Goal: Task Accomplishment & Management: Manage account settings

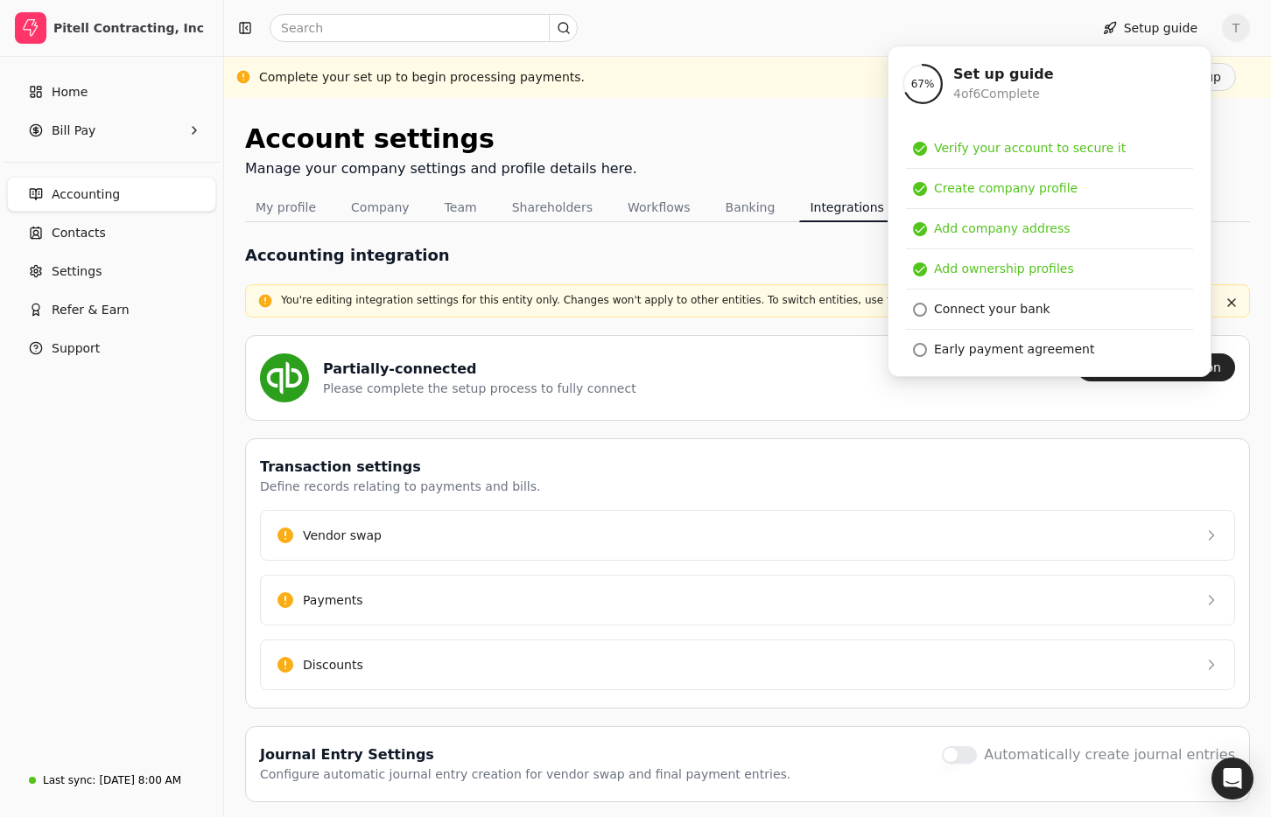
click at [714, 374] on div "Partially-connected Please complete the setup process to fully connect" at bounding box center [661, 378] width 802 height 49
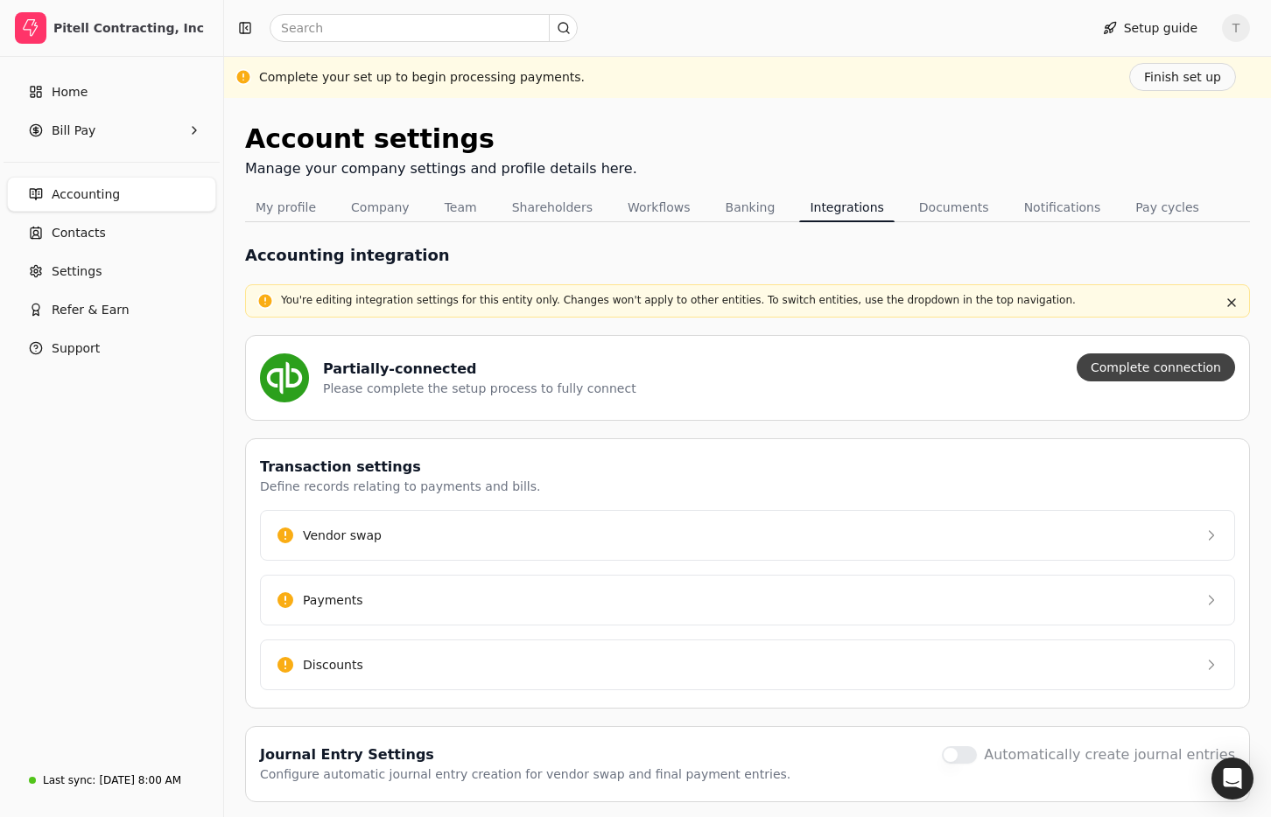
click at [1159, 369] on button "Complete connection" at bounding box center [1155, 368] width 158 height 28
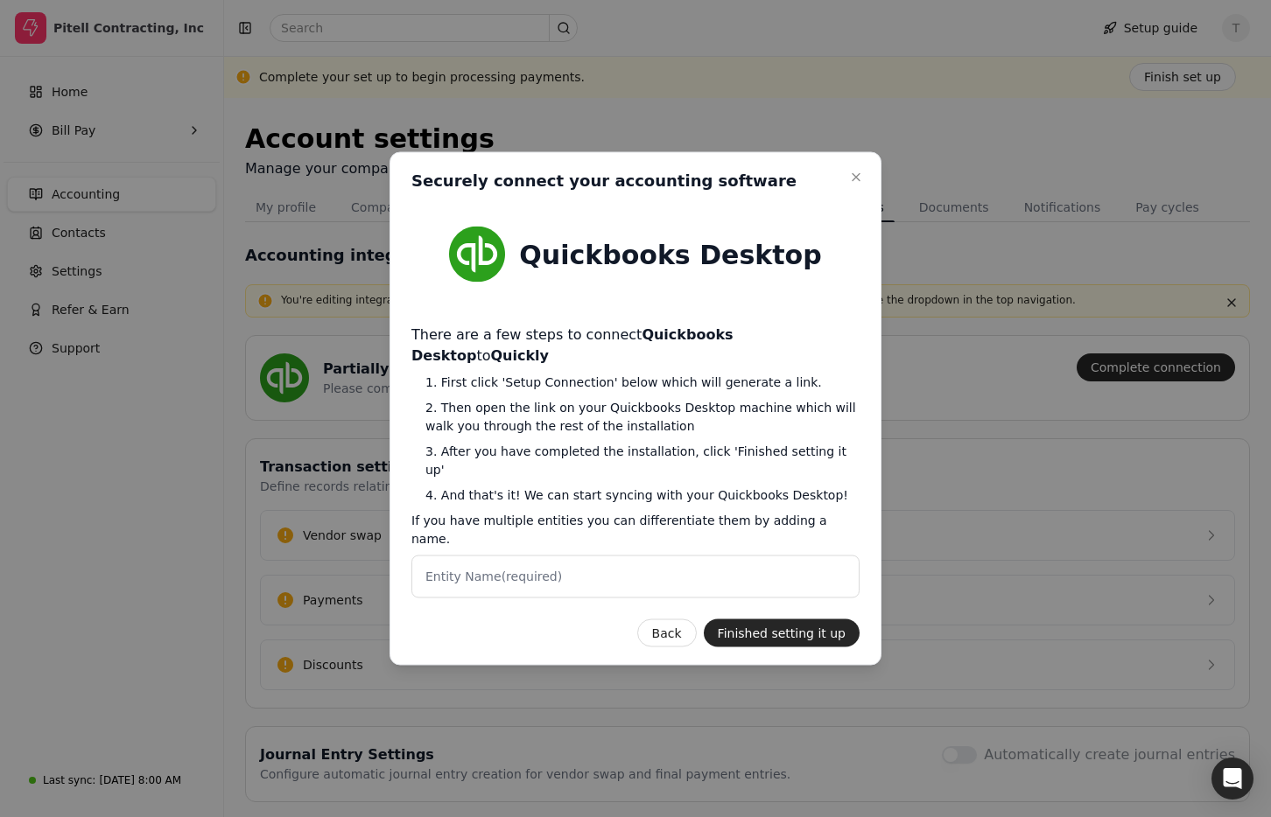
click at [857, 181] on icon "button" at bounding box center [855, 177] width 7 height 7
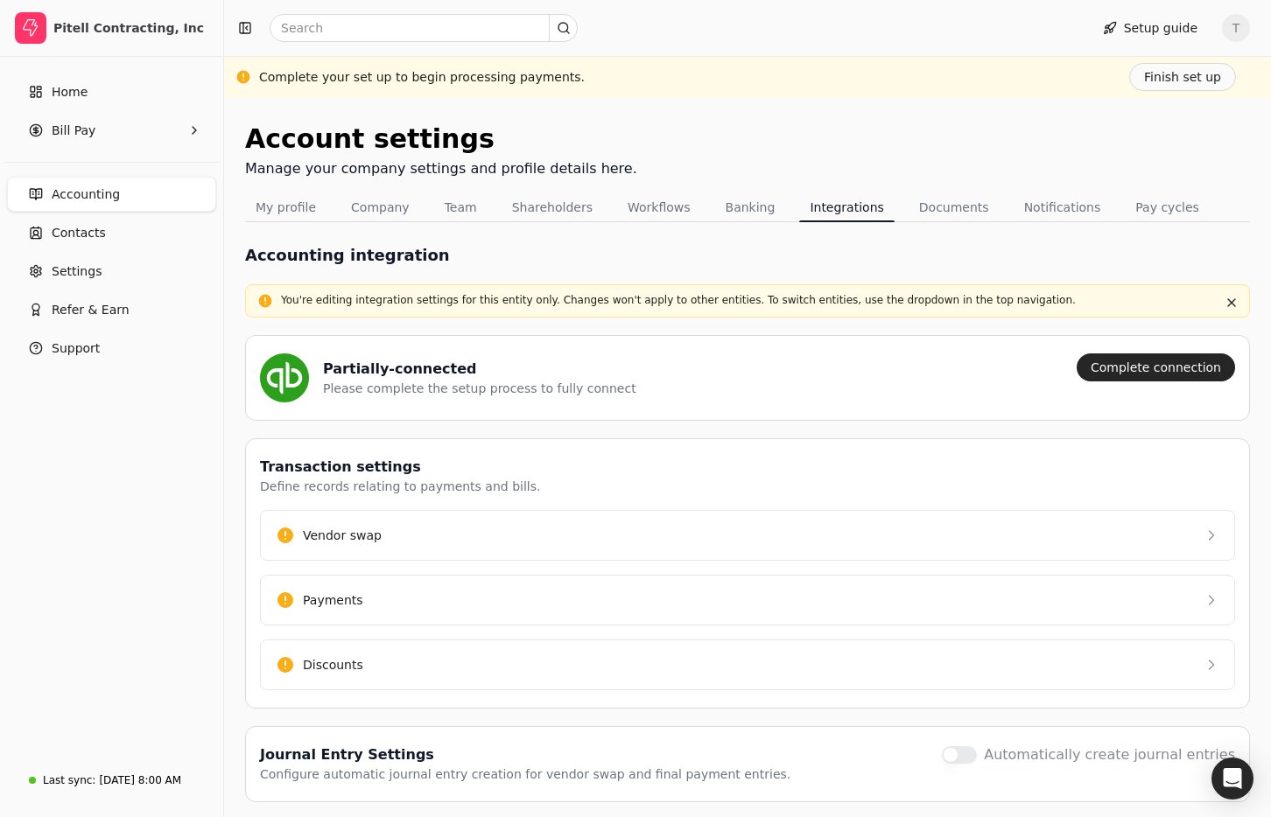
drag, startPoint x: 828, startPoint y: 146, endPoint x: 816, endPoint y: 158, distance: 17.3
click at [828, 146] on div "Account settings Manage your company settings and profile details here." at bounding box center [747, 156] width 1005 height 74
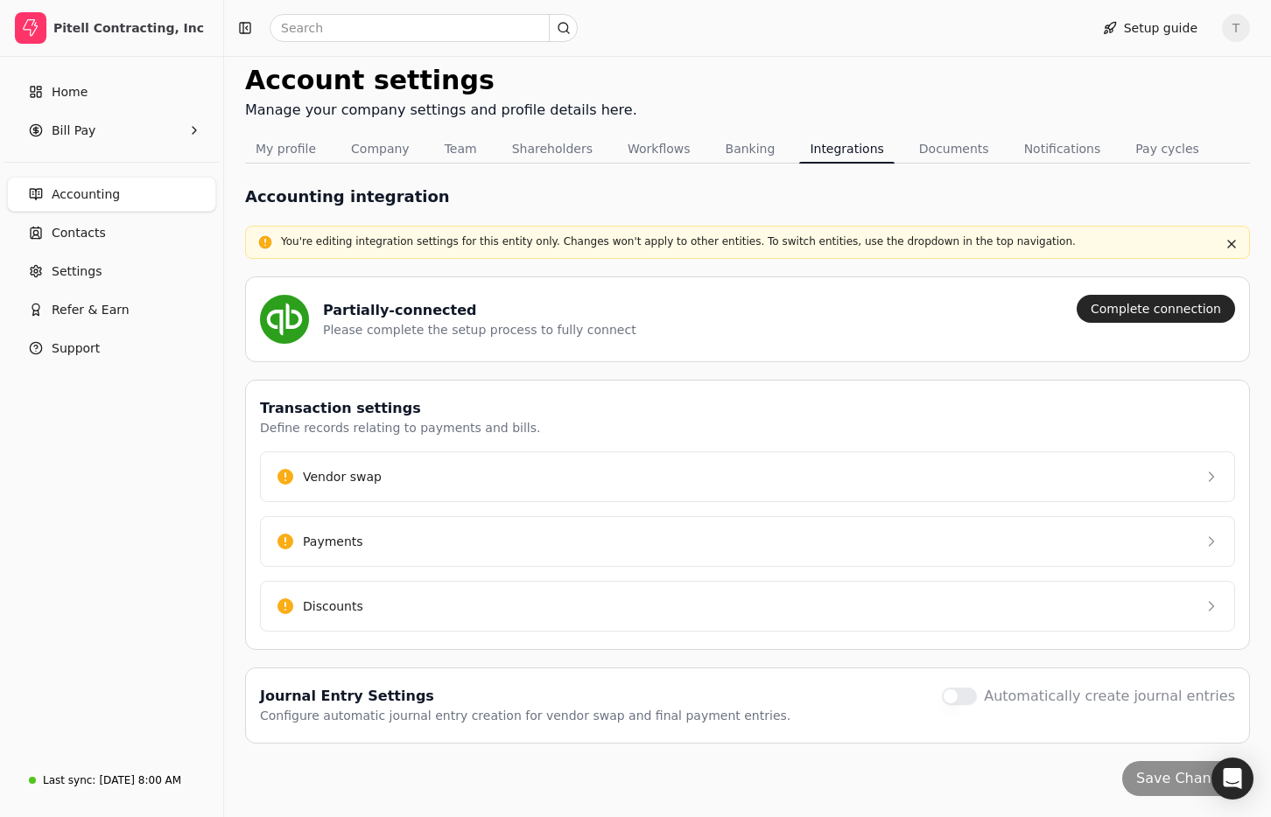
drag, startPoint x: 667, startPoint y: 186, endPoint x: 732, endPoint y: 328, distance: 156.6
click at [667, 186] on div "Accounting integration" at bounding box center [747, 197] width 1005 height 24
click at [1184, 308] on button "Complete connection" at bounding box center [1155, 309] width 158 height 28
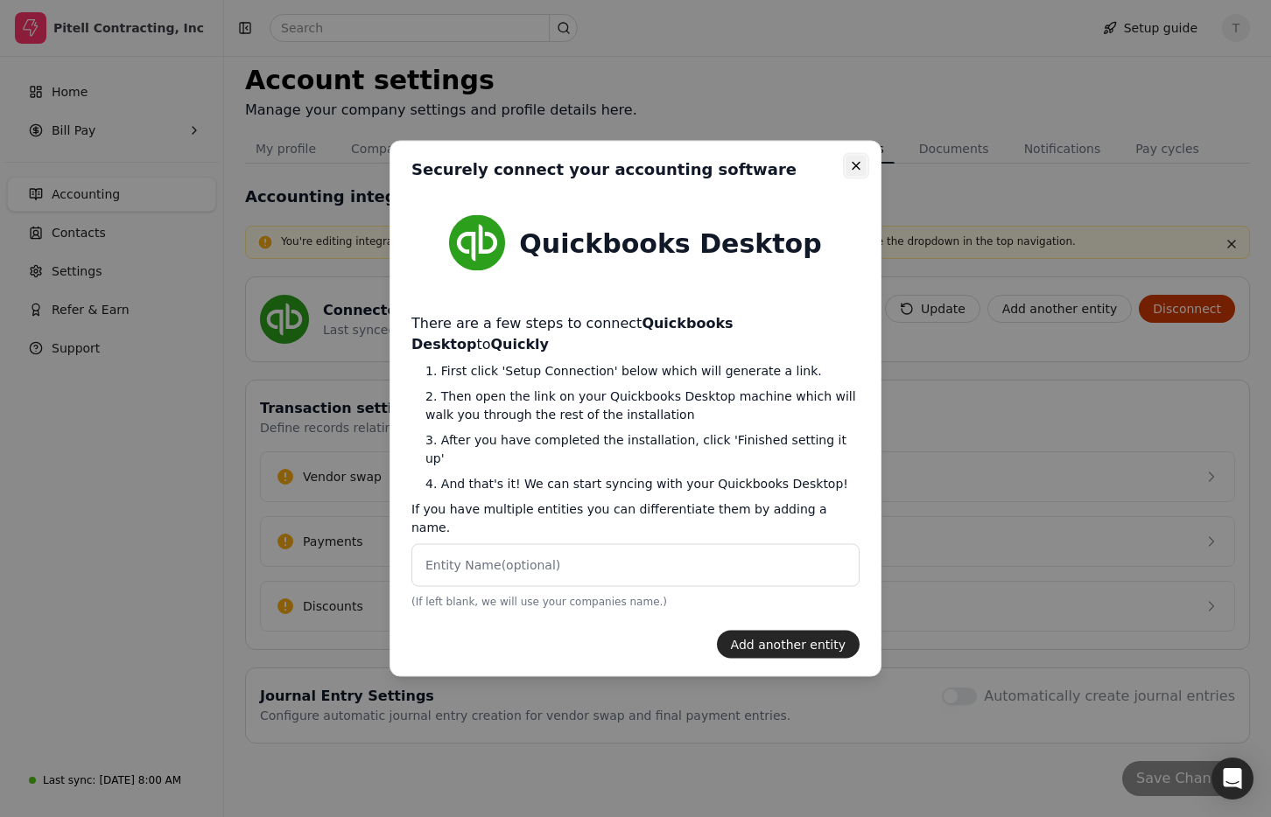
drag, startPoint x: 854, startPoint y: 193, endPoint x: 844, endPoint y: 203, distance: 13.6
click at [854, 170] on icon "button" at bounding box center [855, 166] width 7 height 7
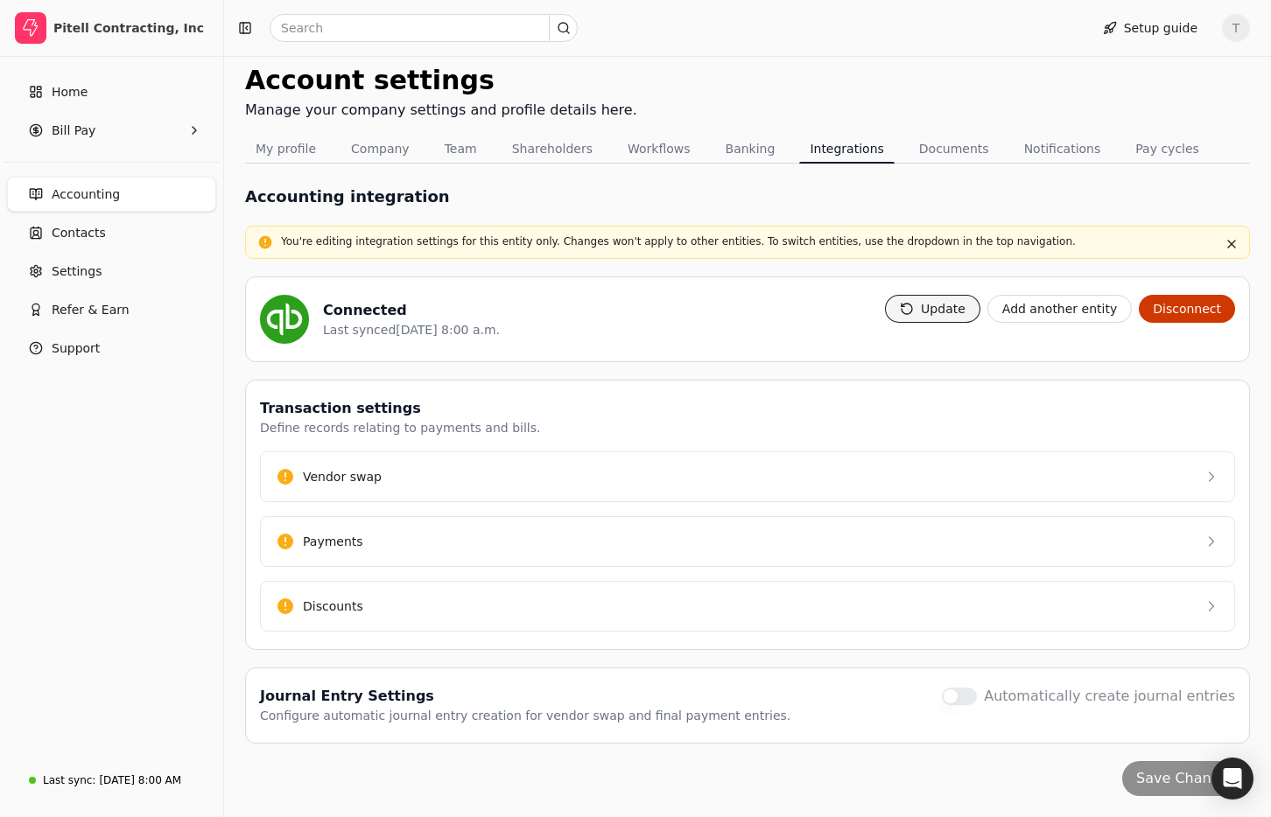
click at [946, 310] on button "Update" at bounding box center [932, 309] width 95 height 28
click at [97, 237] on span "Contacts" at bounding box center [79, 233] width 54 height 18
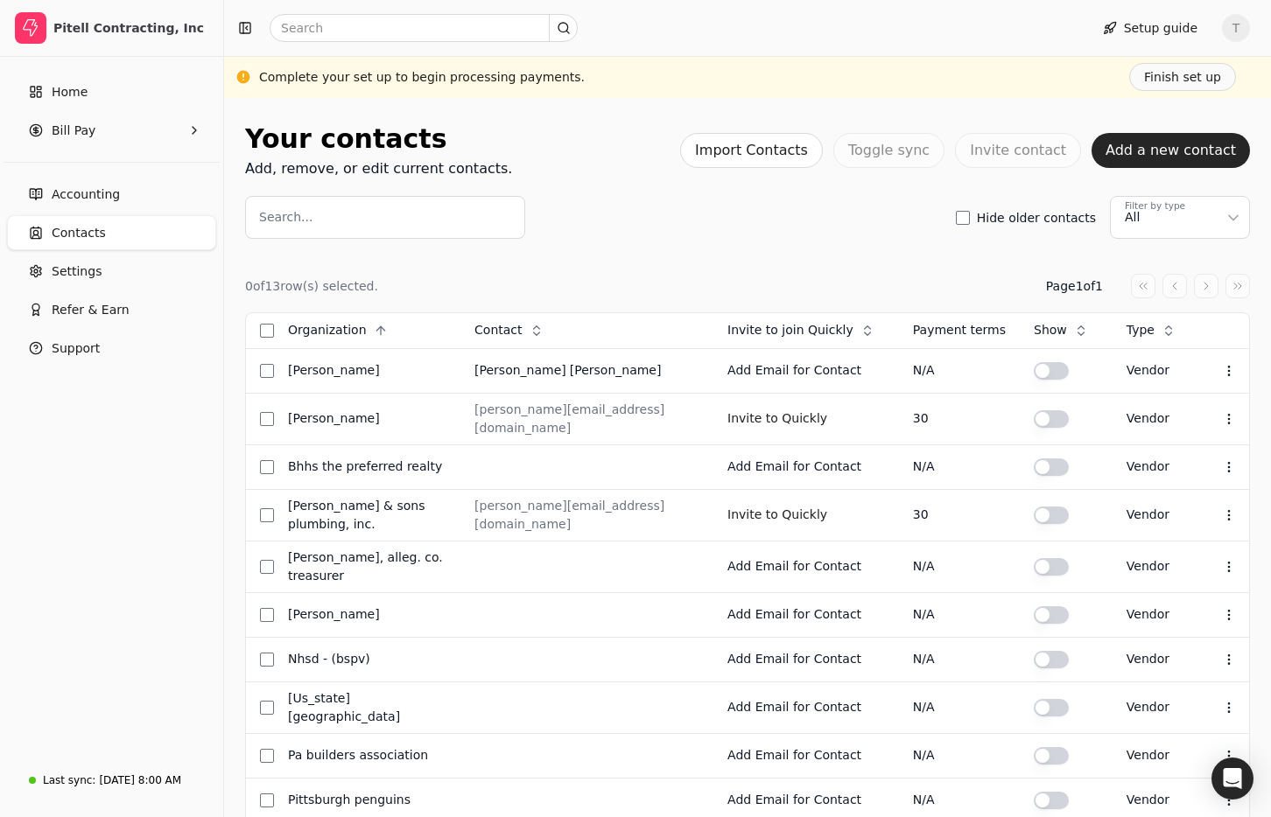
scroll to position [221, 0]
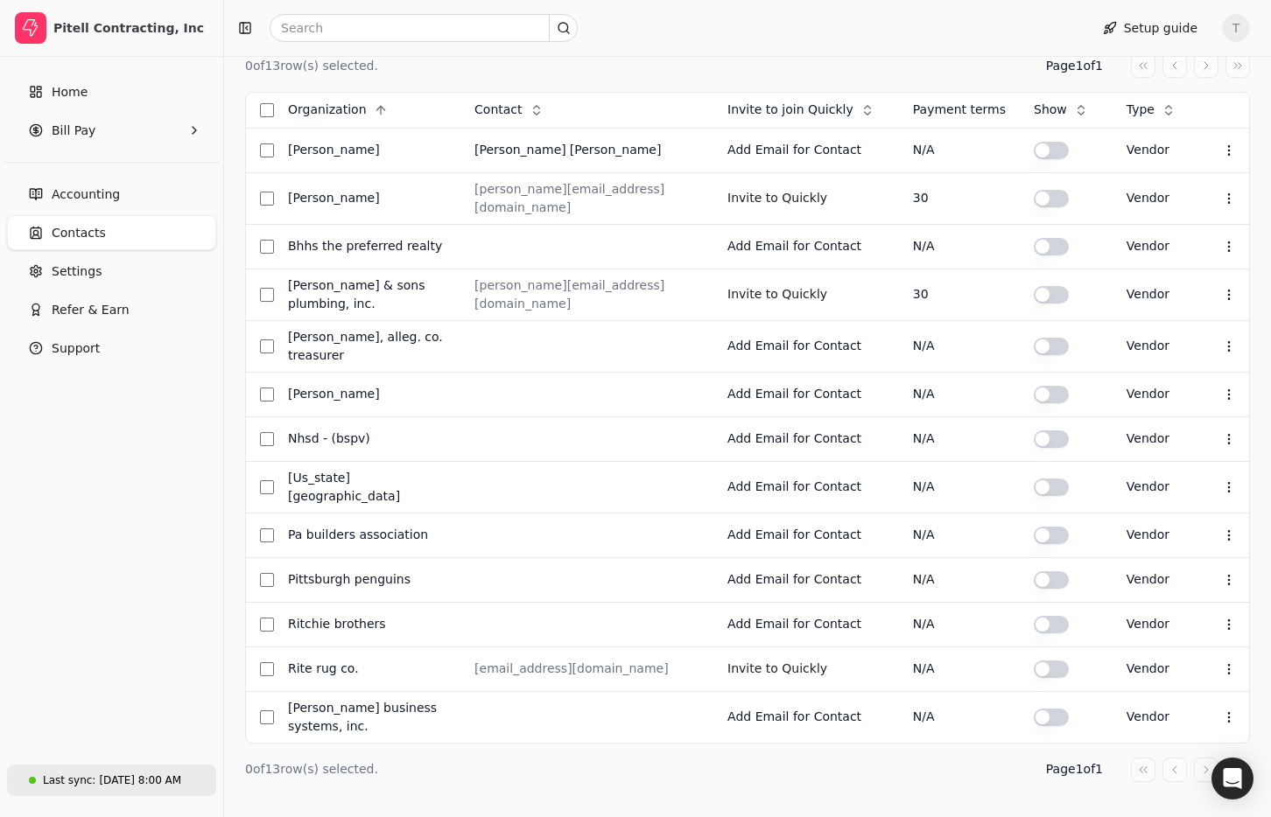
drag, startPoint x: 108, startPoint y: 778, endPoint x: 129, endPoint y: 775, distance: 21.2
click at [108, 778] on div "Aug 14, 8:00 AM" at bounding box center [140, 781] width 82 height 16
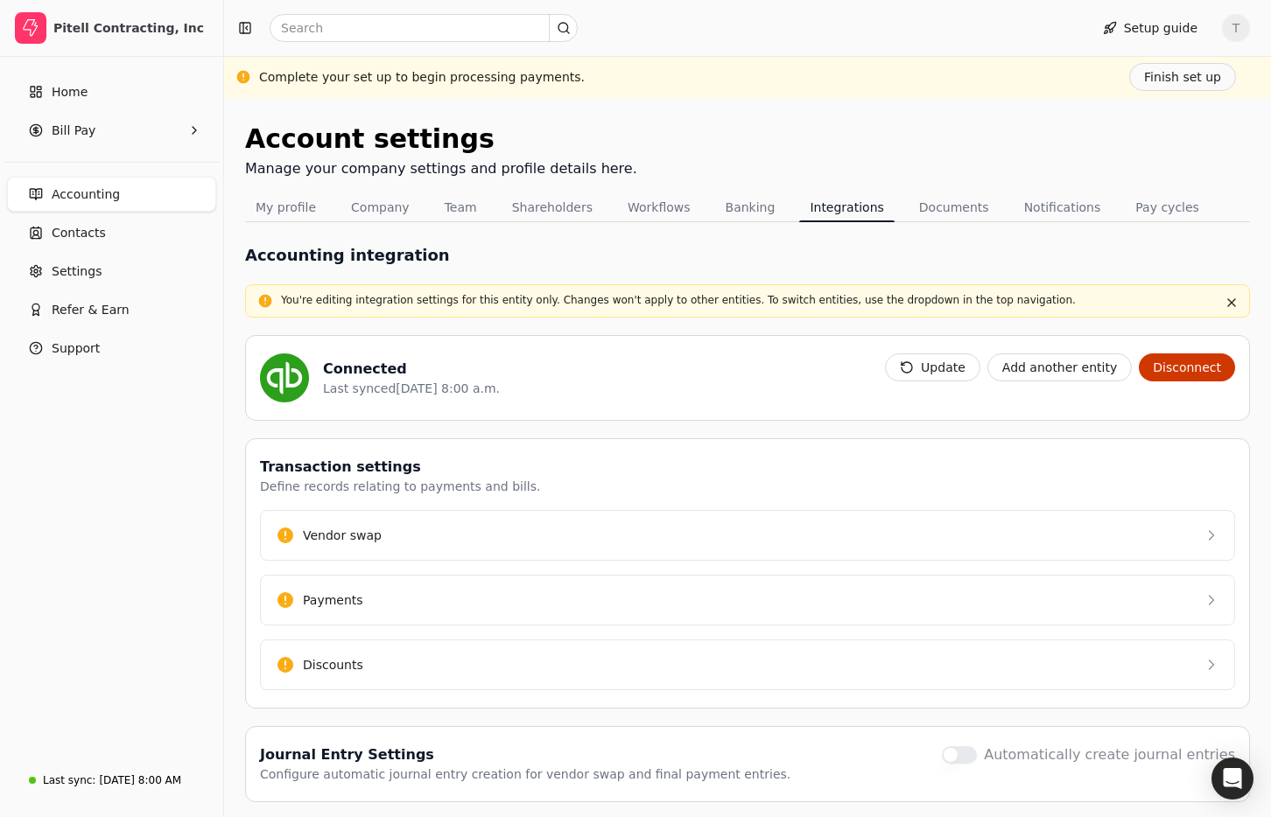
drag, startPoint x: 962, startPoint y: 369, endPoint x: 637, endPoint y: 355, distance: 325.0
click at [962, 369] on button "Update" at bounding box center [932, 368] width 95 height 28
drag, startPoint x: 912, startPoint y: 366, endPoint x: 1016, endPoint y: 410, distance: 113.3
click at [912, 366] on button "Update" at bounding box center [932, 368] width 95 height 28
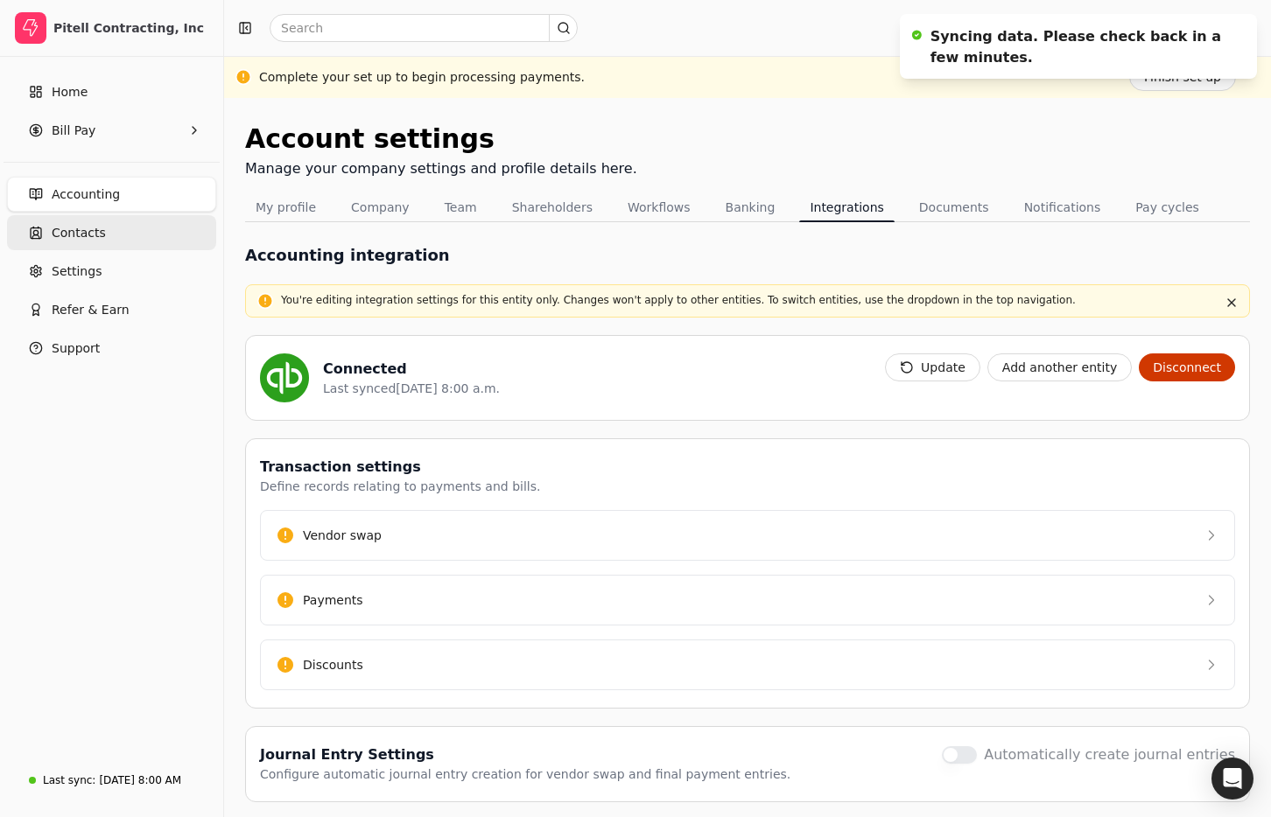
click at [130, 236] on link "Contacts" at bounding box center [111, 232] width 209 height 35
click at [130, 233] on link "Contacts" at bounding box center [111, 232] width 209 height 35
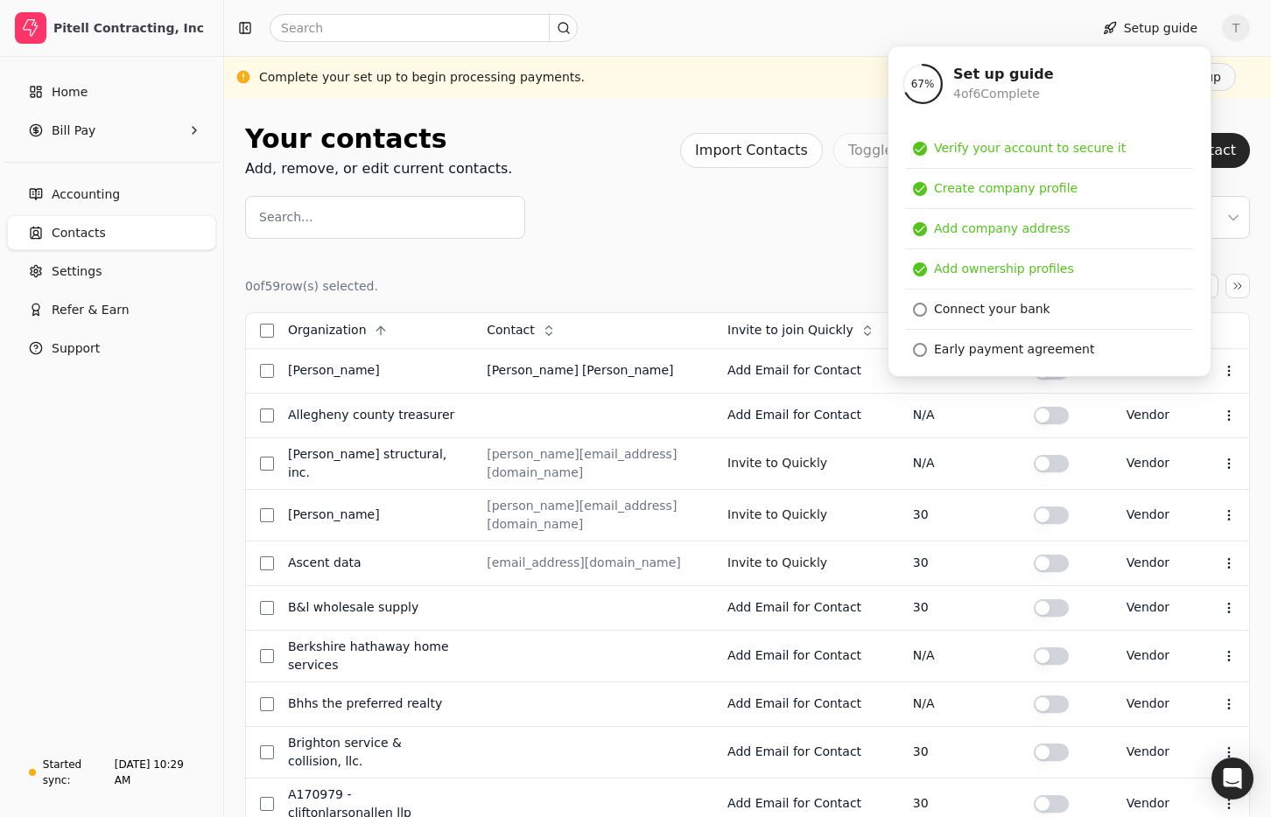
drag, startPoint x: 599, startPoint y: 245, endPoint x: 137, endPoint y: 532, distance: 543.9
click at [623, 239] on div "Your contacts Add, remove, or edit current contacts. Import Contacts Toggle syn…" at bounding box center [747, 784] width 1005 height 1331
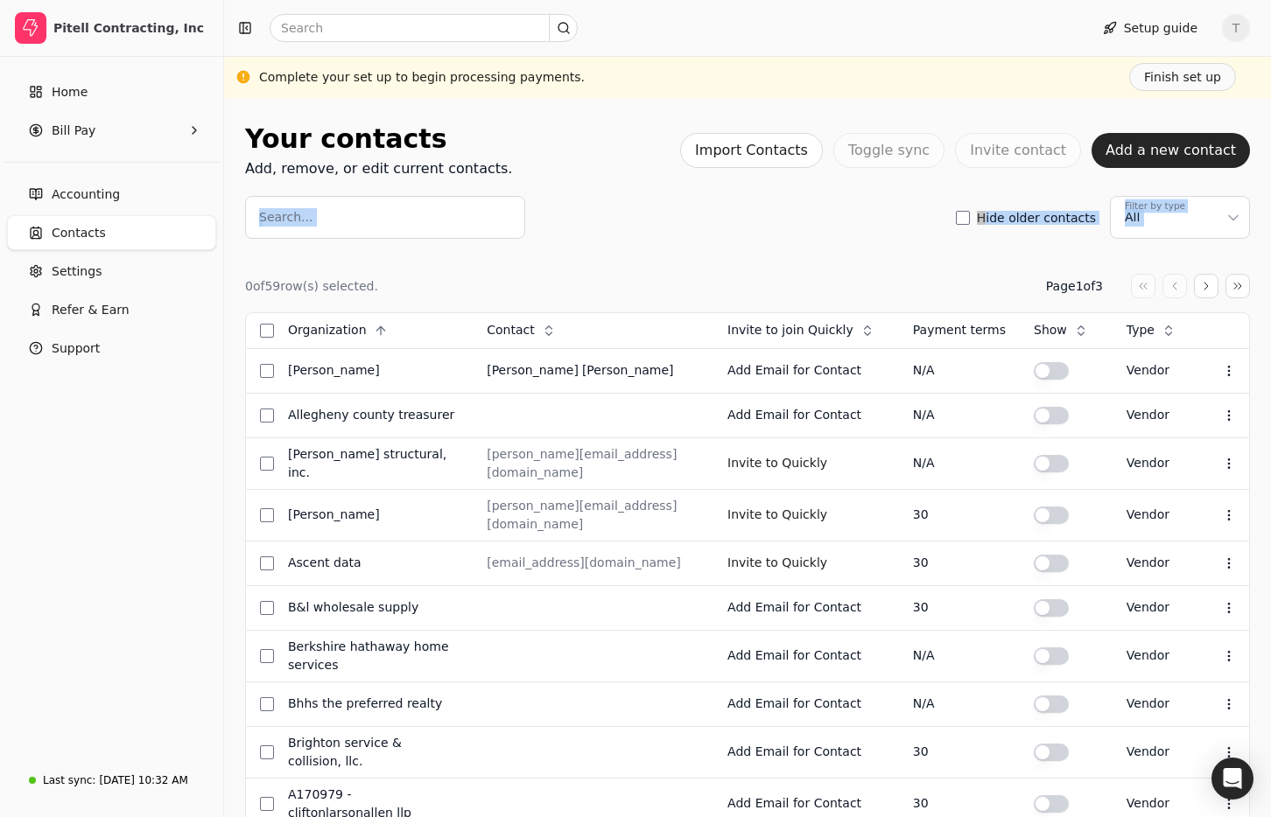
click at [80, 186] on span "Accounting" at bounding box center [86, 195] width 68 height 18
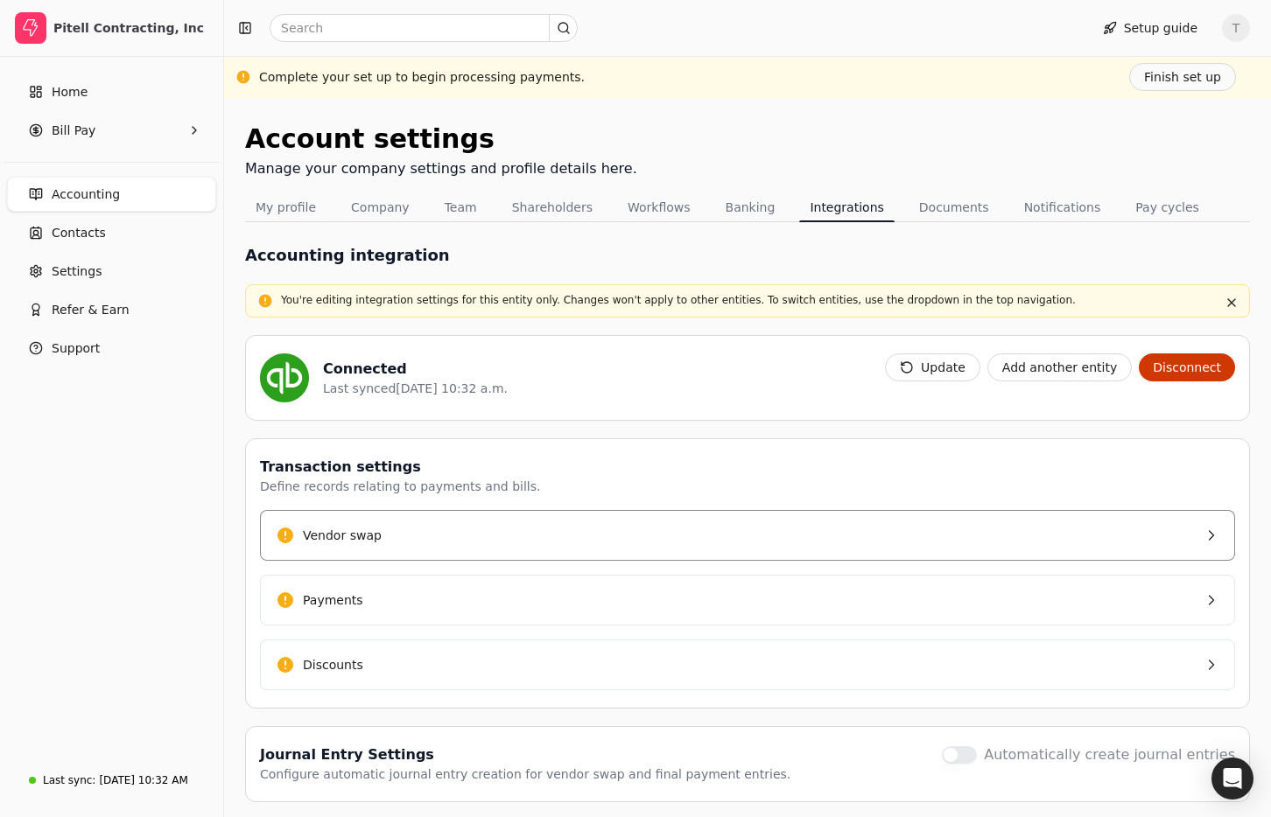
click at [452, 536] on button "Vendor swap" at bounding box center [747, 535] width 975 height 51
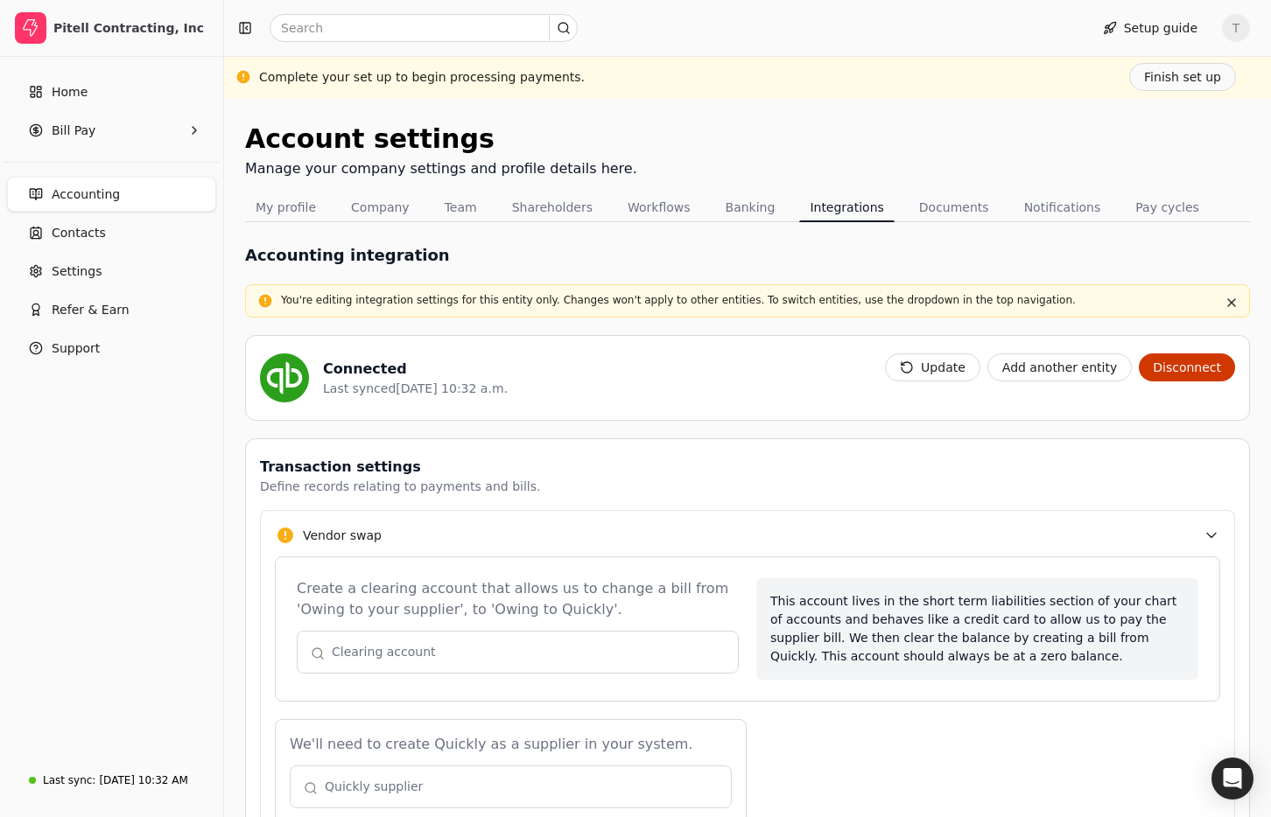
click at [472, 637] on button "button" at bounding box center [518, 652] width 442 height 42
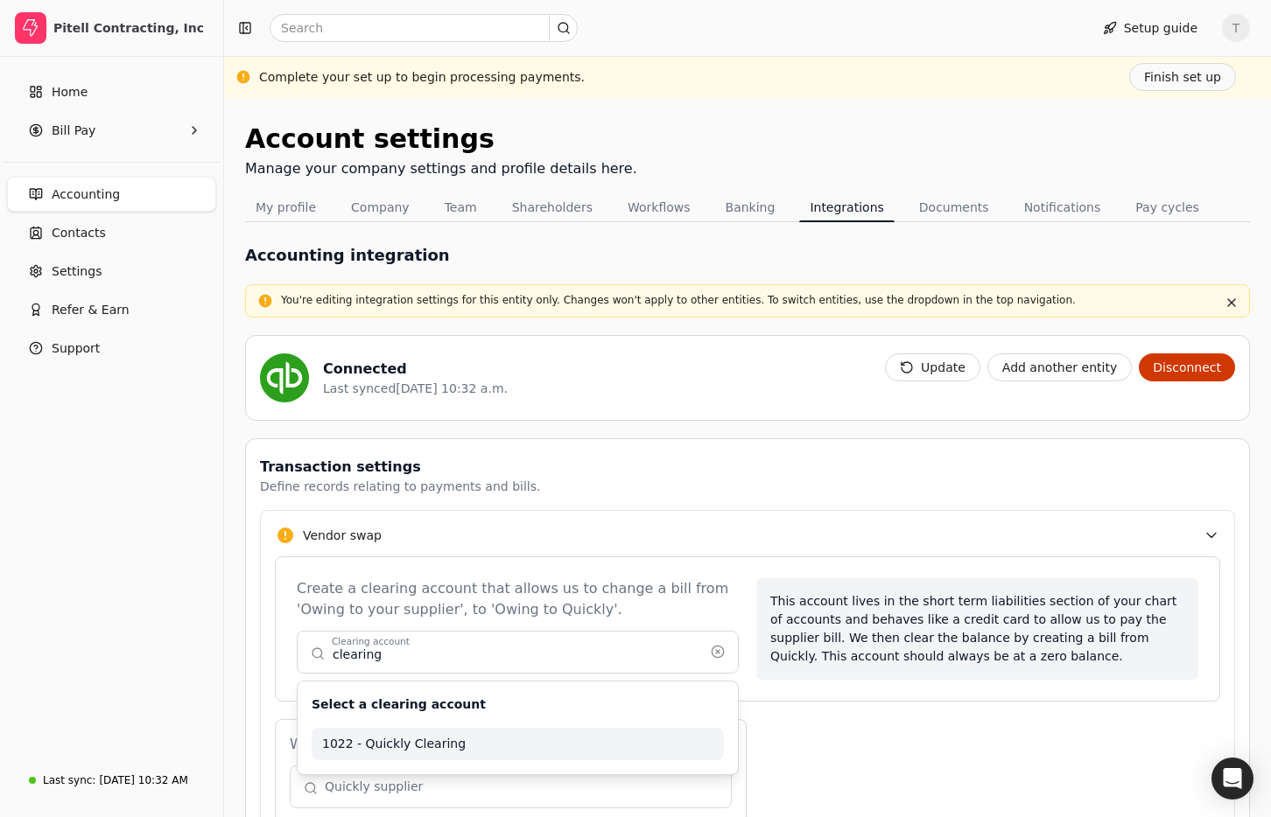
click at [459, 746] on span "1022 - Quickly Clearing" at bounding box center [517, 744] width 391 height 18
type input "1022 - Quickly Clearing"
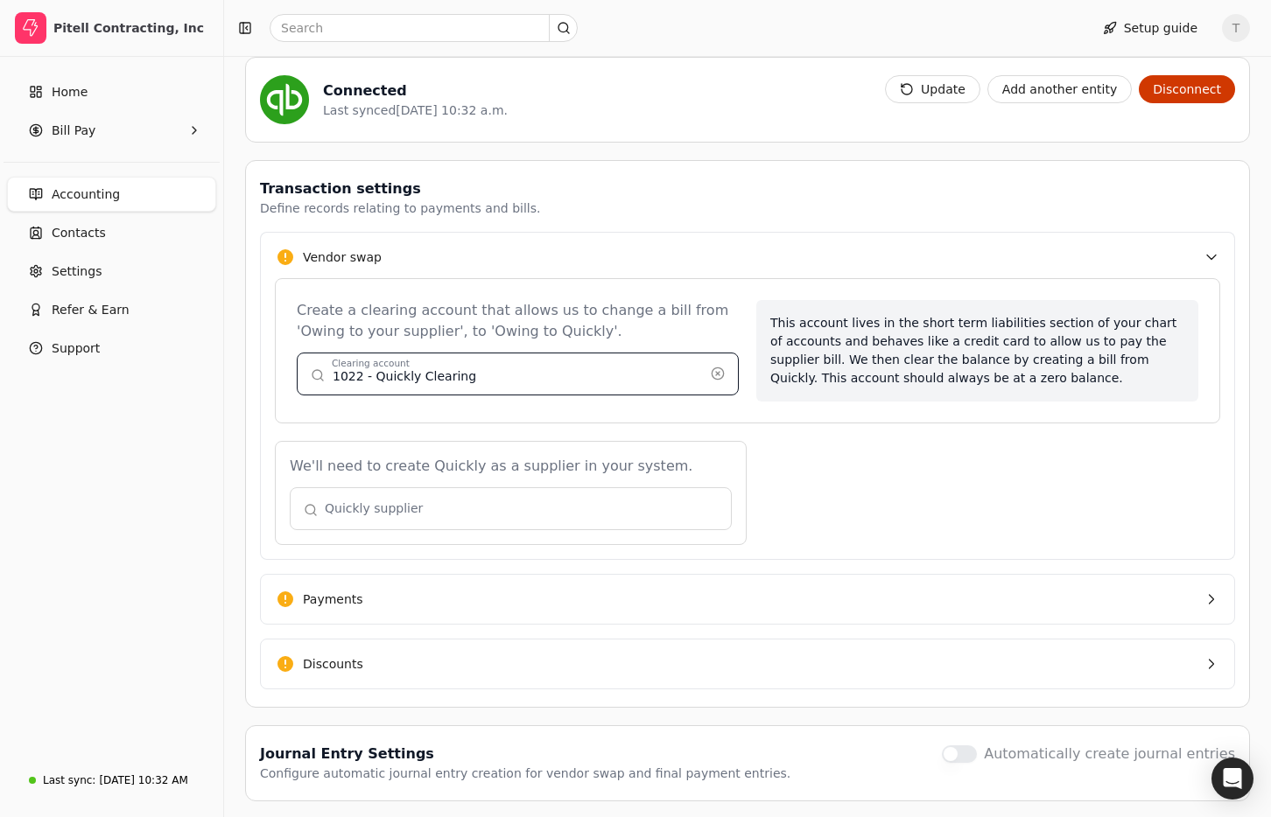
scroll to position [336, 0]
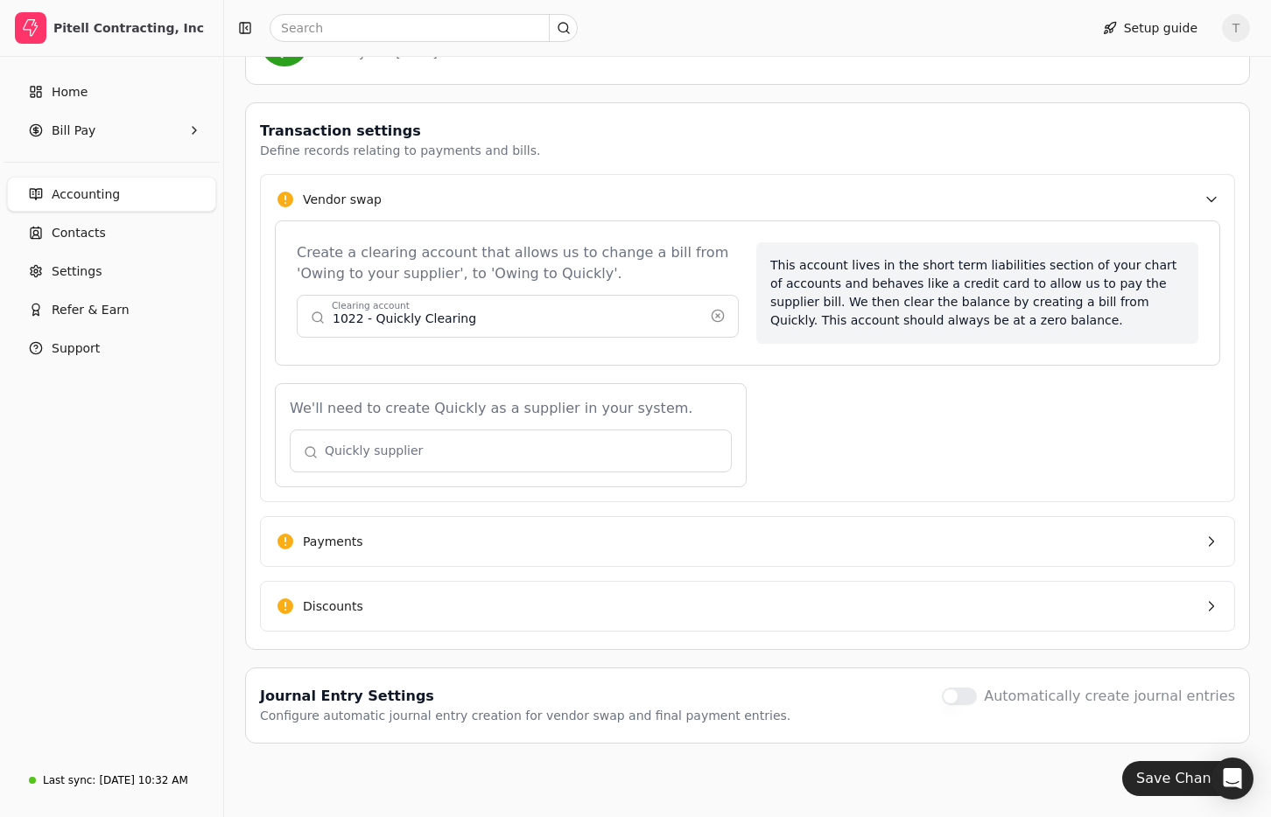
click at [437, 450] on button "button" at bounding box center [511, 451] width 442 height 42
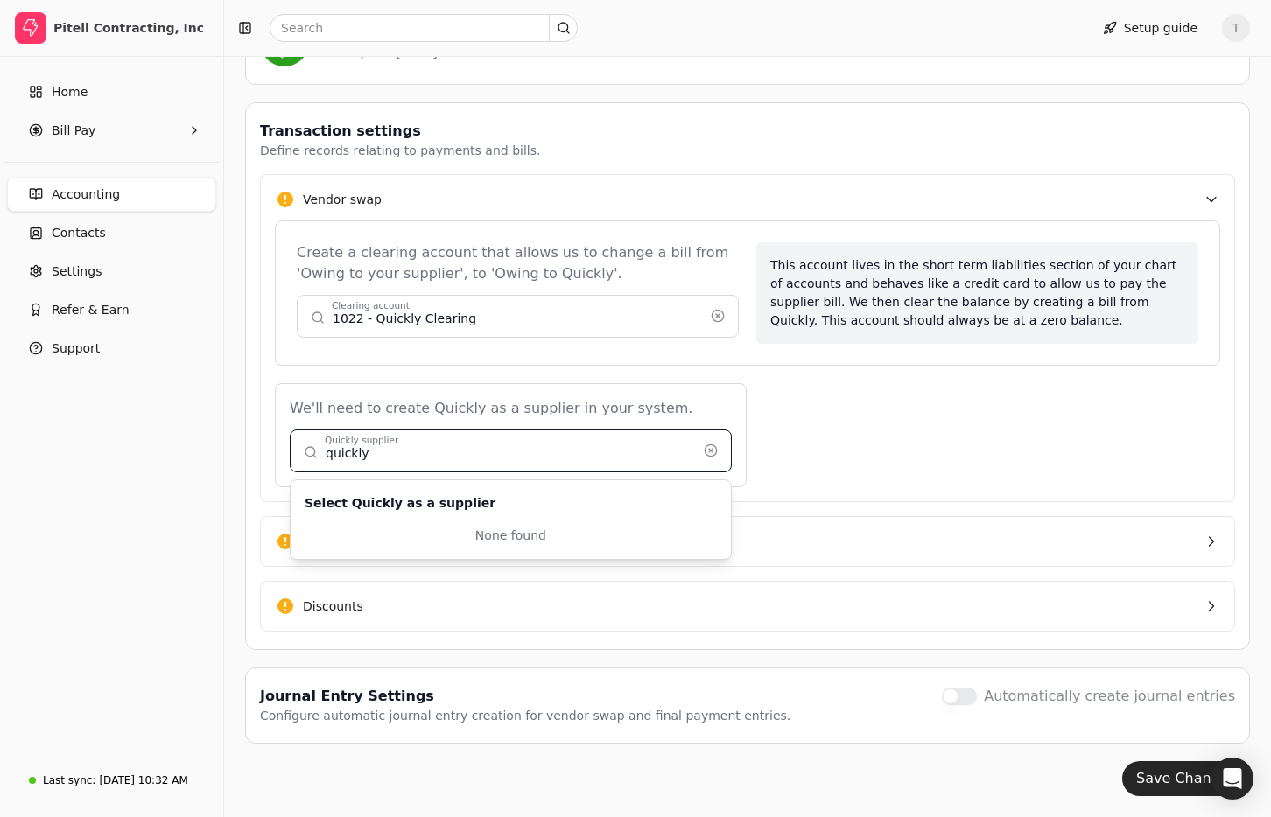
type input "quickly"
drag, startPoint x: 585, startPoint y: 452, endPoint x: 721, endPoint y: 447, distance: 136.6
click at [585, 452] on button "button" at bounding box center [511, 451] width 442 height 42
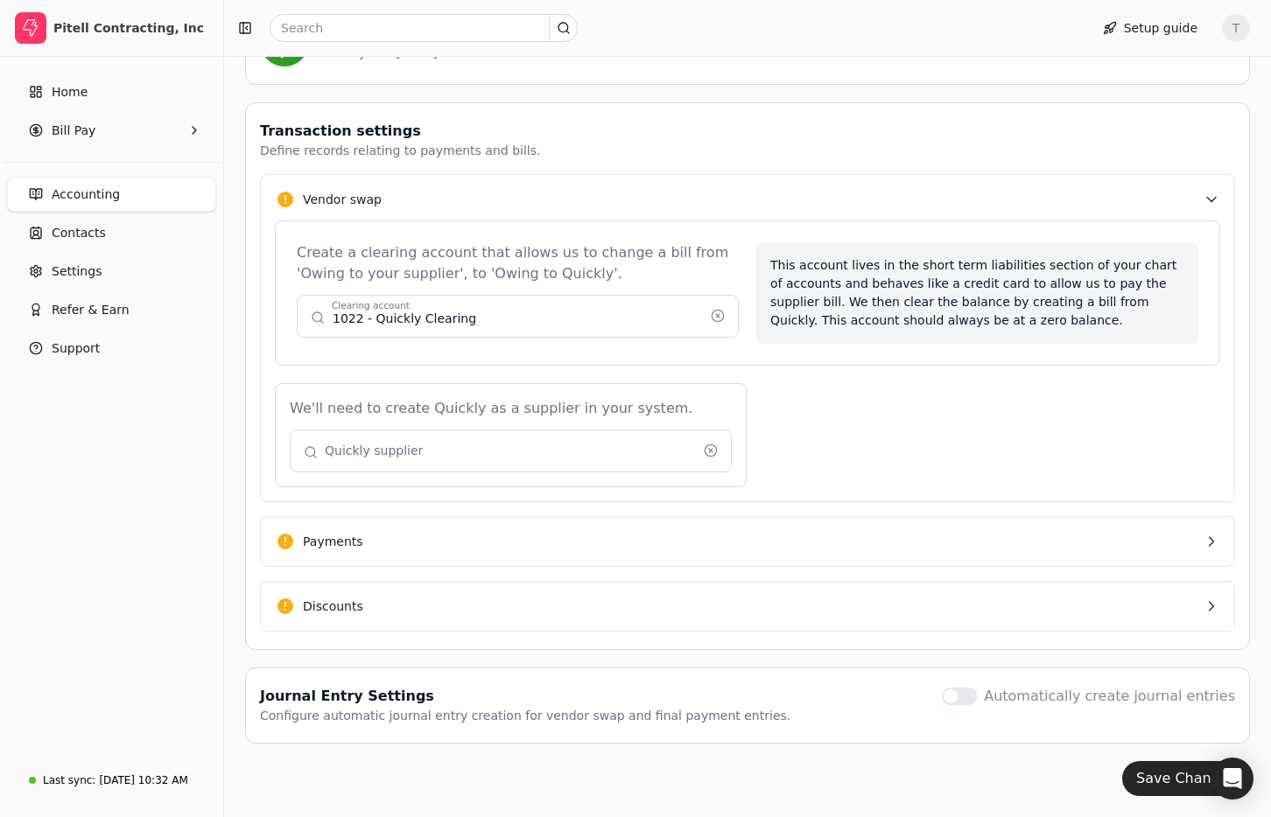
click at [542, 444] on button "button" at bounding box center [511, 451] width 442 height 42
type input "quickly"
click at [917, 463] on div "We'll need to create Quickly as a supplier in your system. Quickly supplier Sel…" at bounding box center [747, 435] width 945 height 104
click at [435, 550] on button "Payments" at bounding box center [747, 541] width 975 height 51
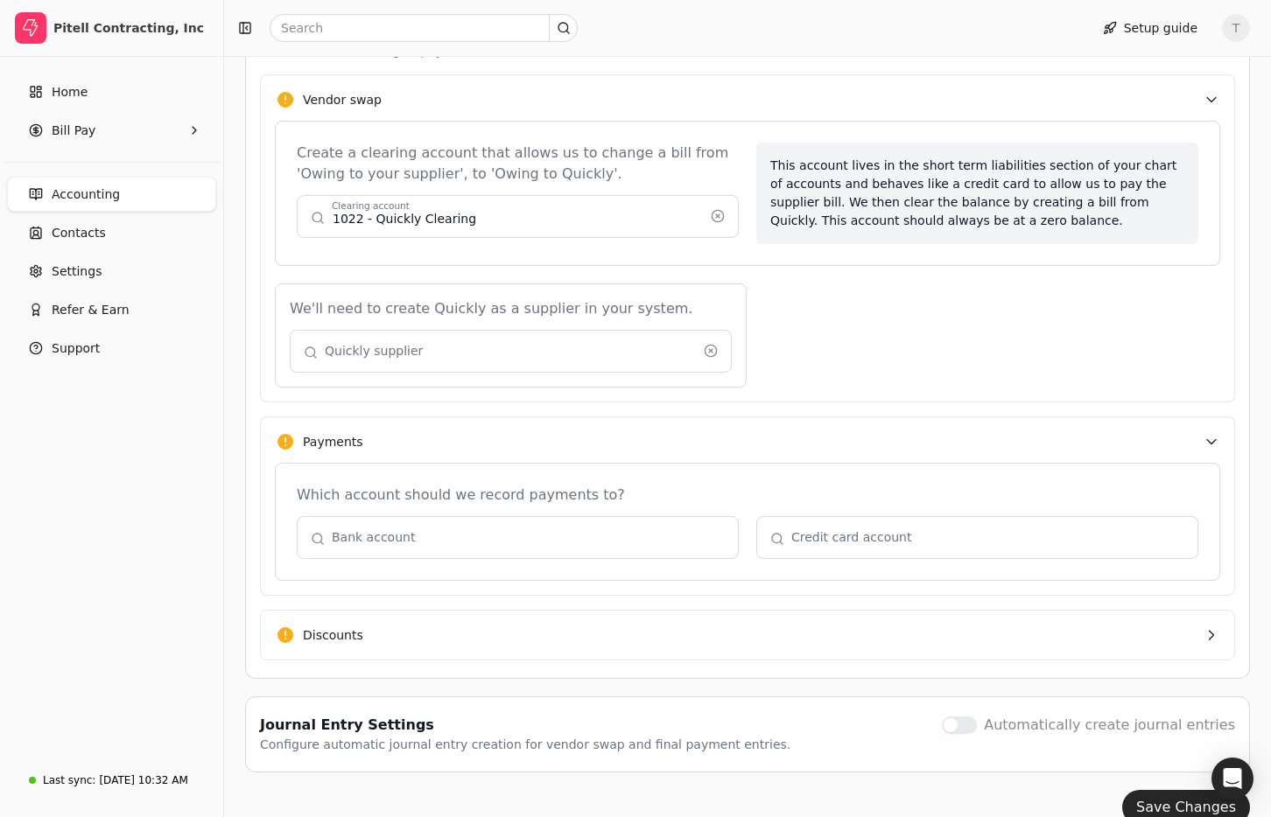
scroll to position [465, 0]
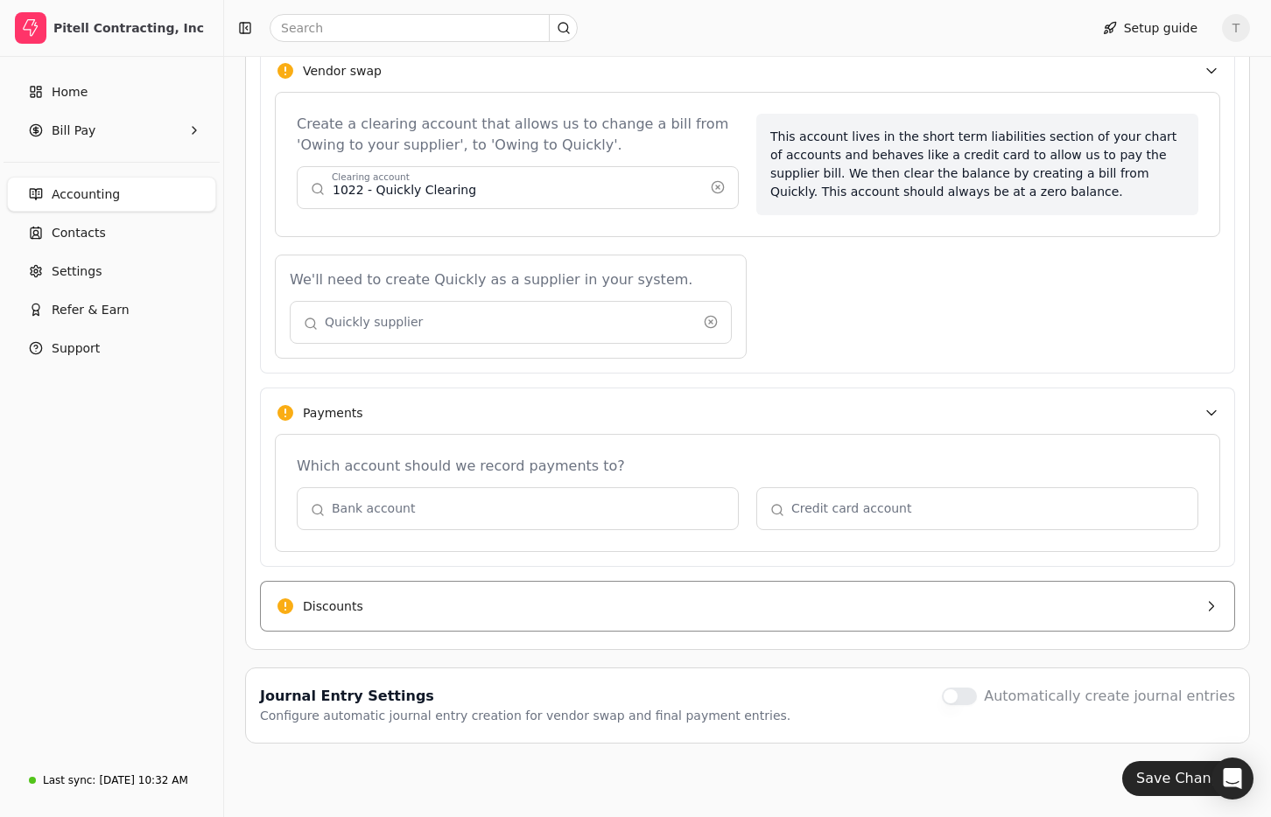
click at [627, 592] on button "Discounts" at bounding box center [747, 606] width 975 height 51
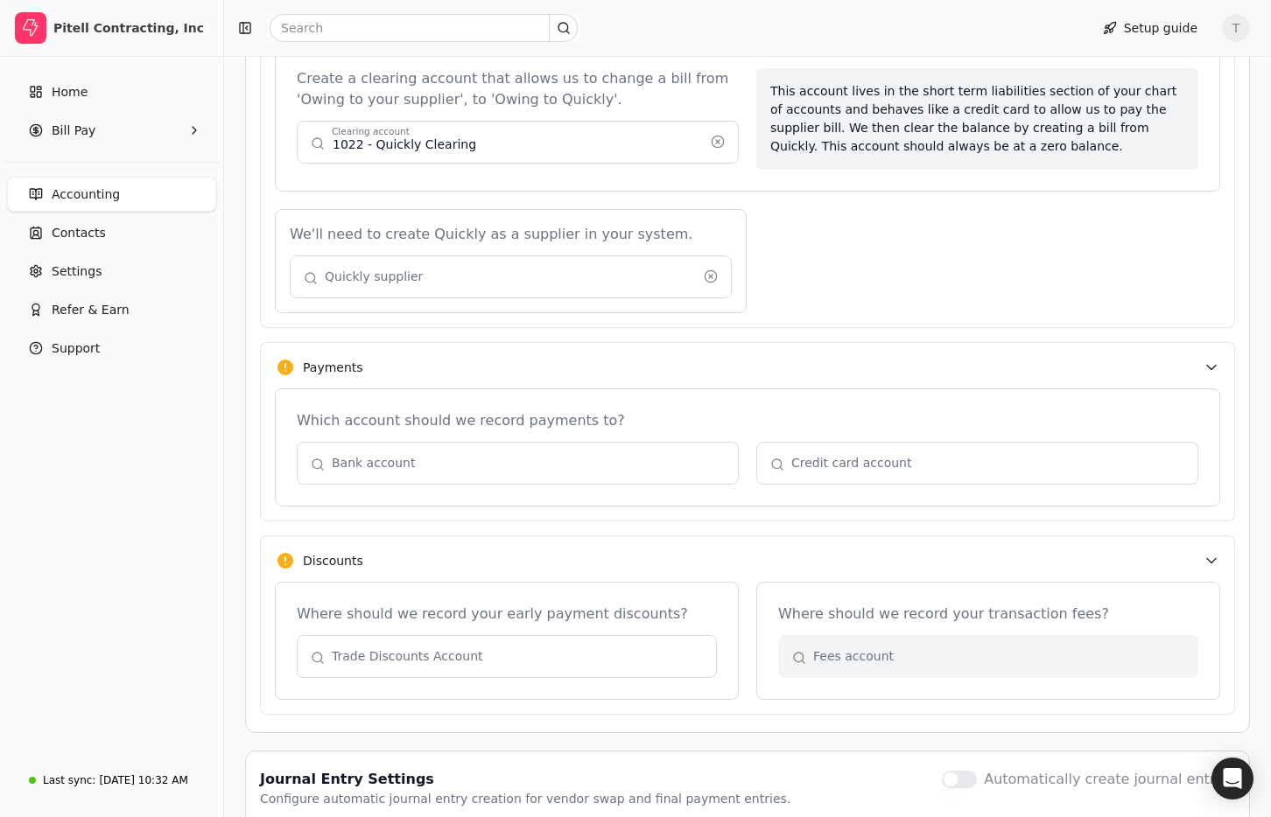
scroll to position [593, 0]
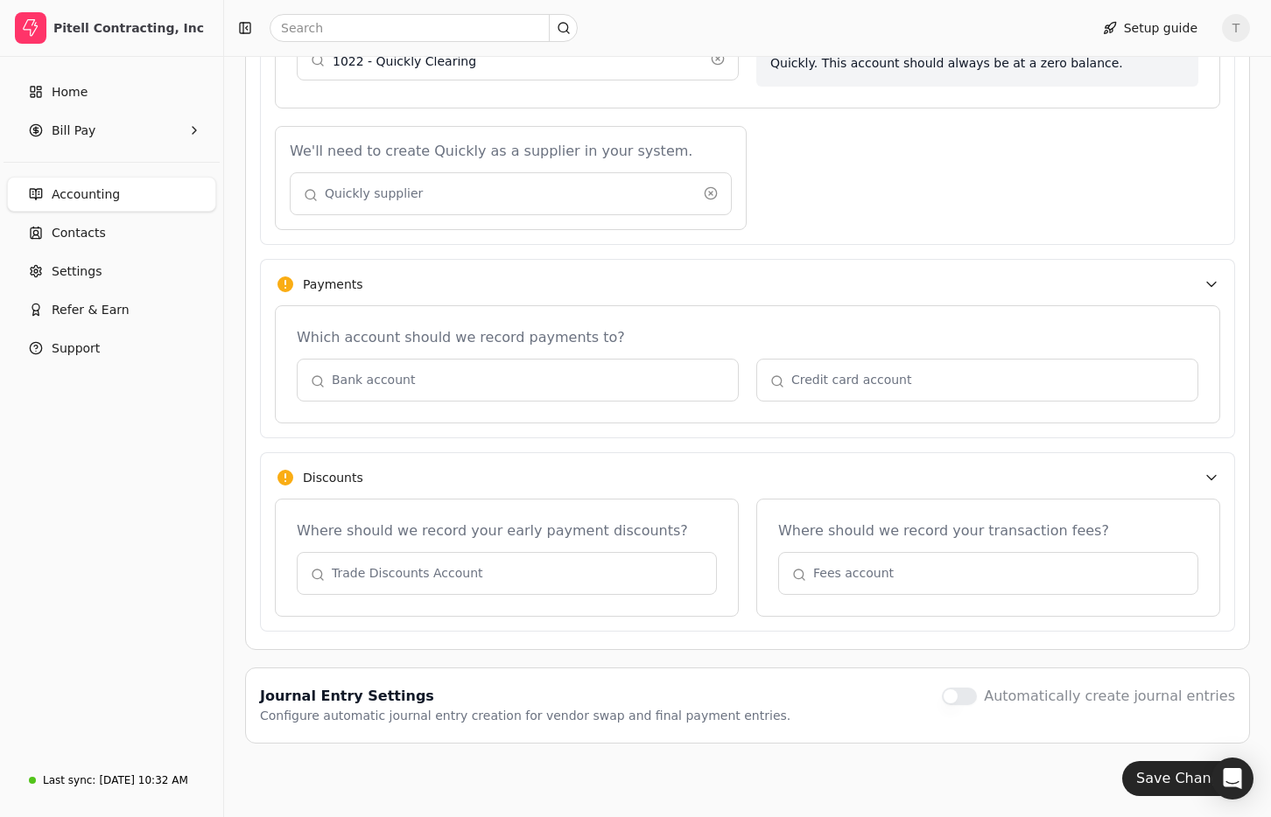
click at [459, 577] on button "button" at bounding box center [507, 573] width 420 height 42
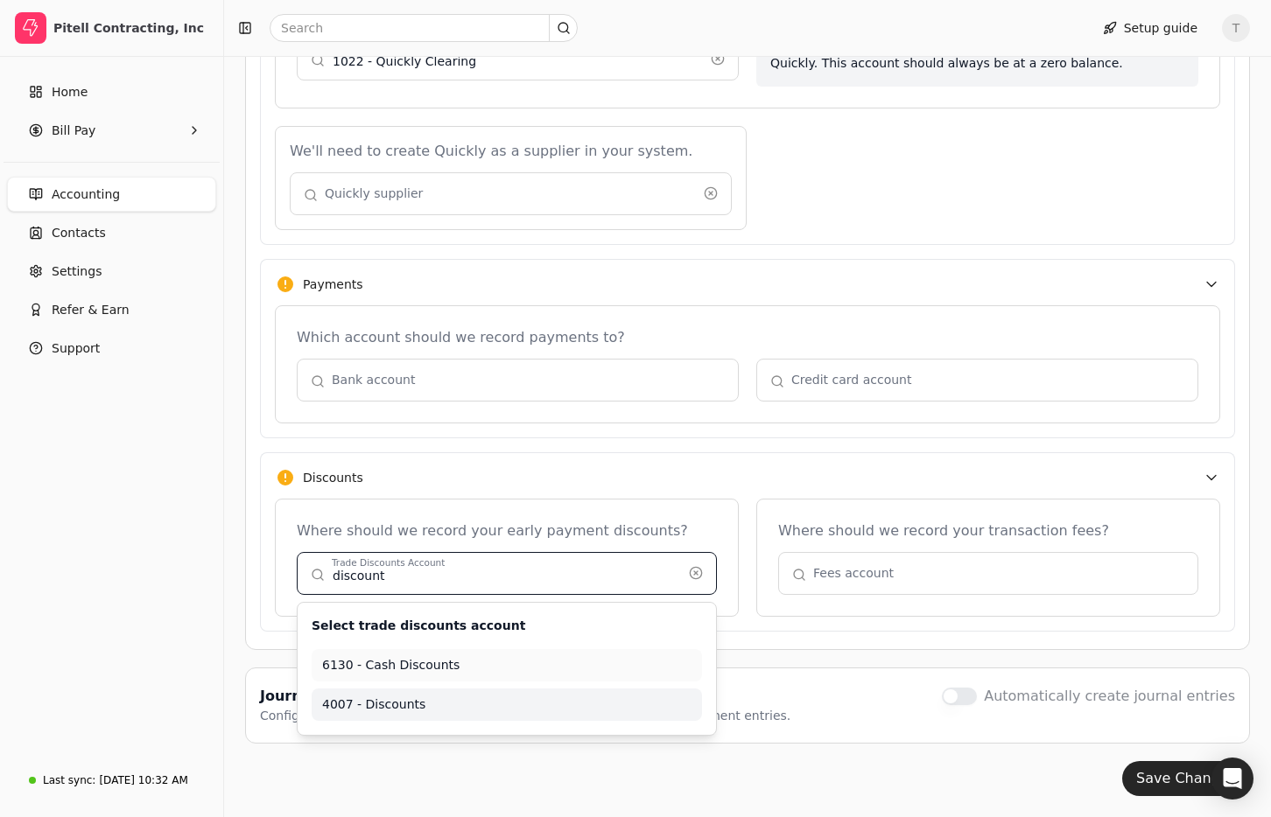
type input "discount"
drag, startPoint x: 464, startPoint y: 707, endPoint x: 729, endPoint y: 675, distance: 267.1
click at [465, 707] on span "4007 - Discounts" at bounding box center [506, 705] width 369 height 18
type input "quickly"
type input "4007 - Discounts"
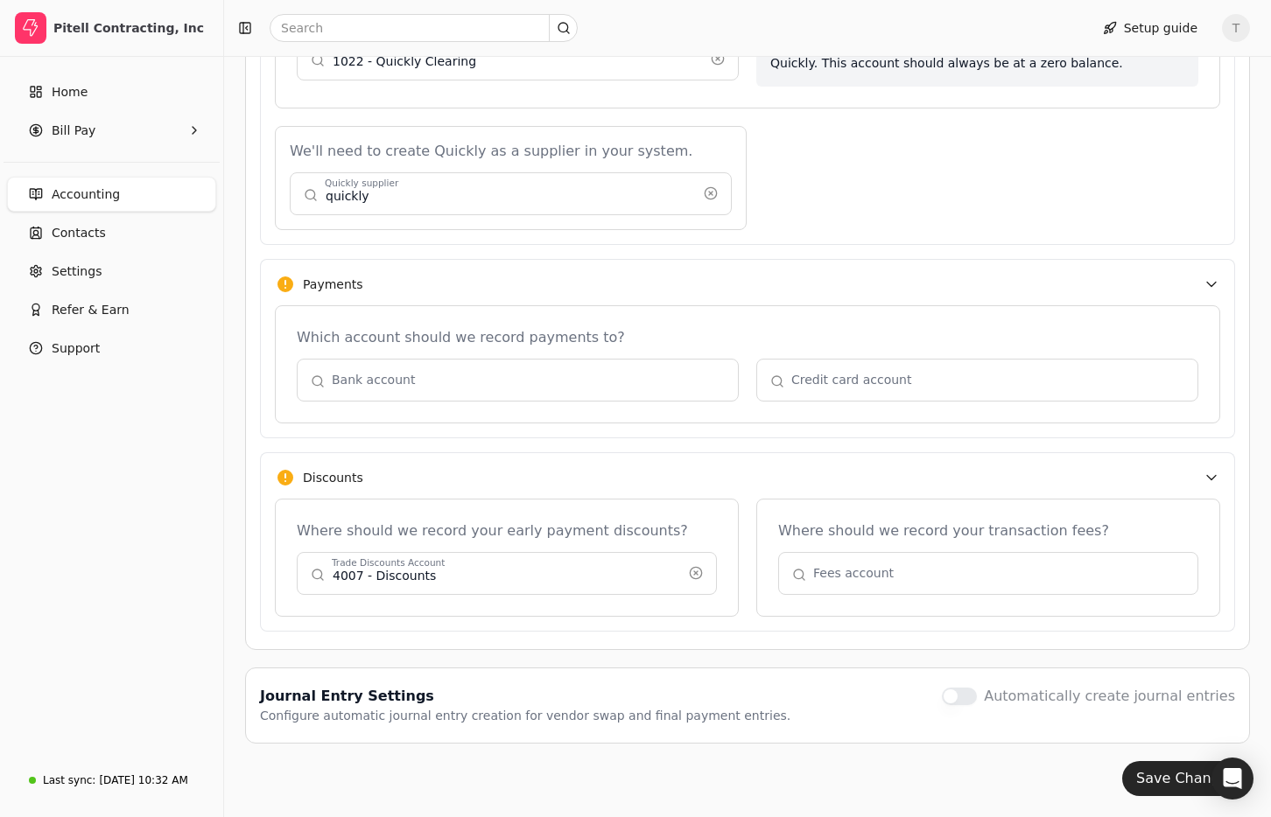
click at [1084, 569] on button "button" at bounding box center [988, 573] width 420 height 42
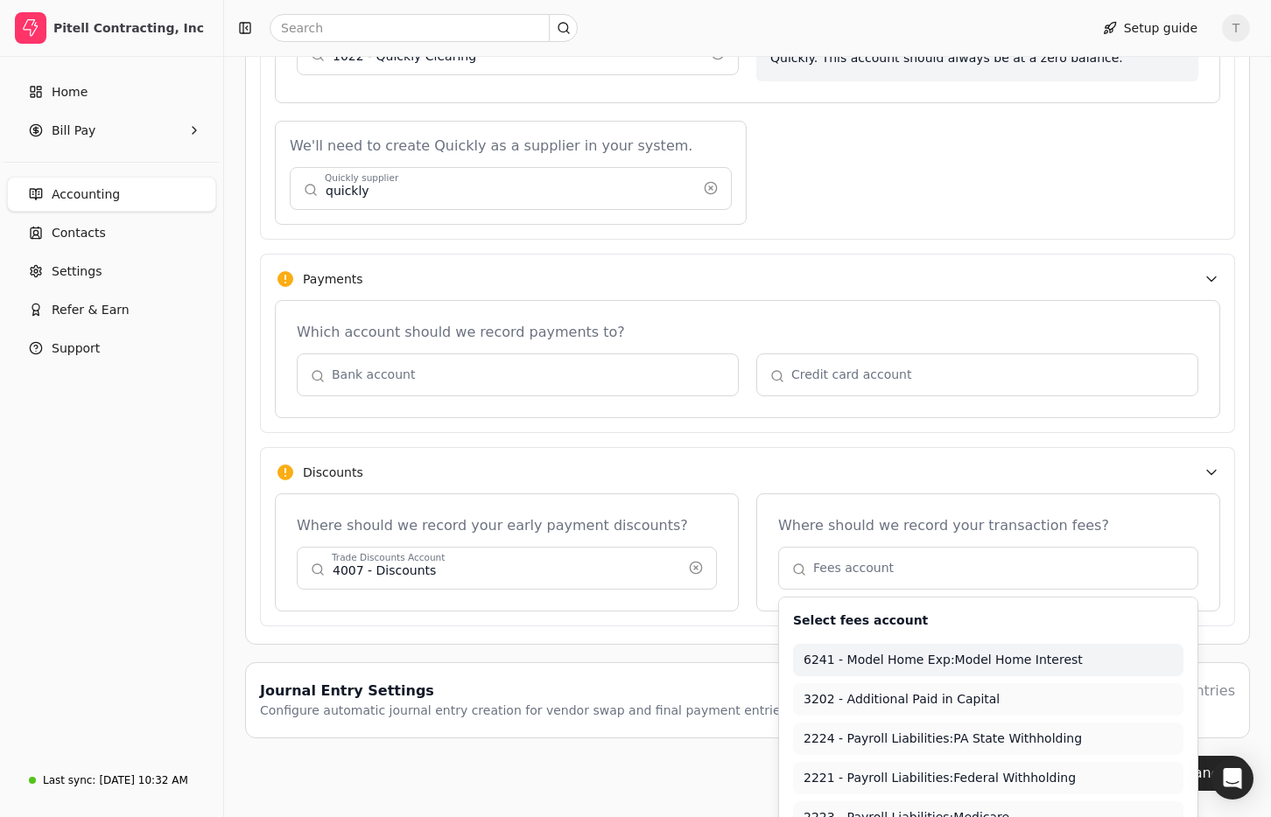
type input "6241 - Model Home Exp:Model Home Interest"
drag, startPoint x: 796, startPoint y: 474, endPoint x: 940, endPoint y: 596, distance: 188.1
click at [797, 474] on button "Discounts" at bounding box center [747, 472] width 975 height 50
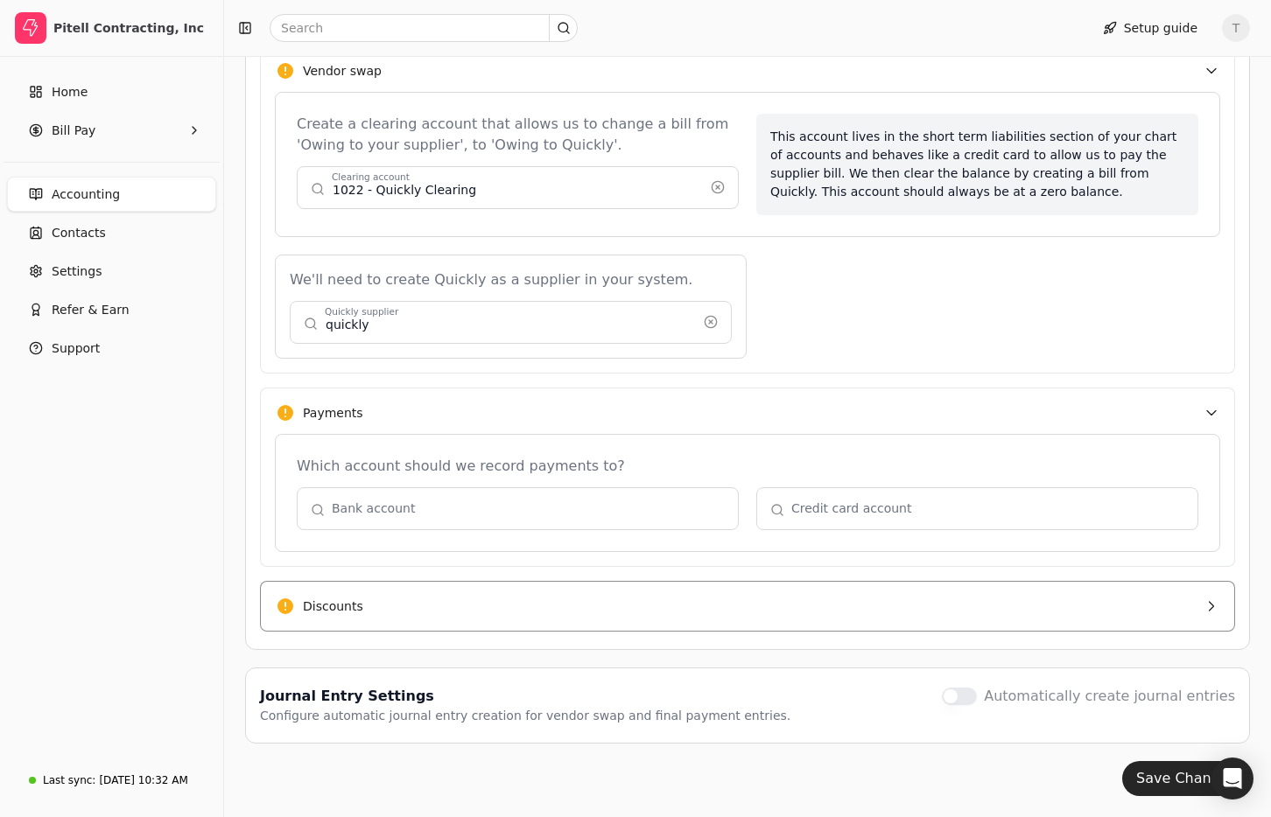
click at [654, 598] on button "Discounts" at bounding box center [747, 606] width 975 height 51
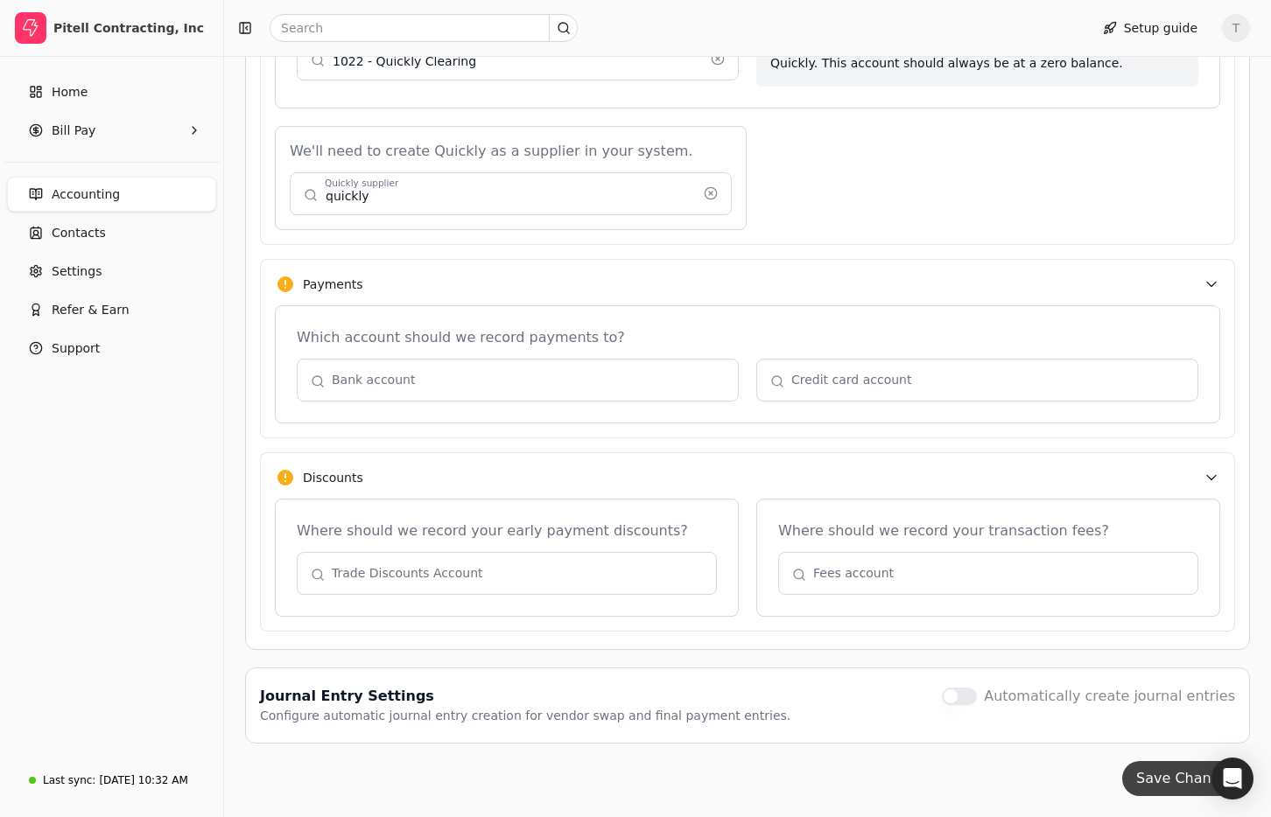
click at [1177, 781] on button "Save Changes" at bounding box center [1186, 778] width 128 height 35
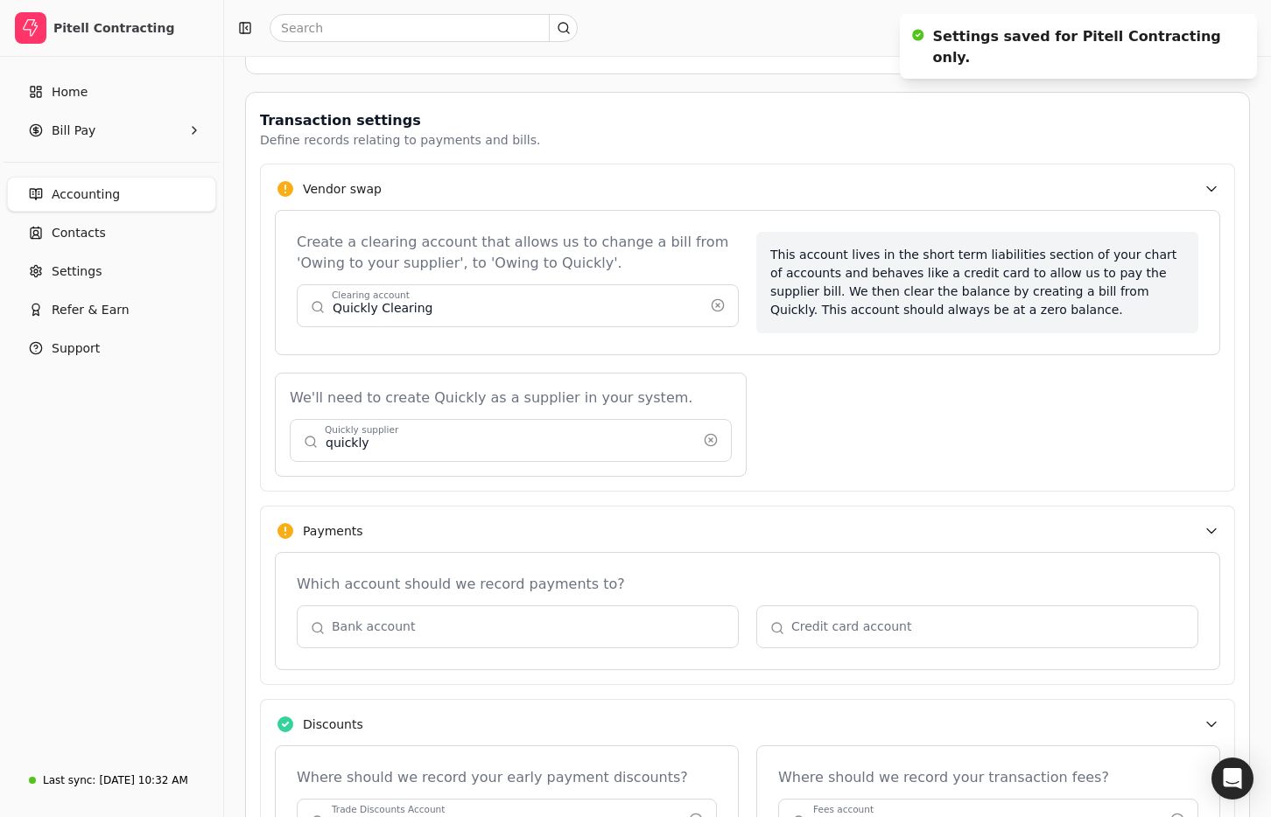
scroll to position [359, 0]
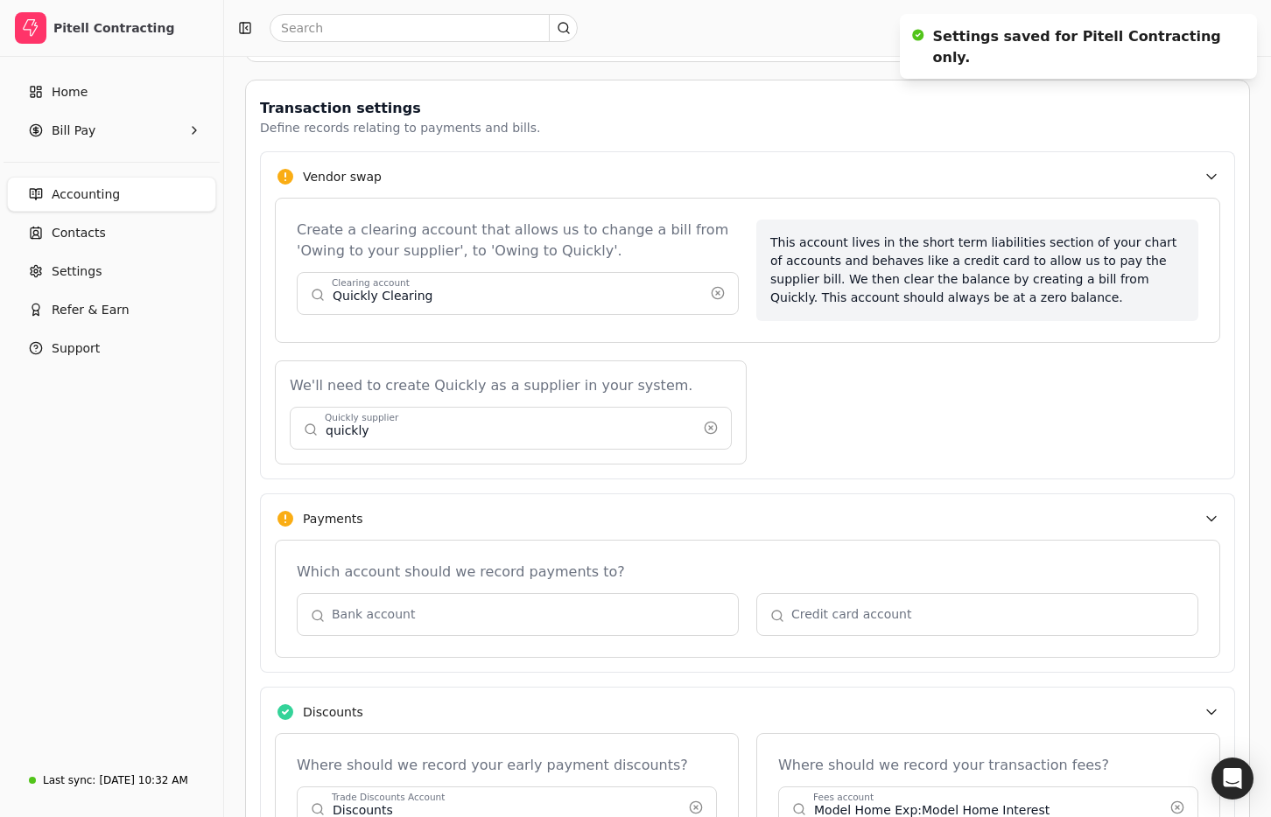
drag, startPoint x: 715, startPoint y: 428, endPoint x: 732, endPoint y: 428, distance: 17.5
click at [715, 428] on button "button" at bounding box center [711, 428] width 28 height 28
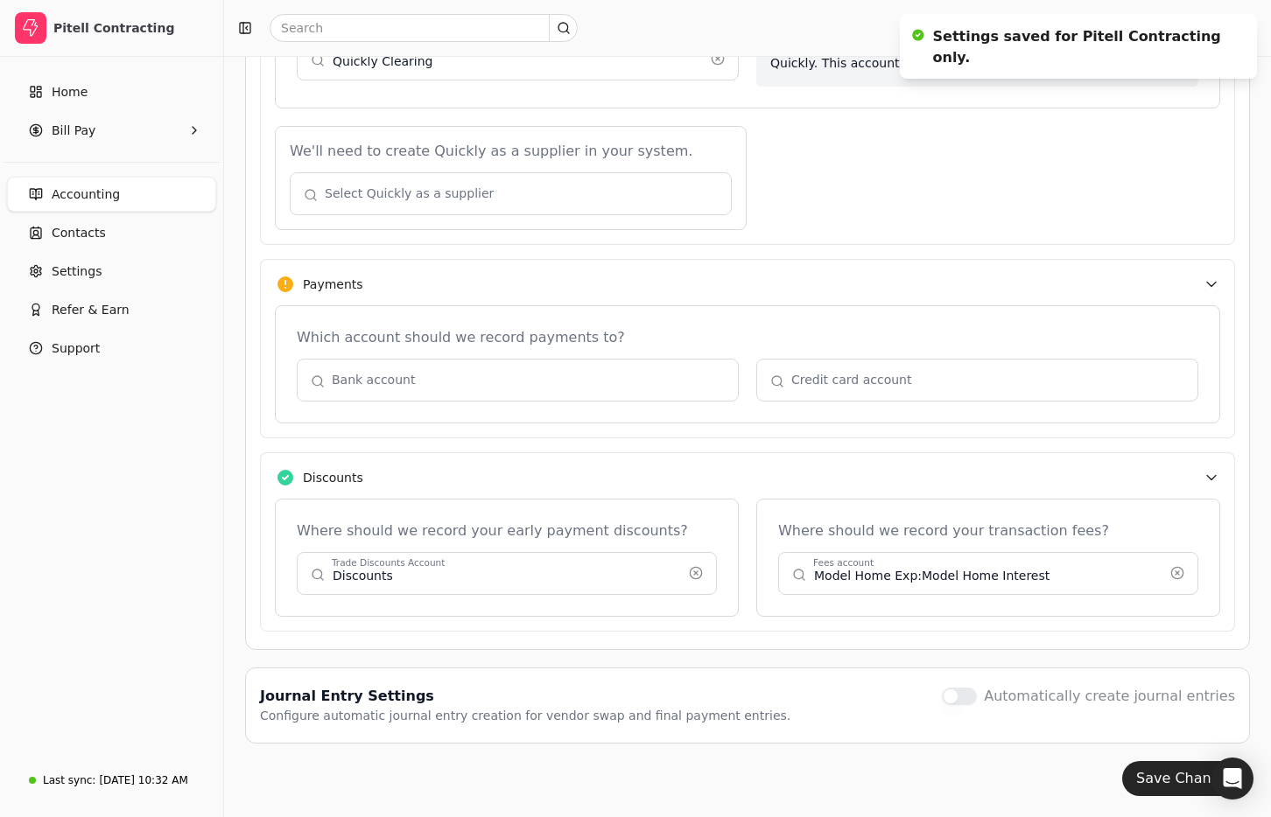
click at [1157, 781] on button "Save Changes" at bounding box center [1186, 778] width 128 height 35
drag, startPoint x: 84, startPoint y: 192, endPoint x: 116, endPoint y: 197, distance: 32.8
click at [86, 193] on span "Accounting" at bounding box center [86, 195] width 68 height 18
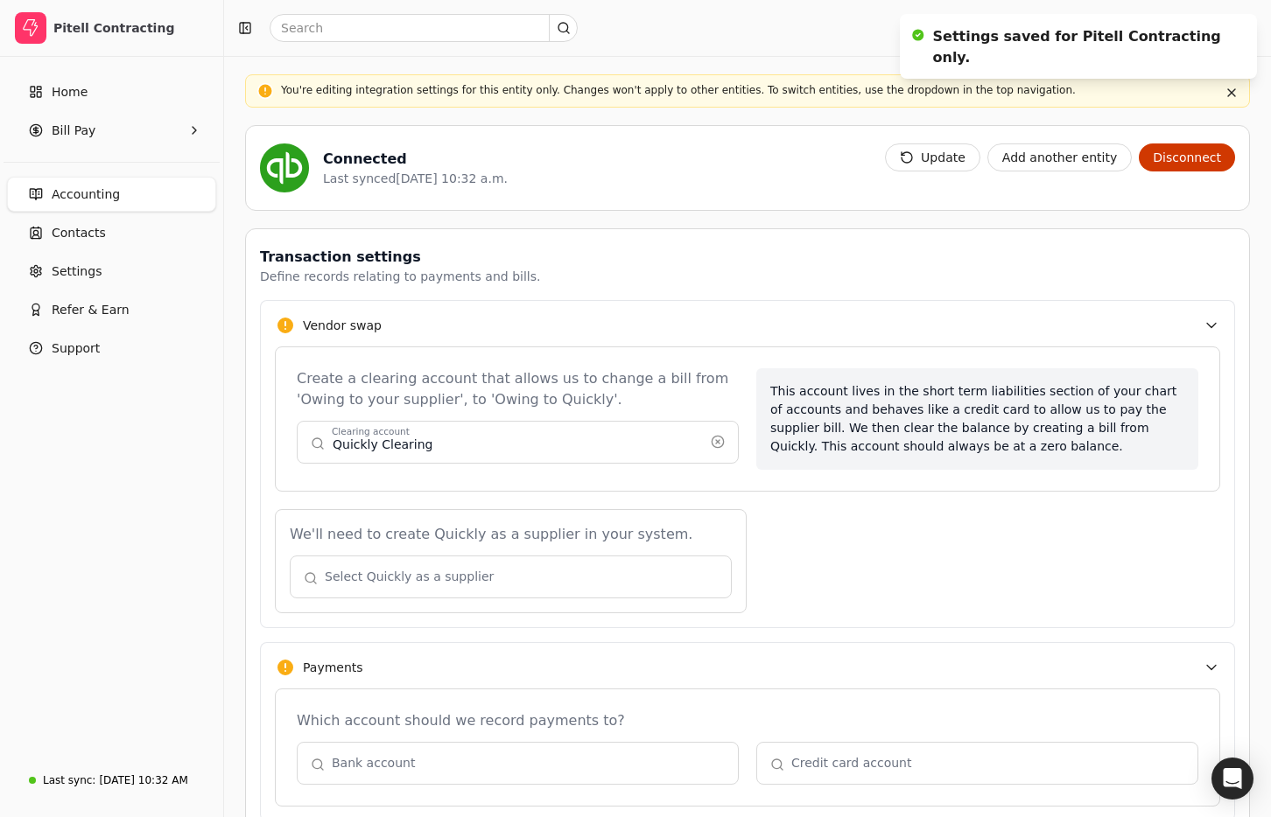
scroll to position [310, 0]
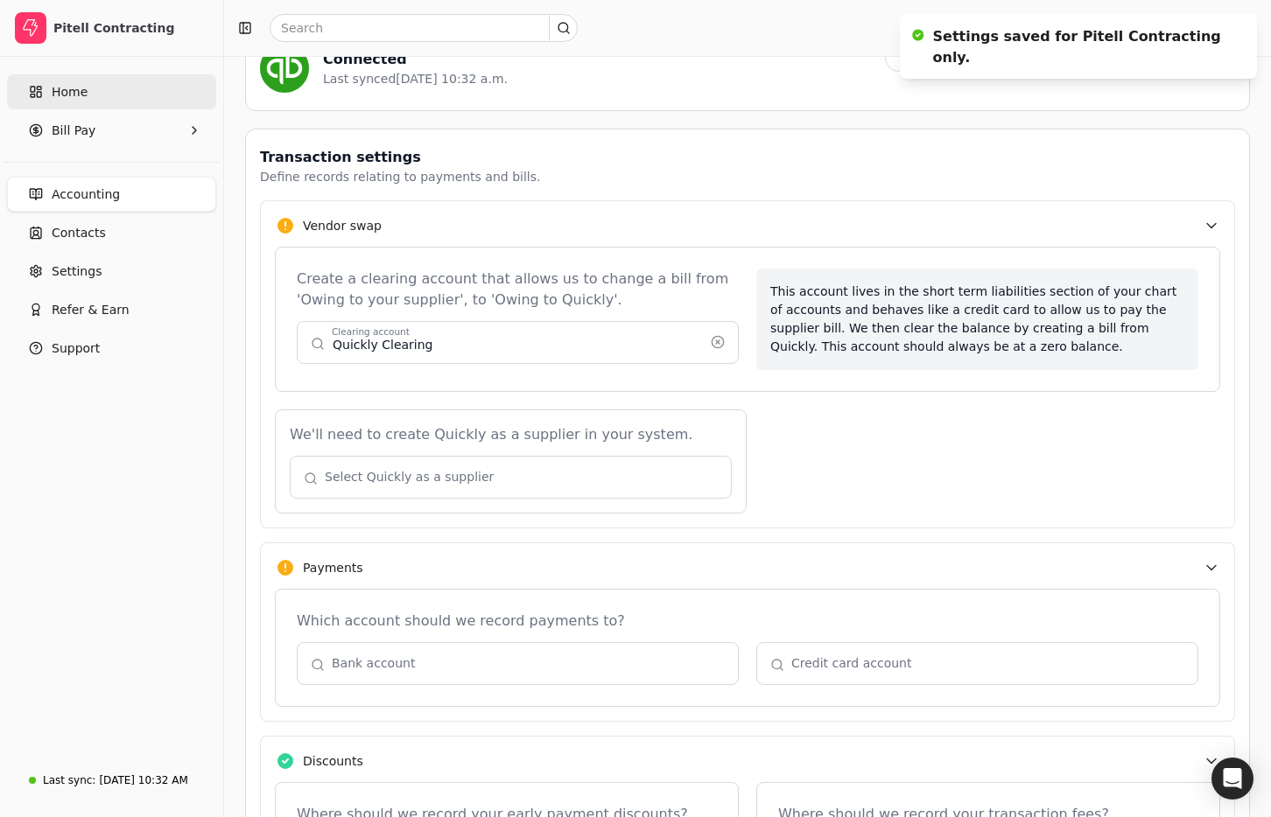
click at [138, 87] on link "Home" at bounding box center [111, 91] width 209 height 35
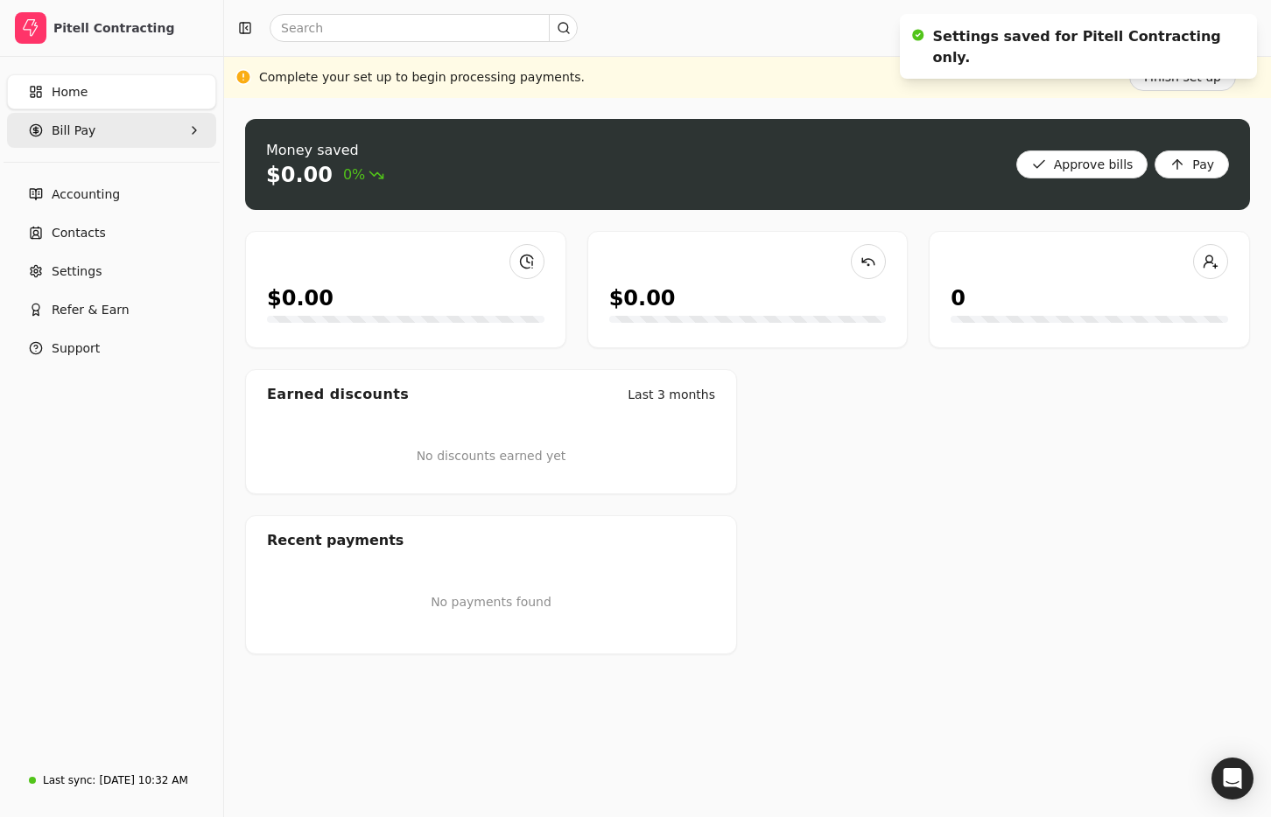
click at [106, 124] on Pay "Bill Pay" at bounding box center [111, 130] width 209 height 35
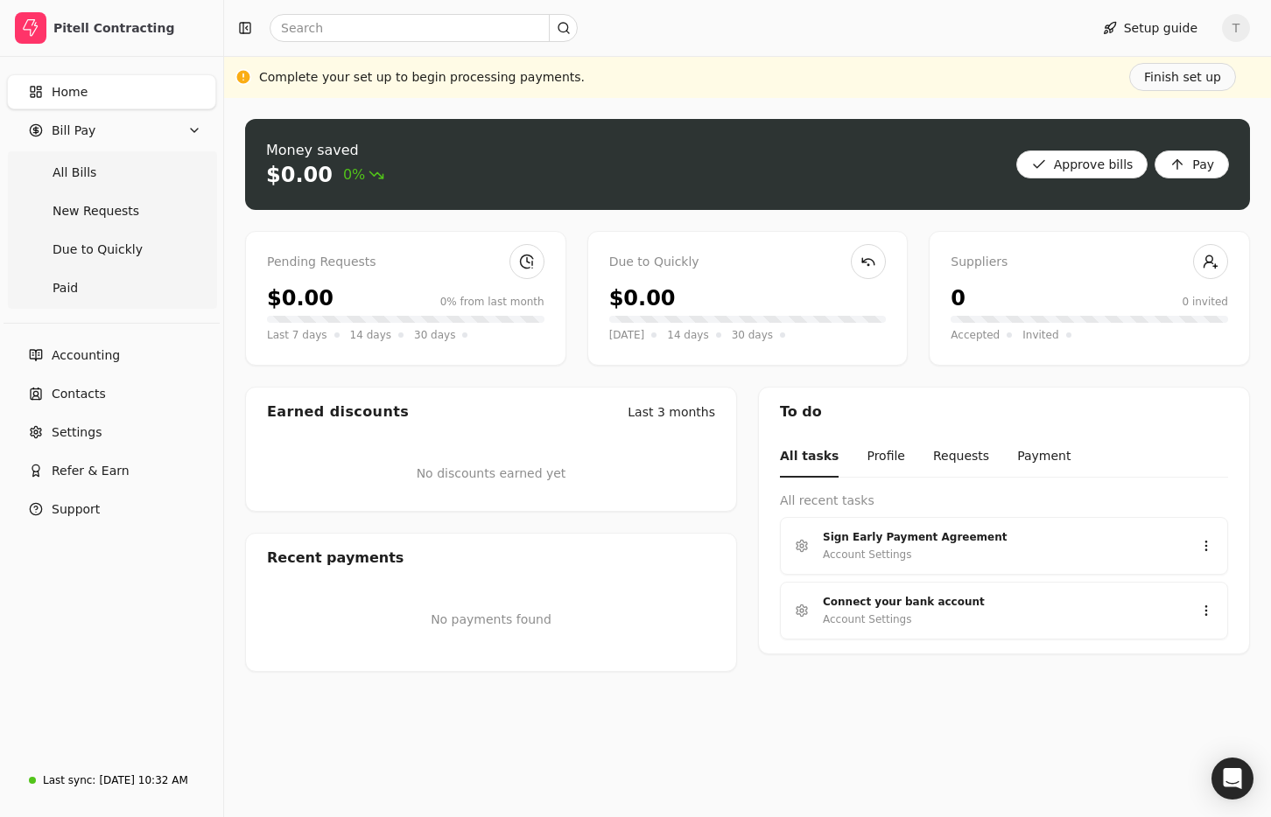
drag, startPoint x: 100, startPoint y: 356, endPoint x: 209, endPoint y: 372, distance: 110.5
click at [100, 356] on span "Accounting" at bounding box center [86, 356] width 68 height 18
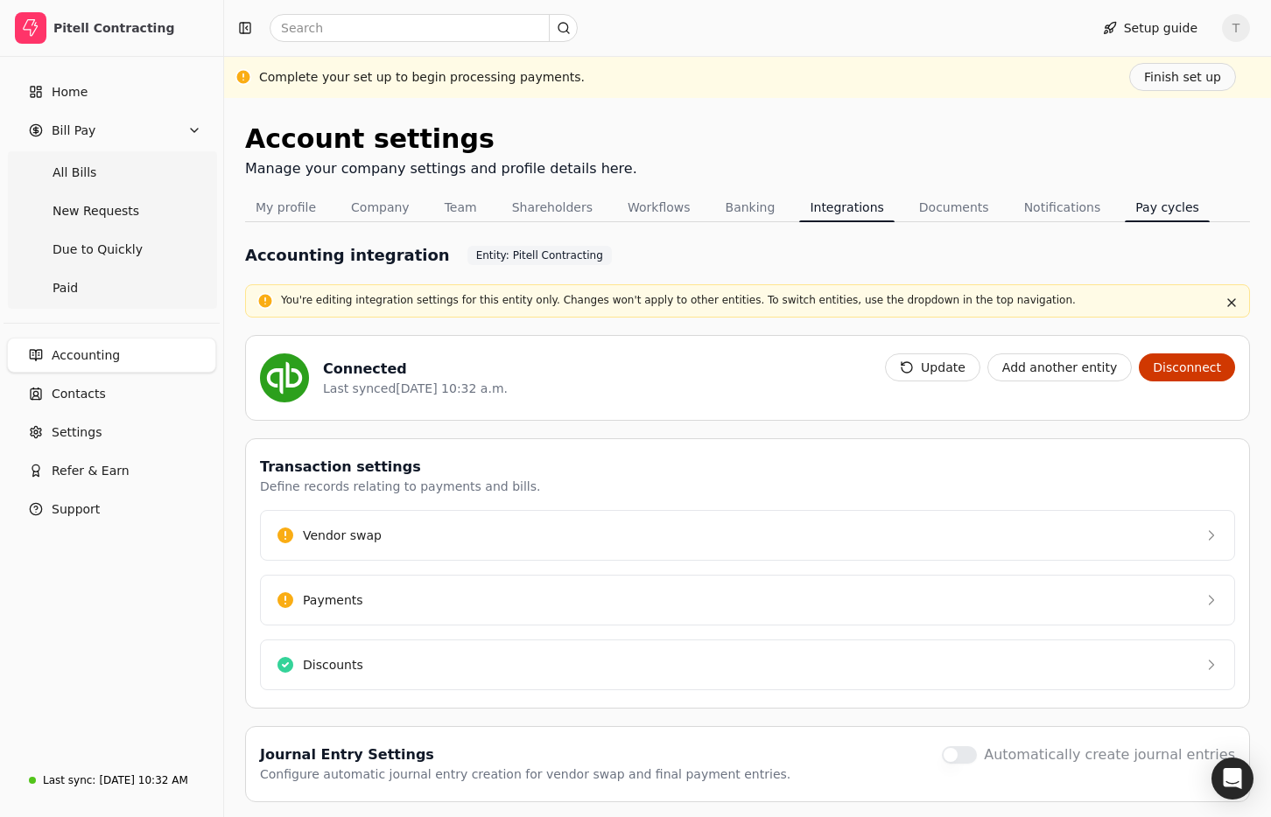
click at [1126, 204] on button "Pay cycles" at bounding box center [1166, 207] width 85 height 28
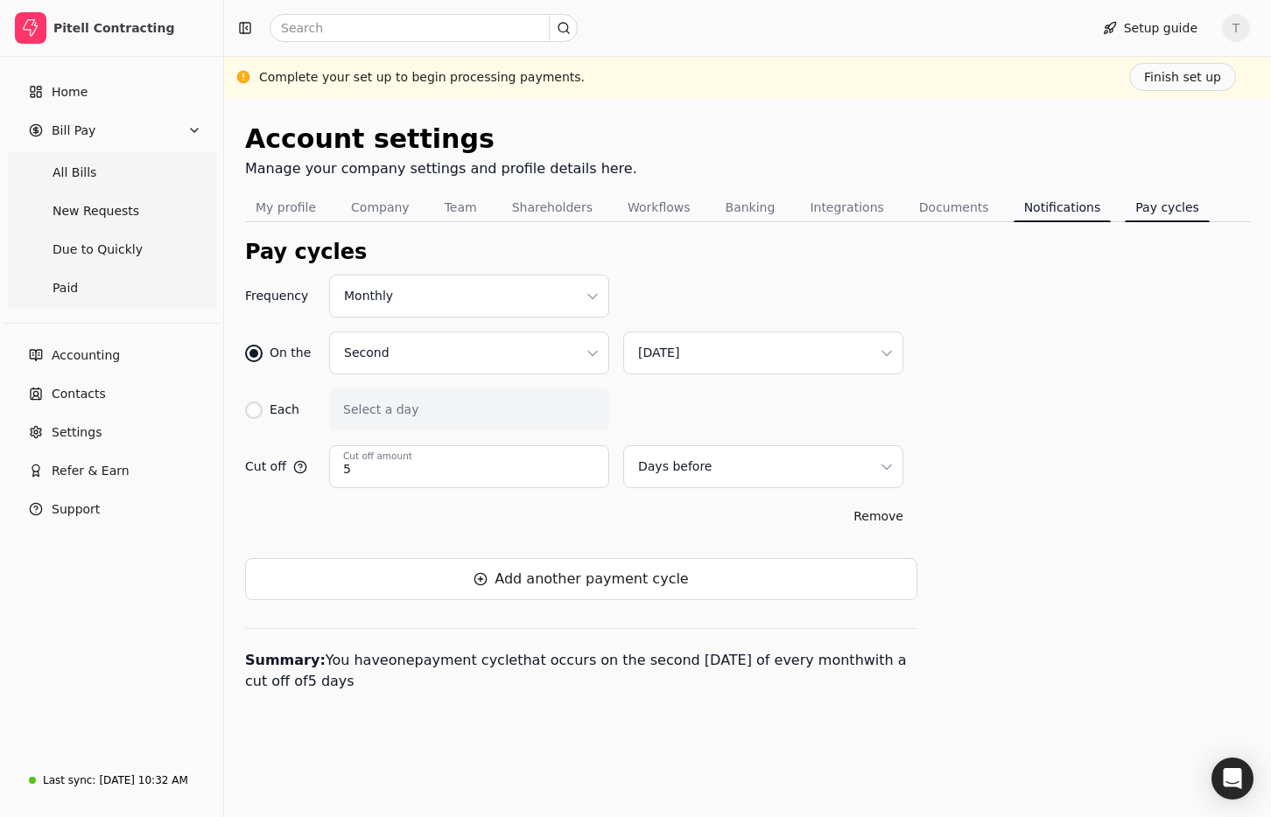
click at [1040, 208] on button "Notifications" at bounding box center [1062, 207] width 98 height 28
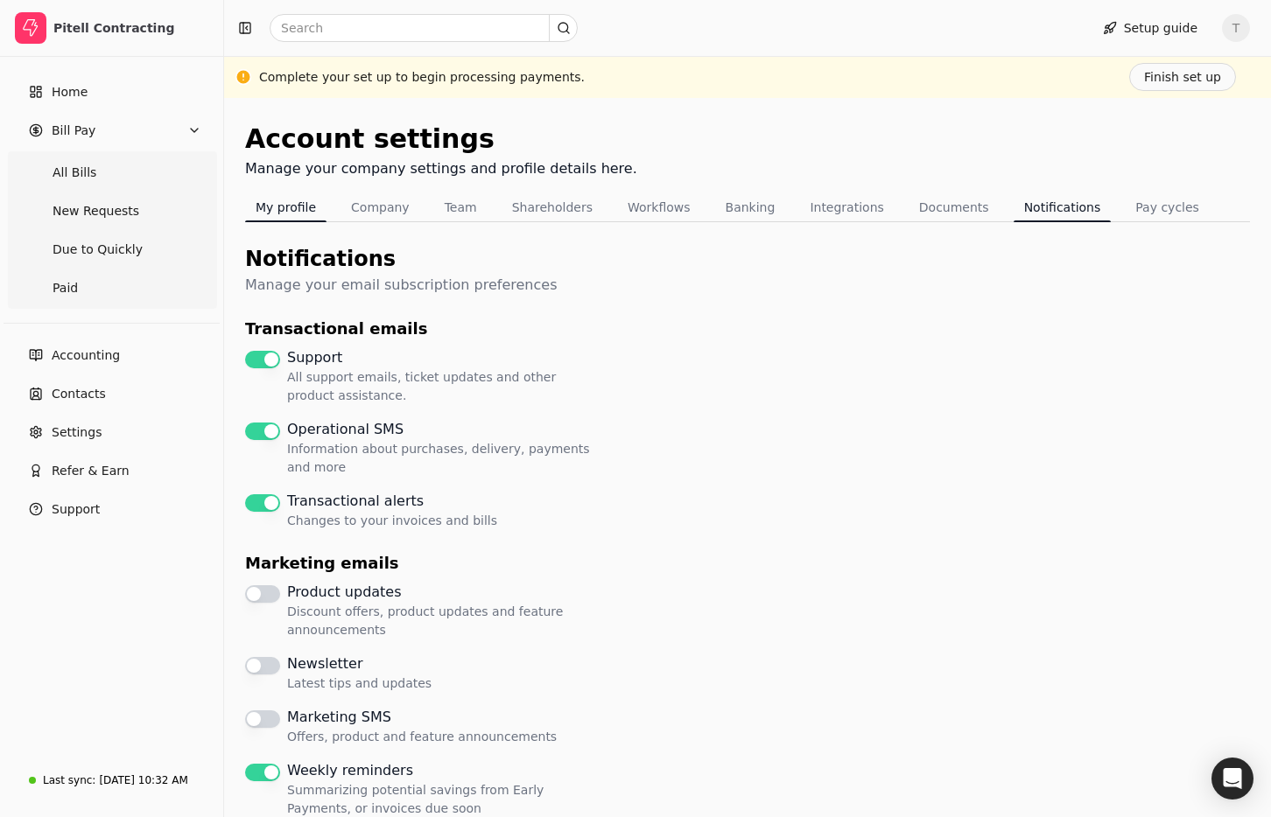
drag, startPoint x: 285, startPoint y: 202, endPoint x: 296, endPoint y: 205, distance: 10.8
click at [285, 202] on button "My profile" at bounding box center [285, 207] width 81 height 28
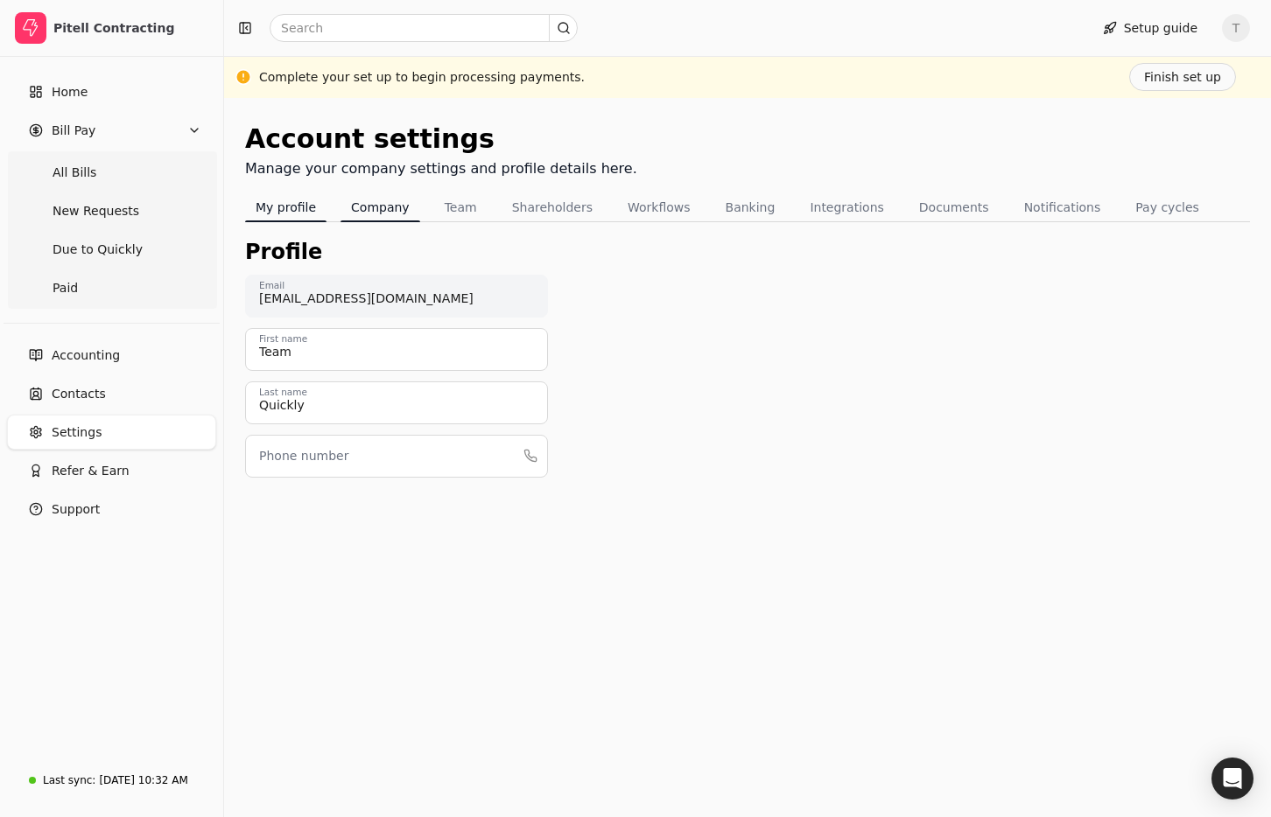
click at [374, 209] on button "Company" at bounding box center [380, 207] width 80 height 28
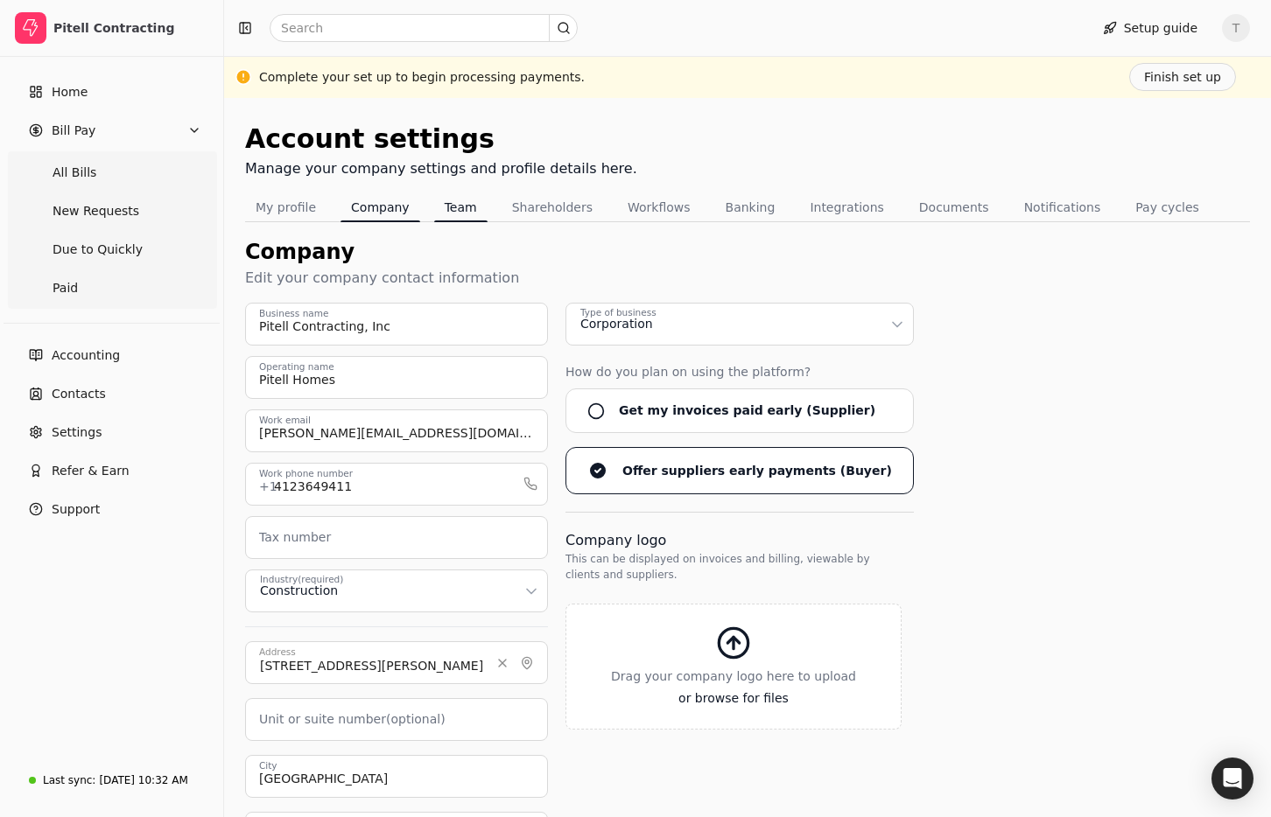
click at [450, 207] on button "Team" at bounding box center [460, 207] width 53 height 28
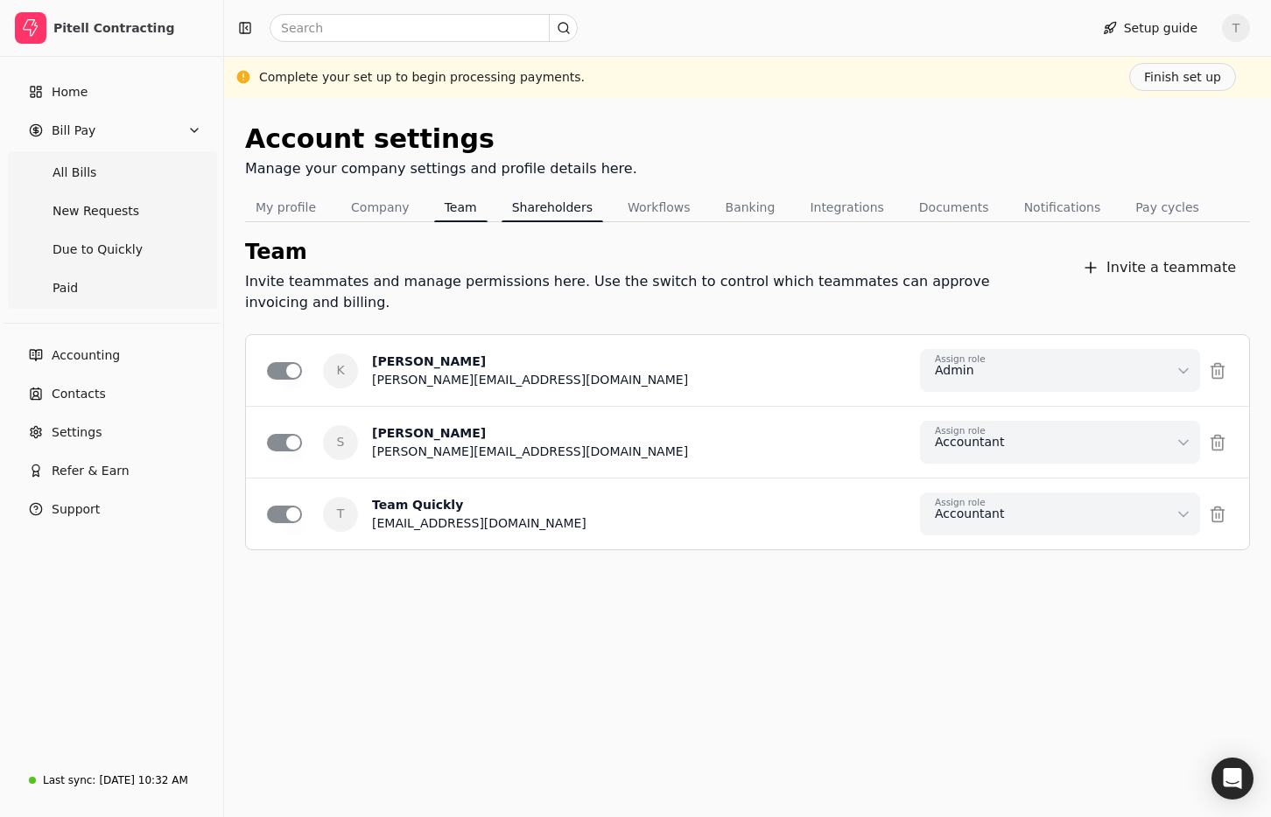
click at [530, 204] on button "Shareholders" at bounding box center [552, 207] width 102 height 28
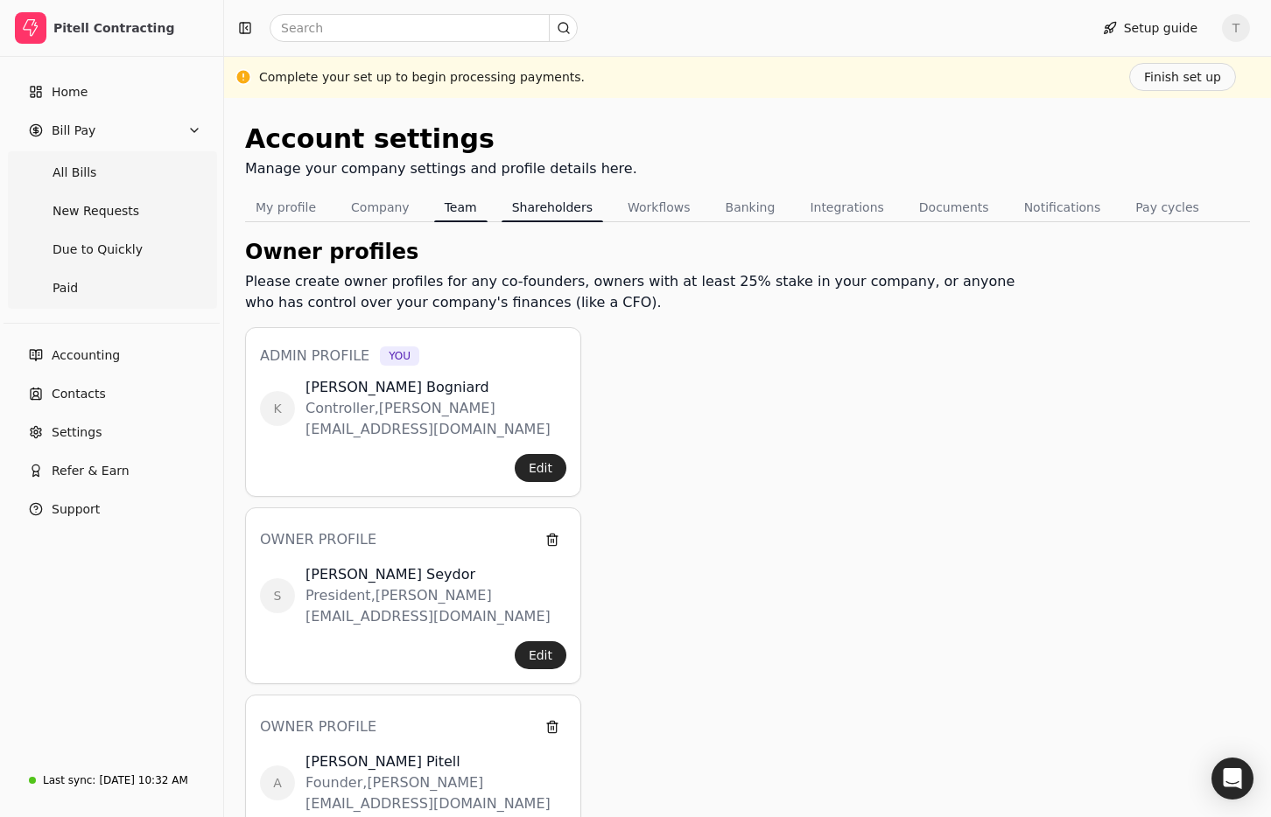
click at [452, 210] on button "Team" at bounding box center [460, 207] width 53 height 28
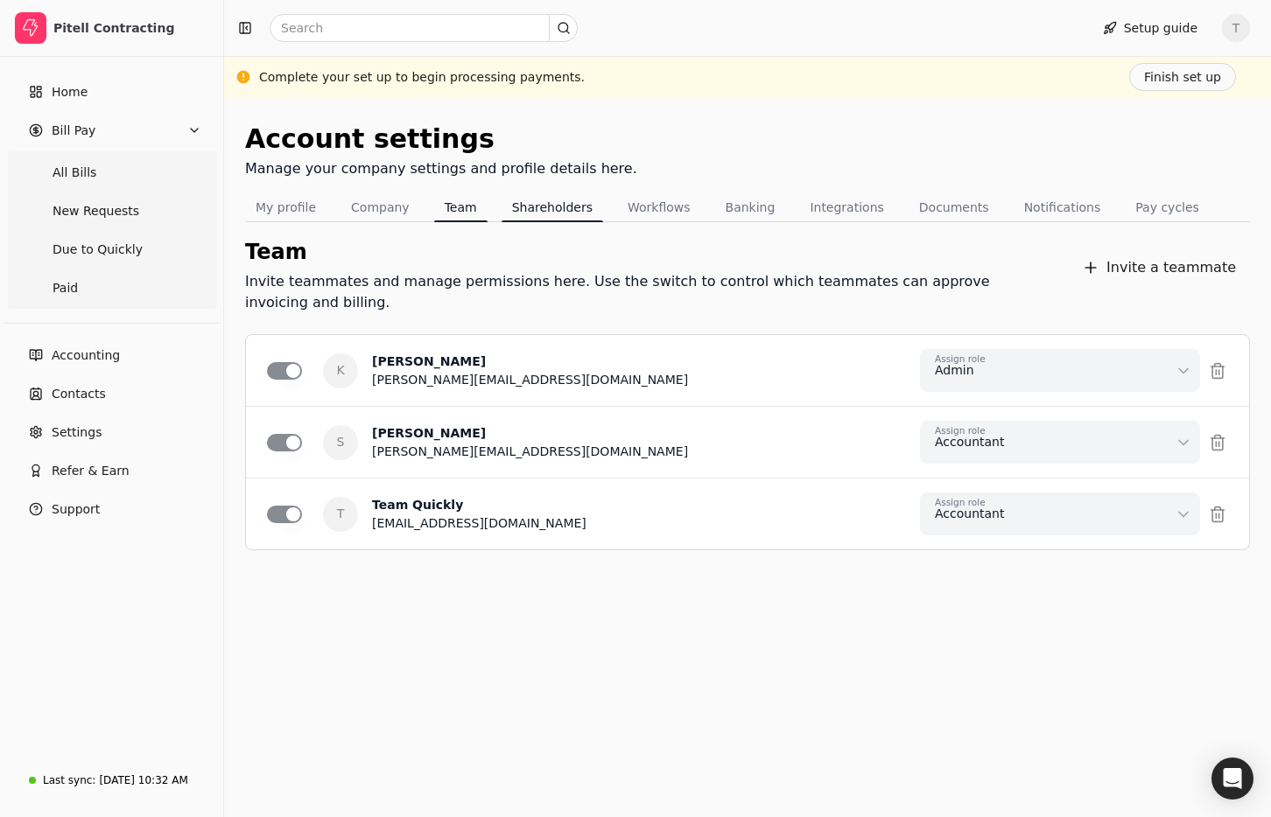
click at [562, 211] on button "Shareholders" at bounding box center [552, 207] width 102 height 28
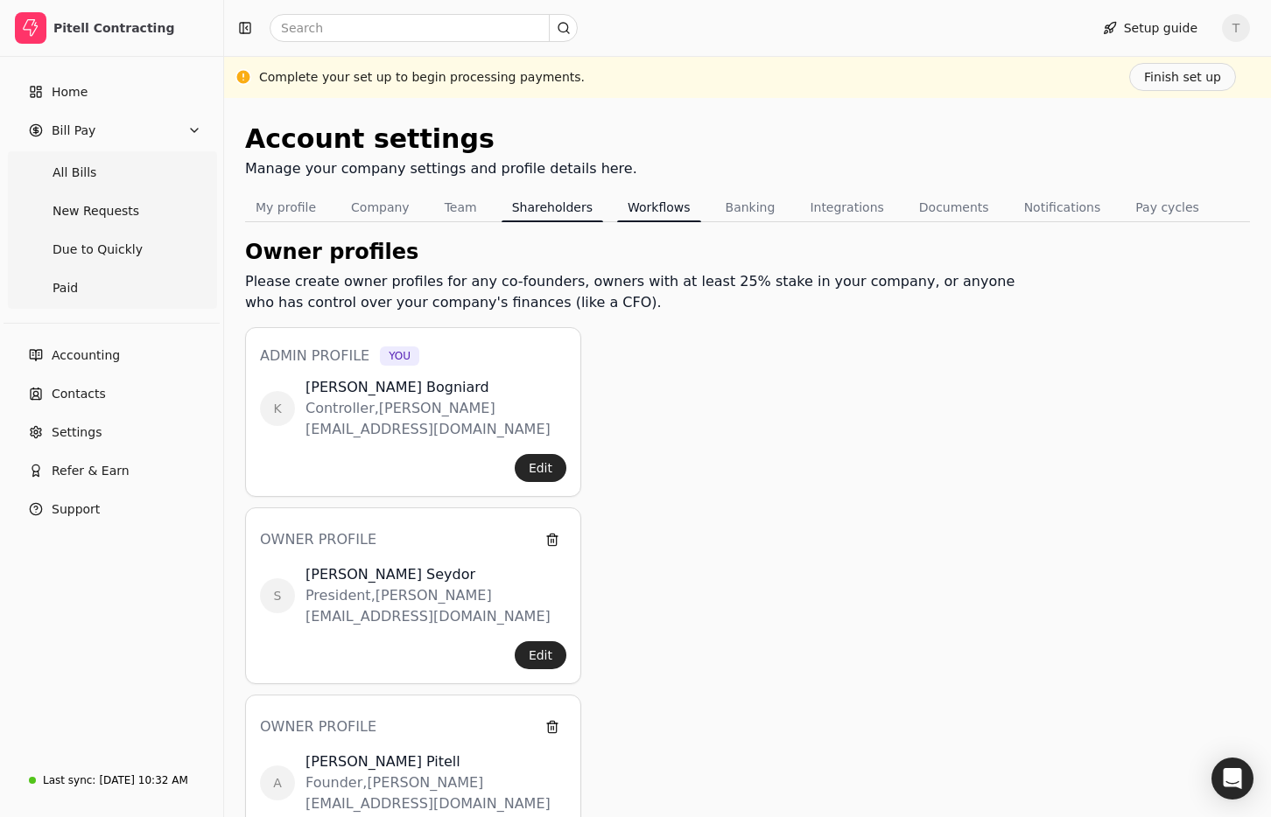
click at [652, 207] on button "Workflows" at bounding box center [659, 207] width 84 height 28
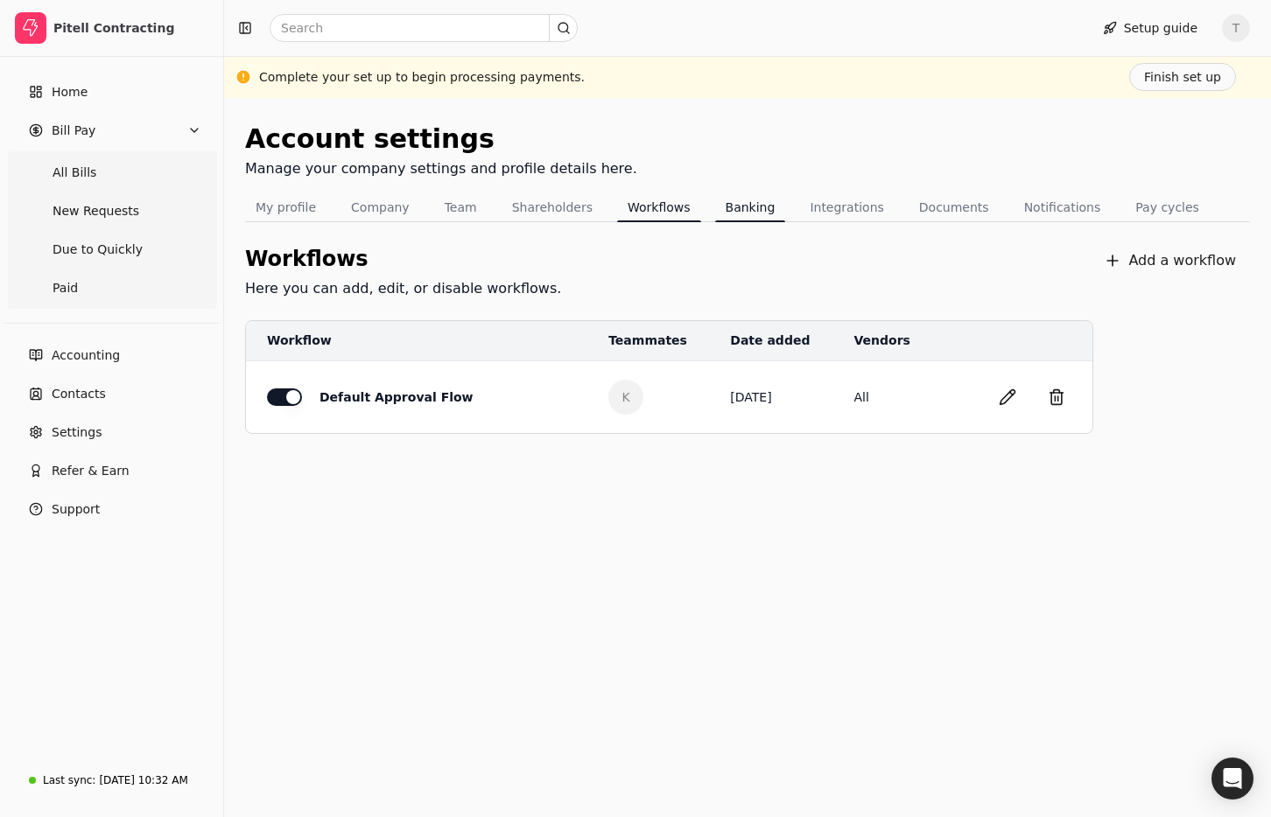
click at [746, 201] on button "Banking" at bounding box center [750, 207] width 71 height 28
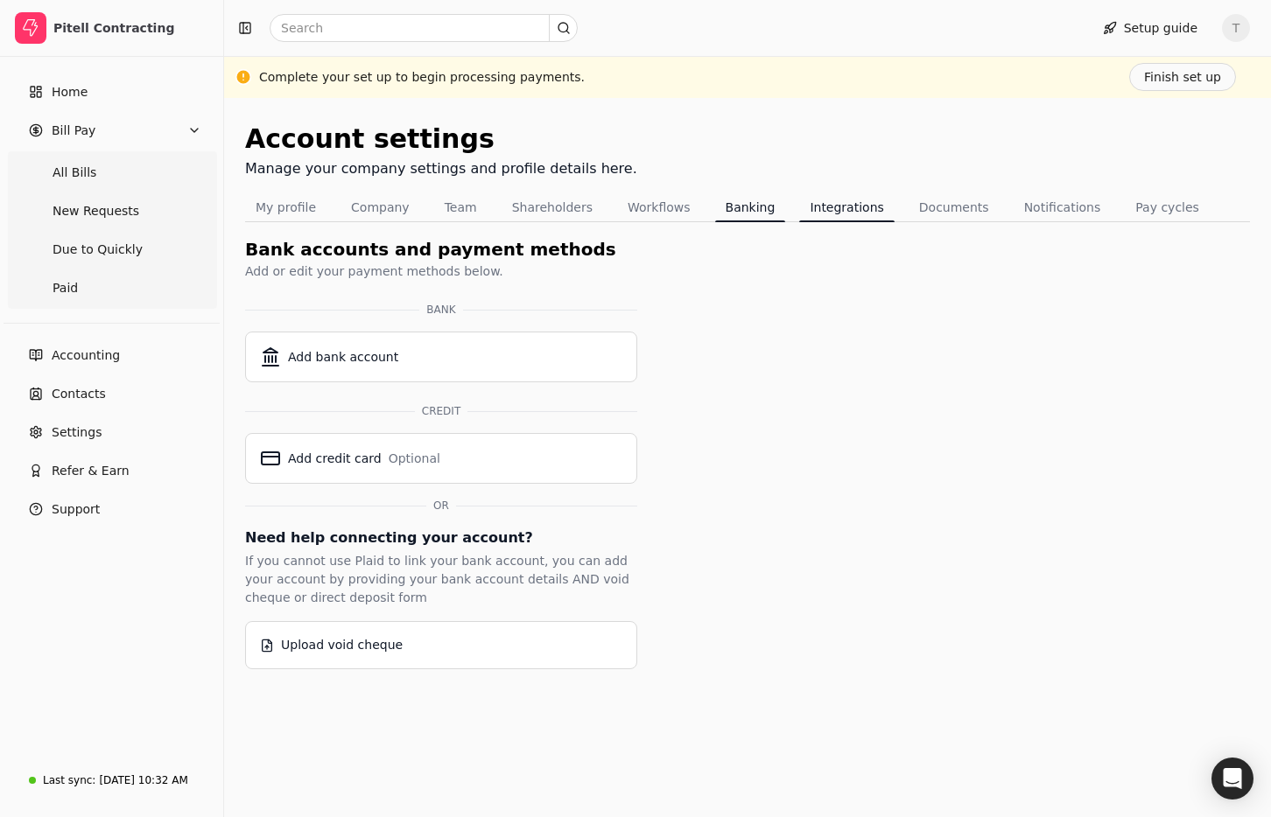
click at [830, 208] on button "Integrations" at bounding box center [846, 207] width 95 height 28
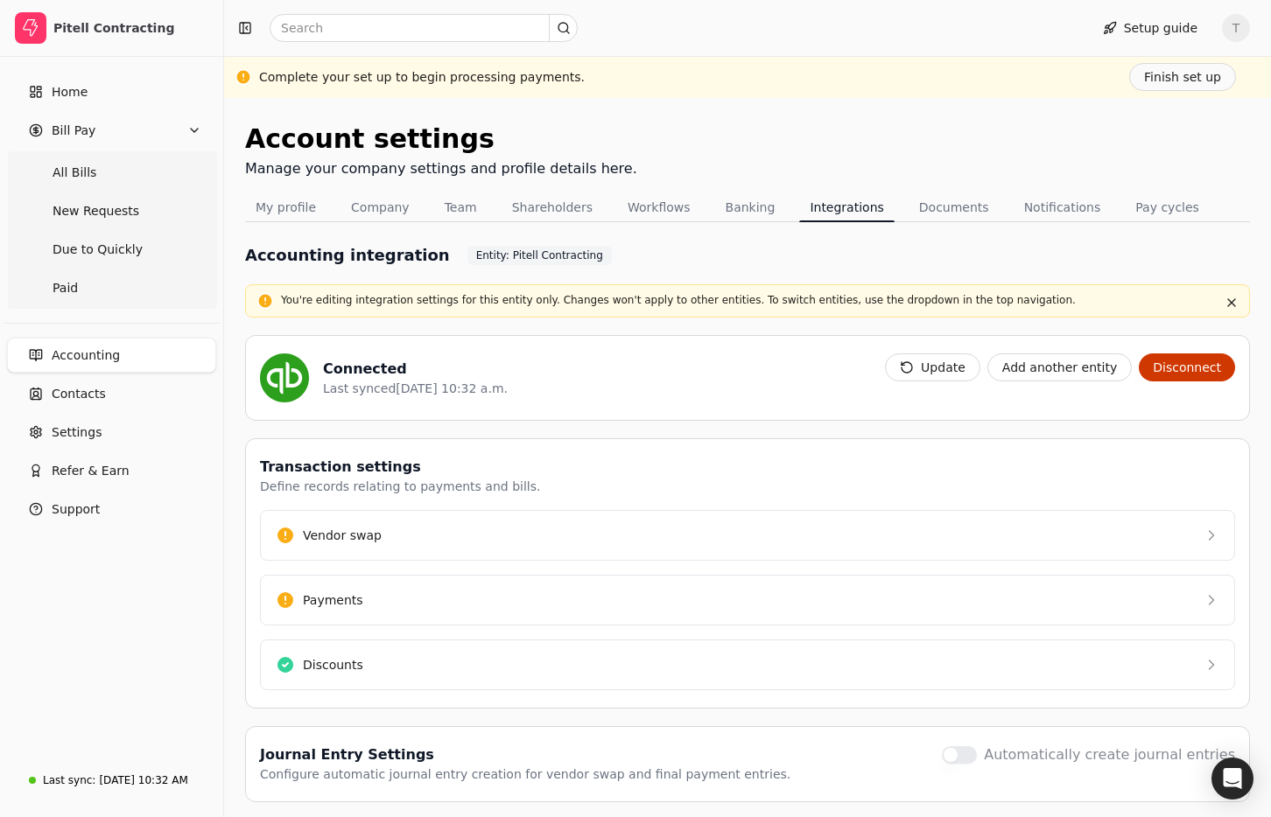
scroll to position [59, 0]
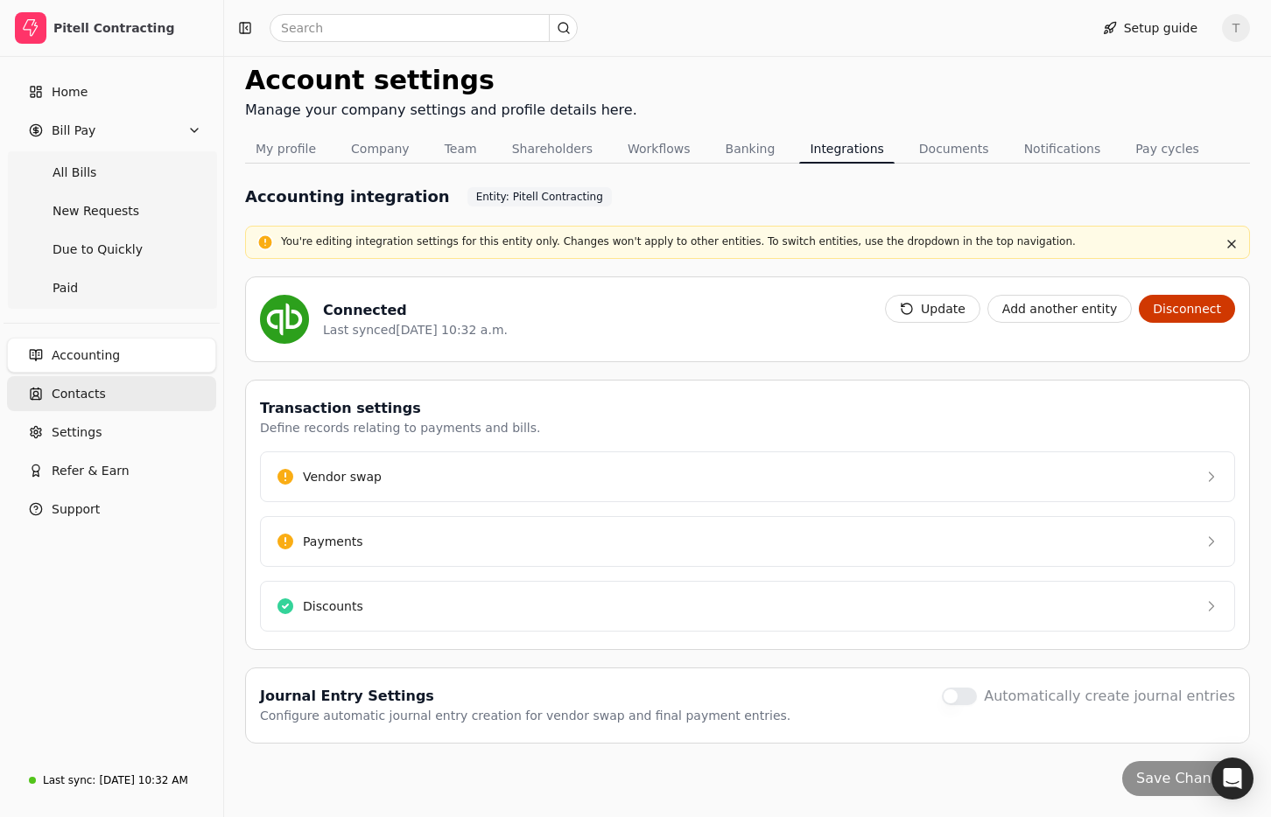
drag, startPoint x: 122, startPoint y: 382, endPoint x: 151, endPoint y: 384, distance: 29.9
click at [122, 382] on link "Contacts" at bounding box center [111, 393] width 209 height 35
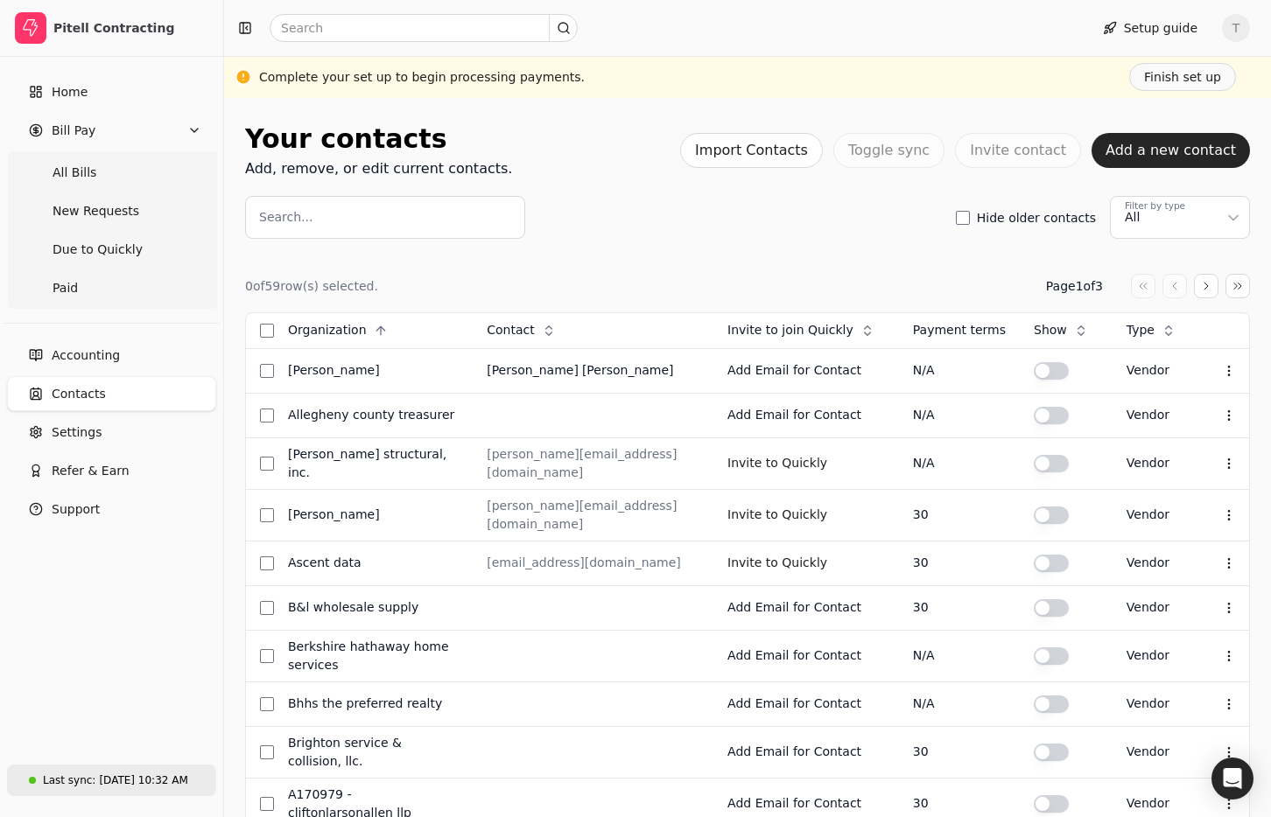
drag, startPoint x: 146, startPoint y: 775, endPoint x: 186, endPoint y: 769, distance: 40.7
click at [147, 775] on div "Aug 14, 10:32 AM" at bounding box center [143, 781] width 88 height 16
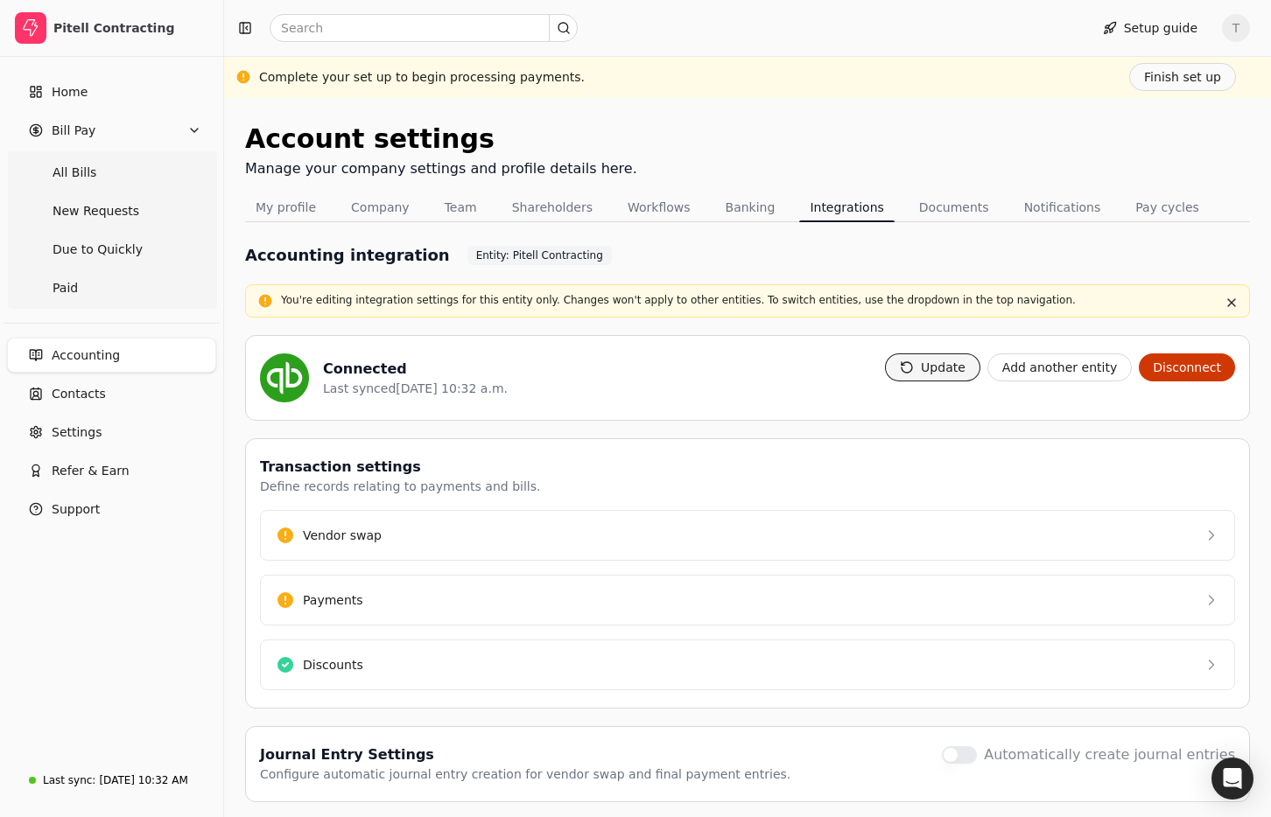
click at [927, 365] on button "Update" at bounding box center [932, 368] width 95 height 28
click at [499, 251] on span "Entity: Pitell Contracting" at bounding box center [539, 256] width 127 height 16
drag, startPoint x: 531, startPoint y: 256, endPoint x: 676, endPoint y: 259, distance: 145.3
click at [659, 259] on div "Accounting integration Entity: Pitell Contracting" at bounding box center [747, 255] width 1005 height 24
click at [729, 259] on div "Accounting integration Entity: Pitell Contracting" at bounding box center [747, 255] width 1005 height 24
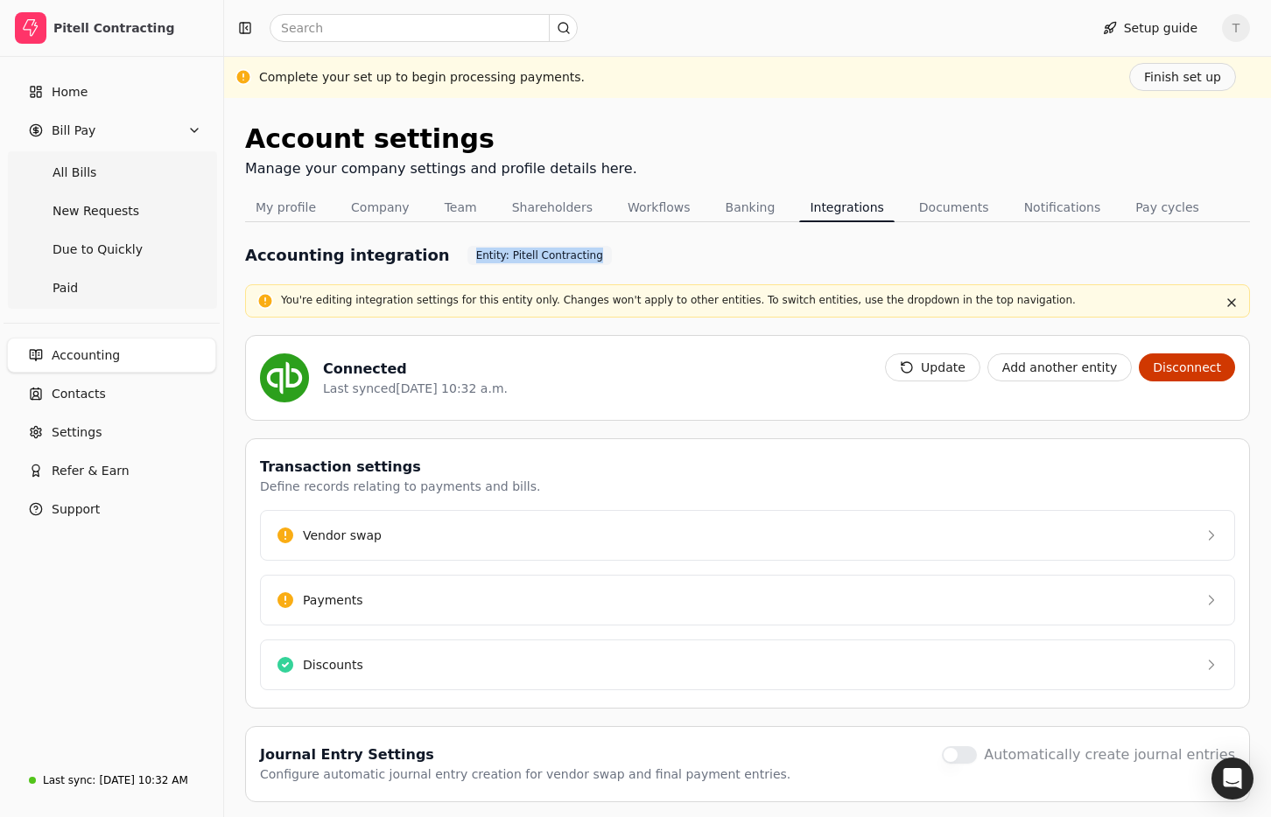
drag, startPoint x: 445, startPoint y: 250, endPoint x: 702, endPoint y: 259, distance: 256.5
click at [702, 259] on div "Accounting integration Entity: Pitell Contracting" at bounding box center [747, 255] width 1005 height 24
drag, startPoint x: 702, startPoint y: 259, endPoint x: 757, endPoint y: 261, distance: 55.2
click at [705, 259] on div "Accounting integration Entity: Pitell Contracting" at bounding box center [747, 255] width 1005 height 24
click at [1234, 303] on button "button" at bounding box center [1231, 302] width 21 height 21
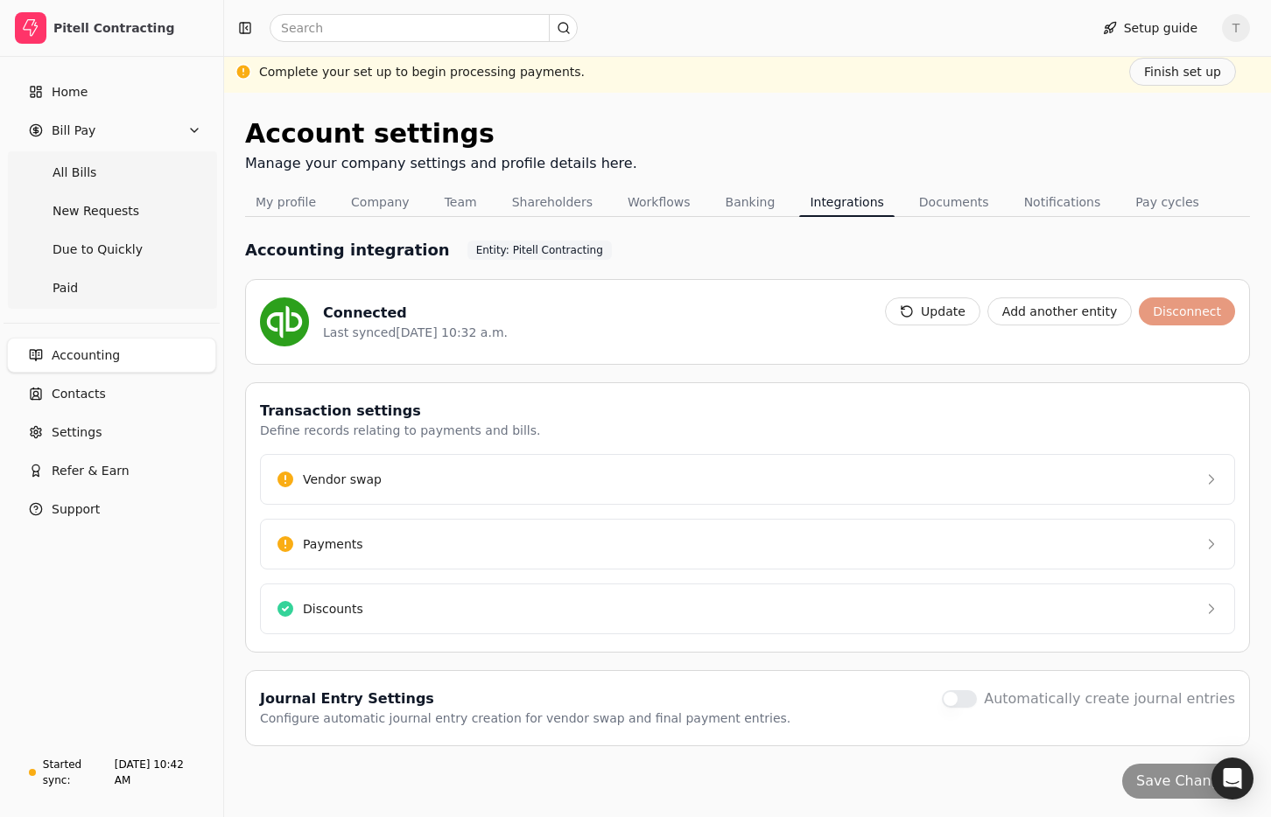
scroll to position [8, 0]
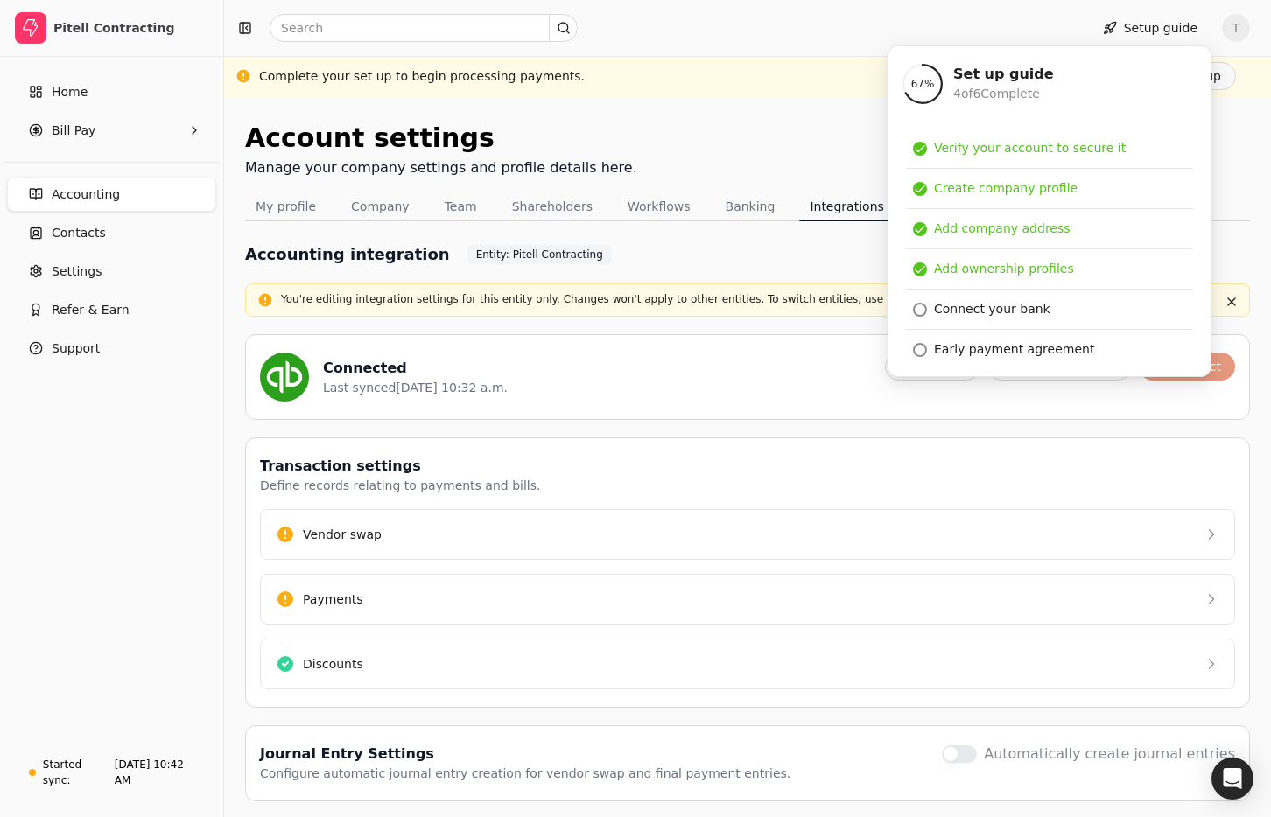
scroll to position [11, 0]
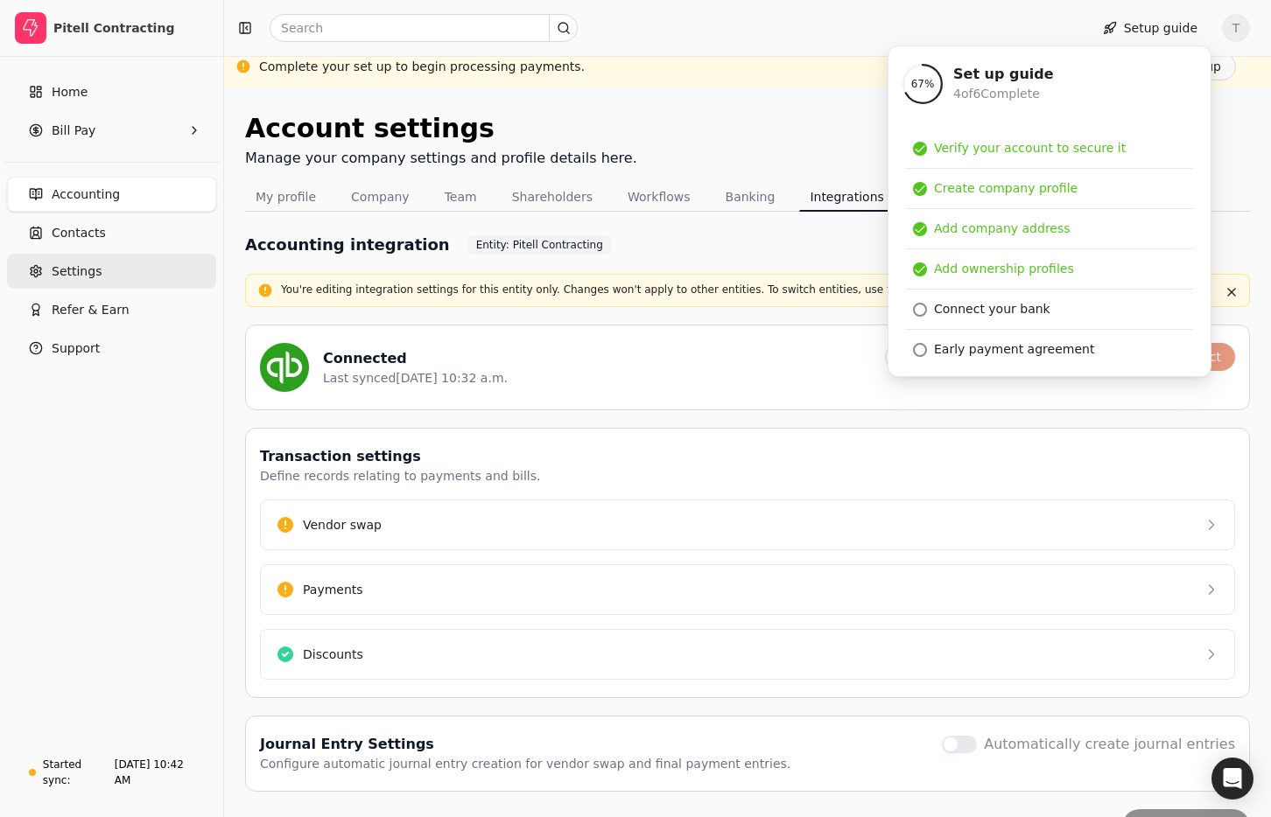
click at [94, 268] on span "Settings" at bounding box center [77, 272] width 50 height 18
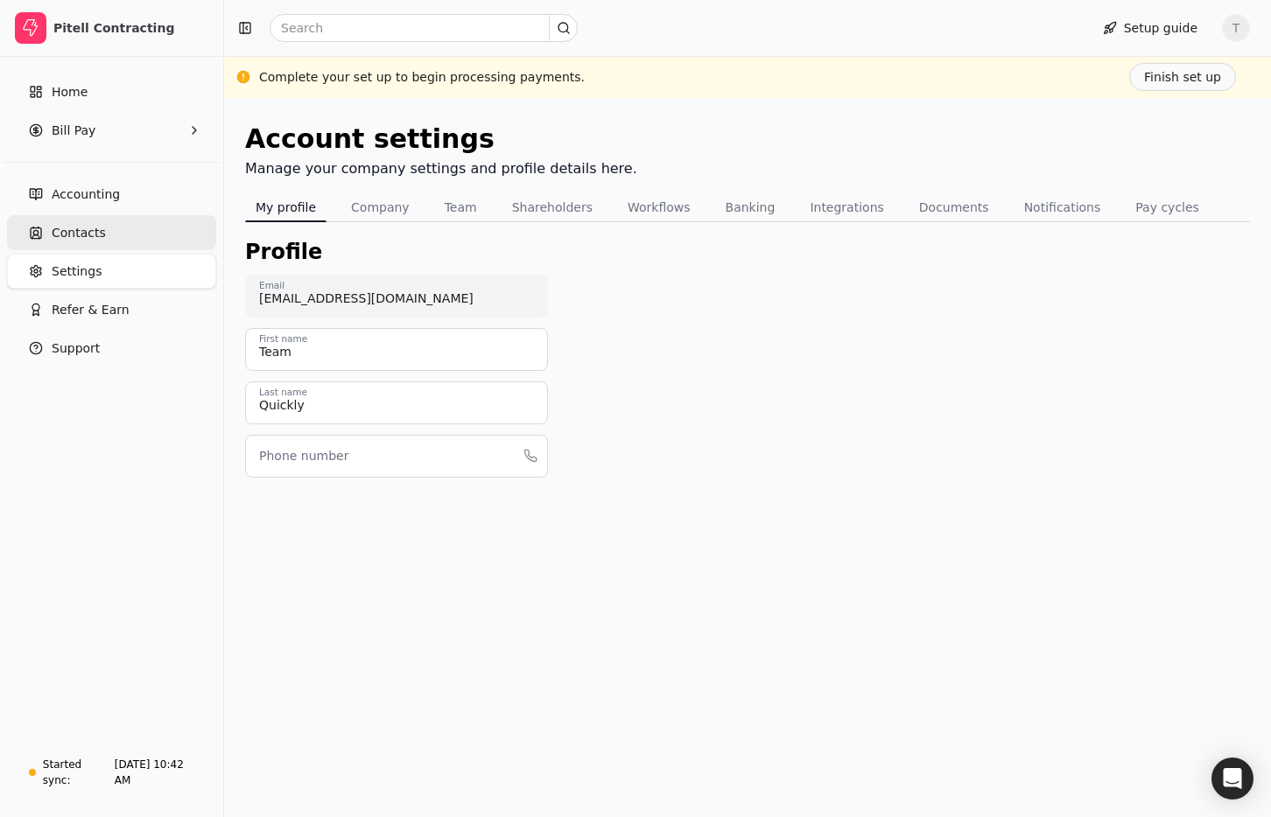
click at [115, 226] on link "Contacts" at bounding box center [111, 232] width 209 height 35
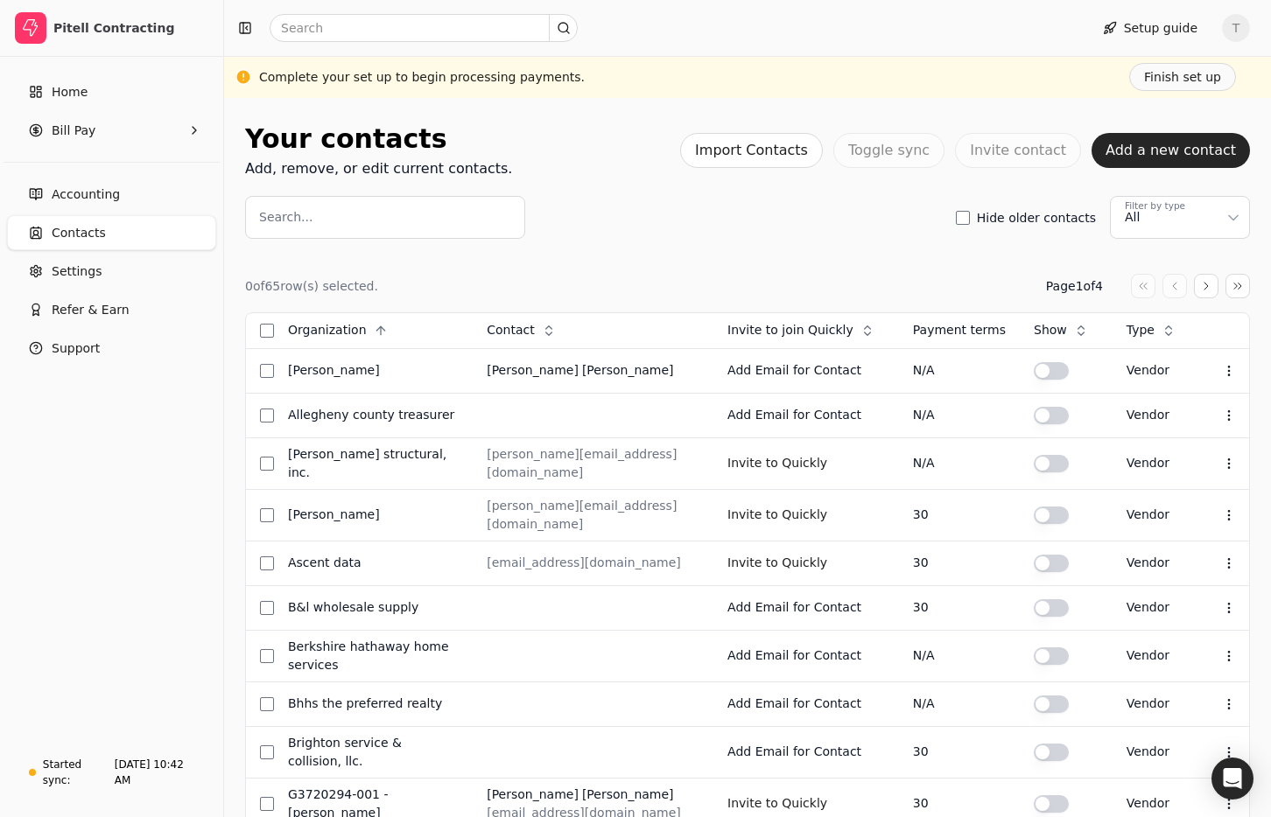
drag, startPoint x: 649, startPoint y: 210, endPoint x: 728, endPoint y: 232, distance: 81.7
click at [649, 210] on div "Search... Hide older contacts Filter by type All" at bounding box center [747, 217] width 1005 height 43
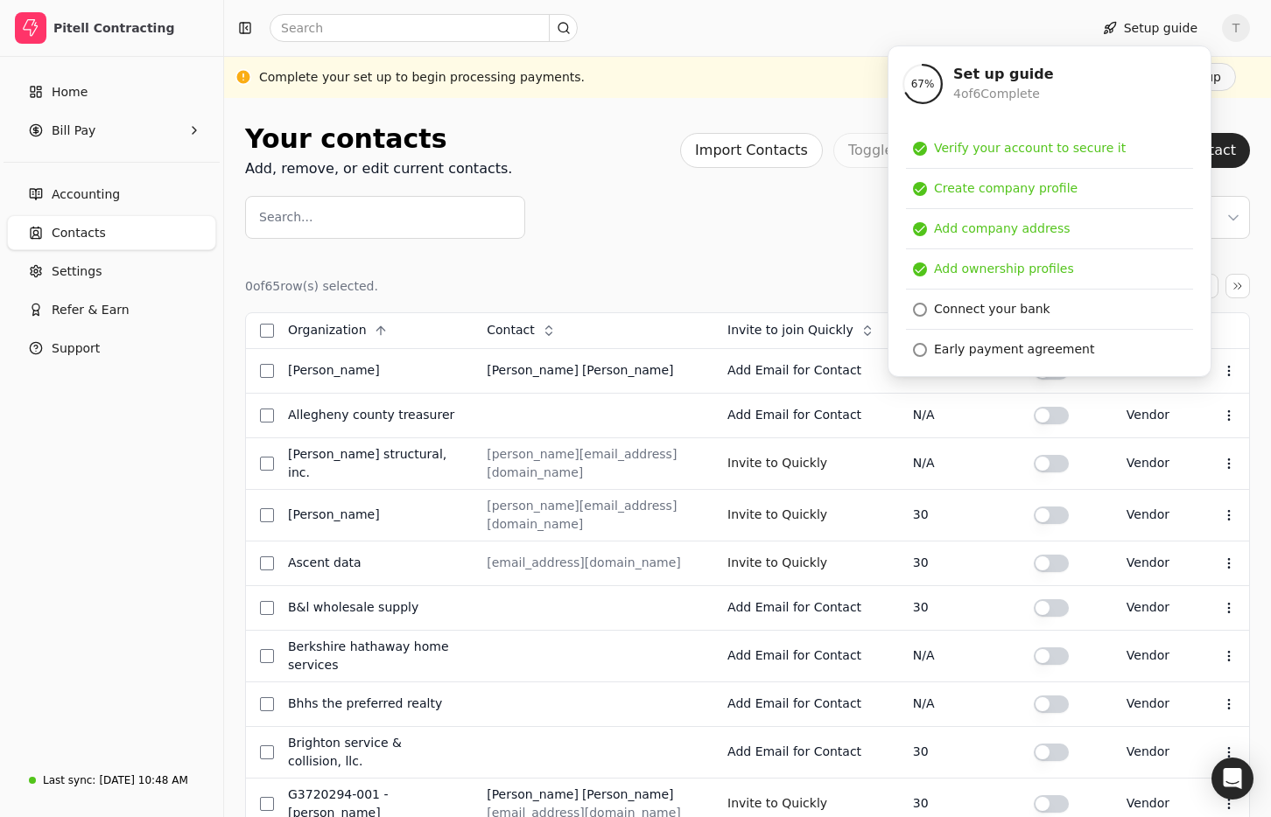
click at [713, 221] on div "Search... Hide older contacts Filter by type All" at bounding box center [747, 217] width 1005 height 43
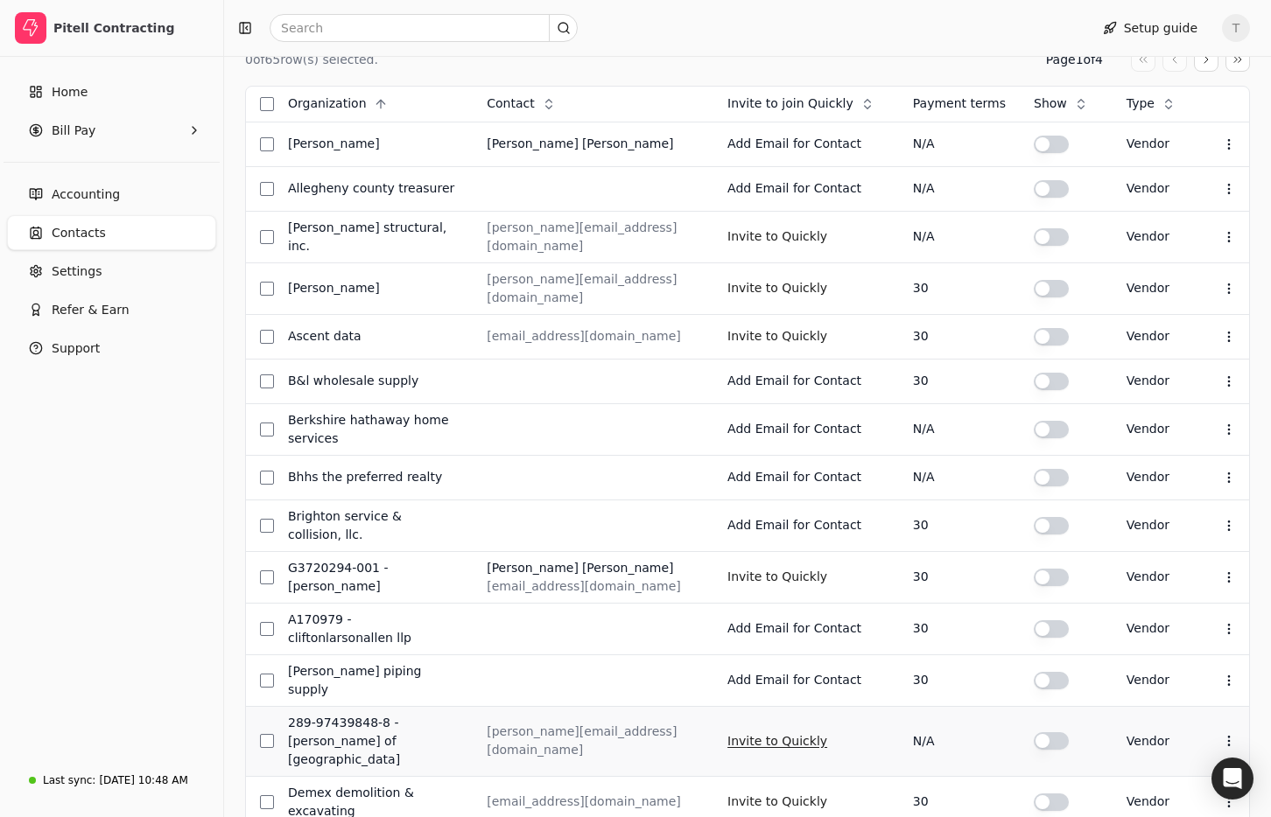
scroll to position [596, 0]
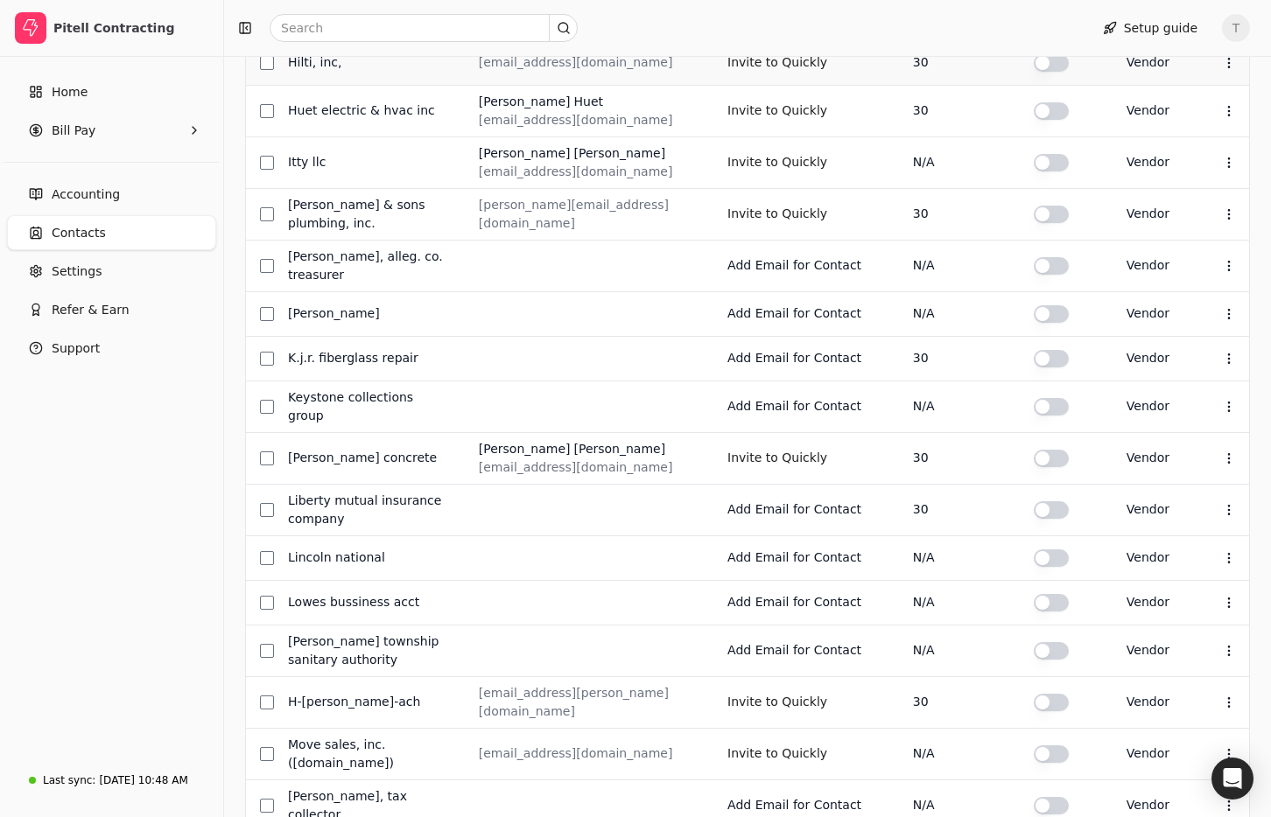
scroll to position [682, 0]
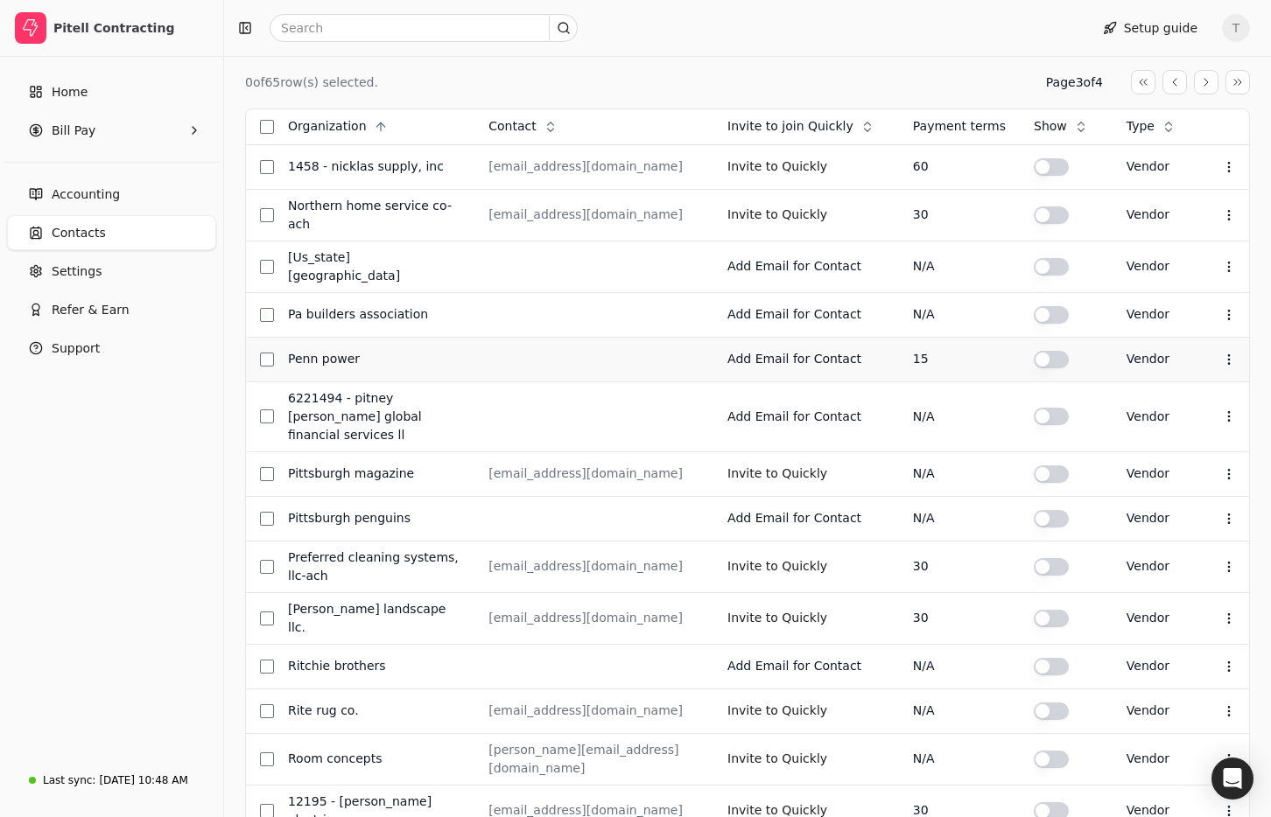
scroll to position [554, 0]
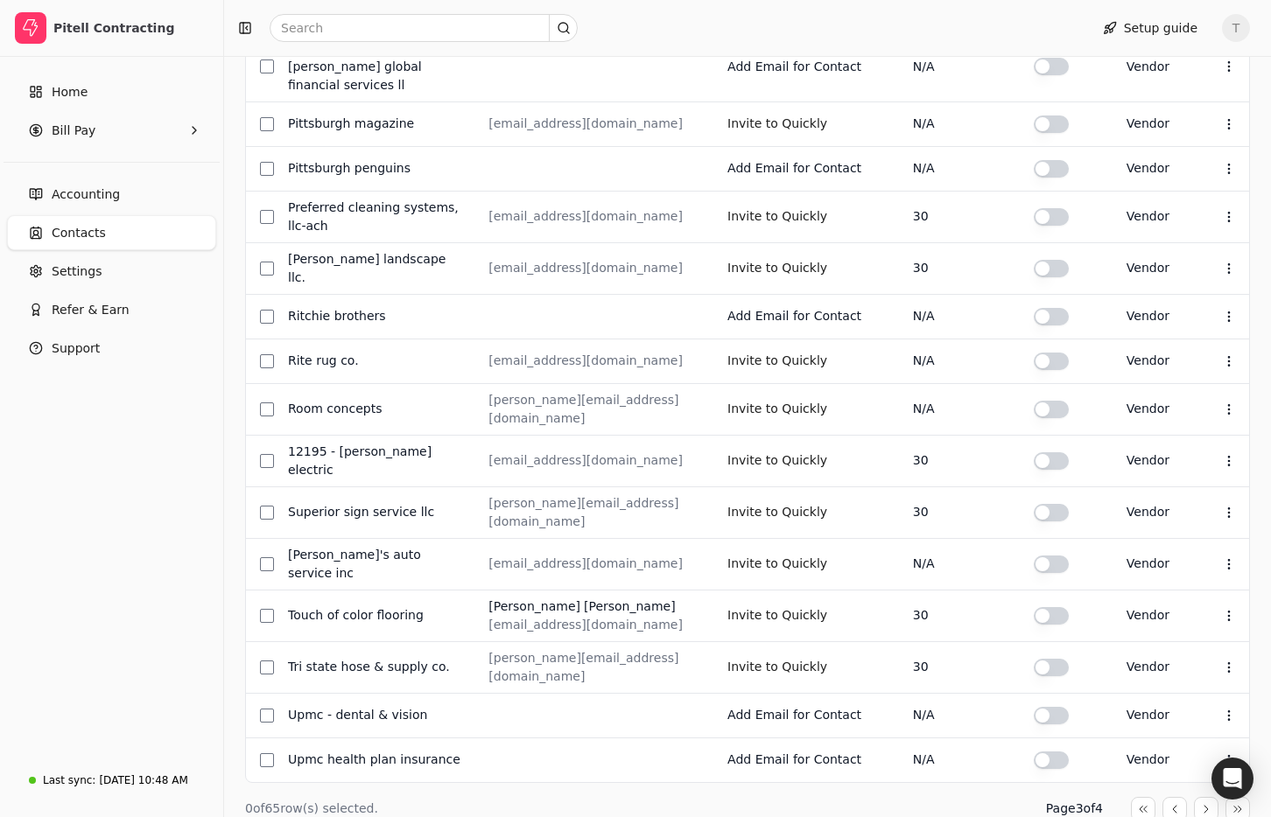
drag, startPoint x: 1200, startPoint y: 732, endPoint x: 1186, endPoint y: 732, distance: 14.0
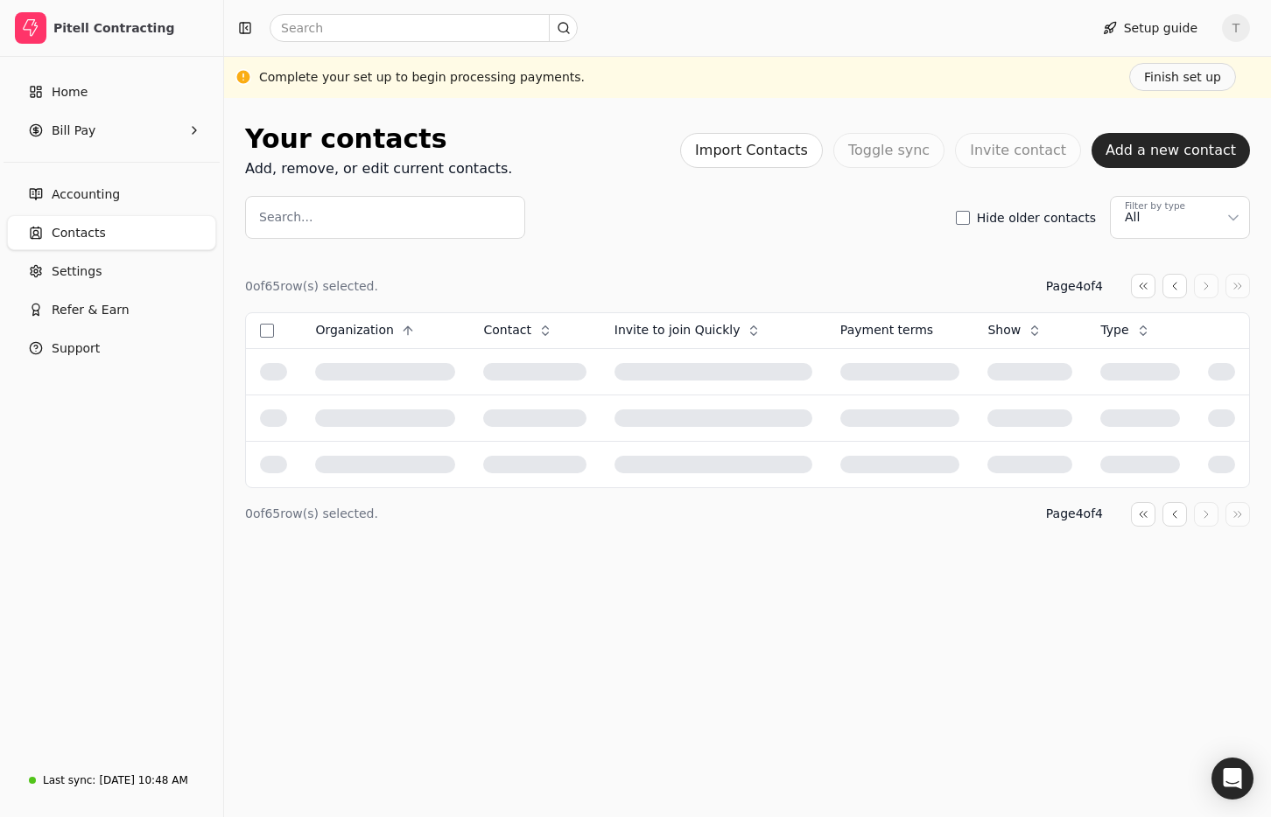
scroll to position [0, 0]
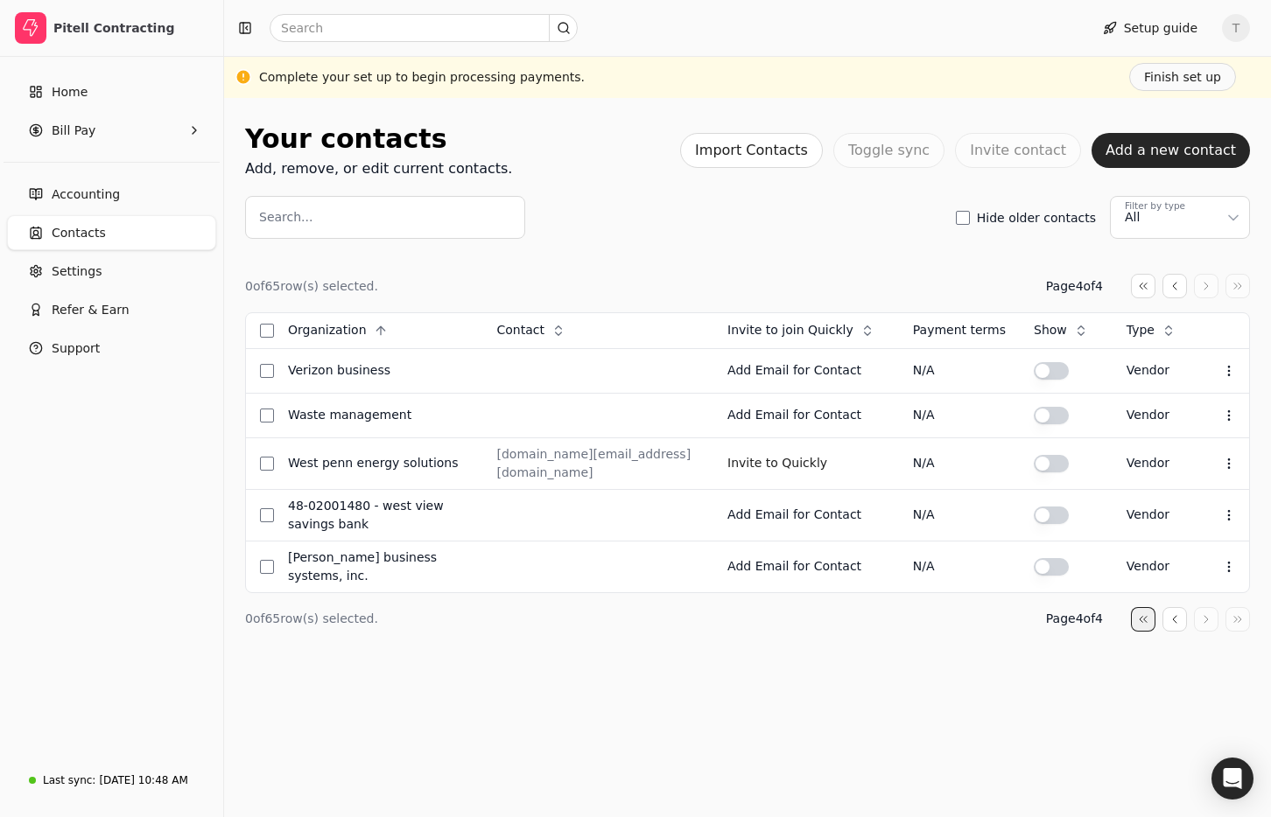
click at [1142, 298] on button "button" at bounding box center [1143, 286] width 25 height 25
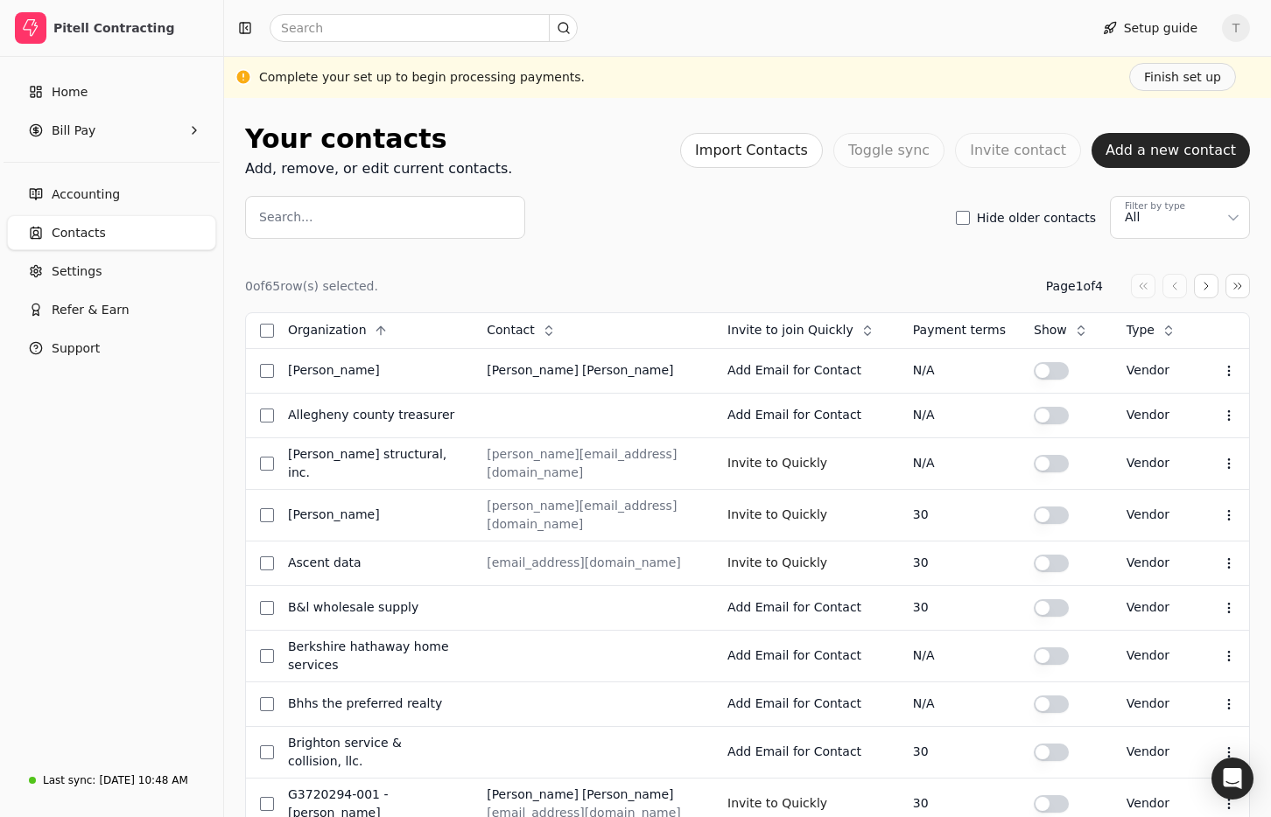
drag, startPoint x: 115, startPoint y: 226, endPoint x: 128, endPoint y: 227, distance: 13.2
click at [115, 226] on link "Contacts" at bounding box center [111, 232] width 209 height 35
click at [84, 265] on span "Settings" at bounding box center [77, 272] width 50 height 18
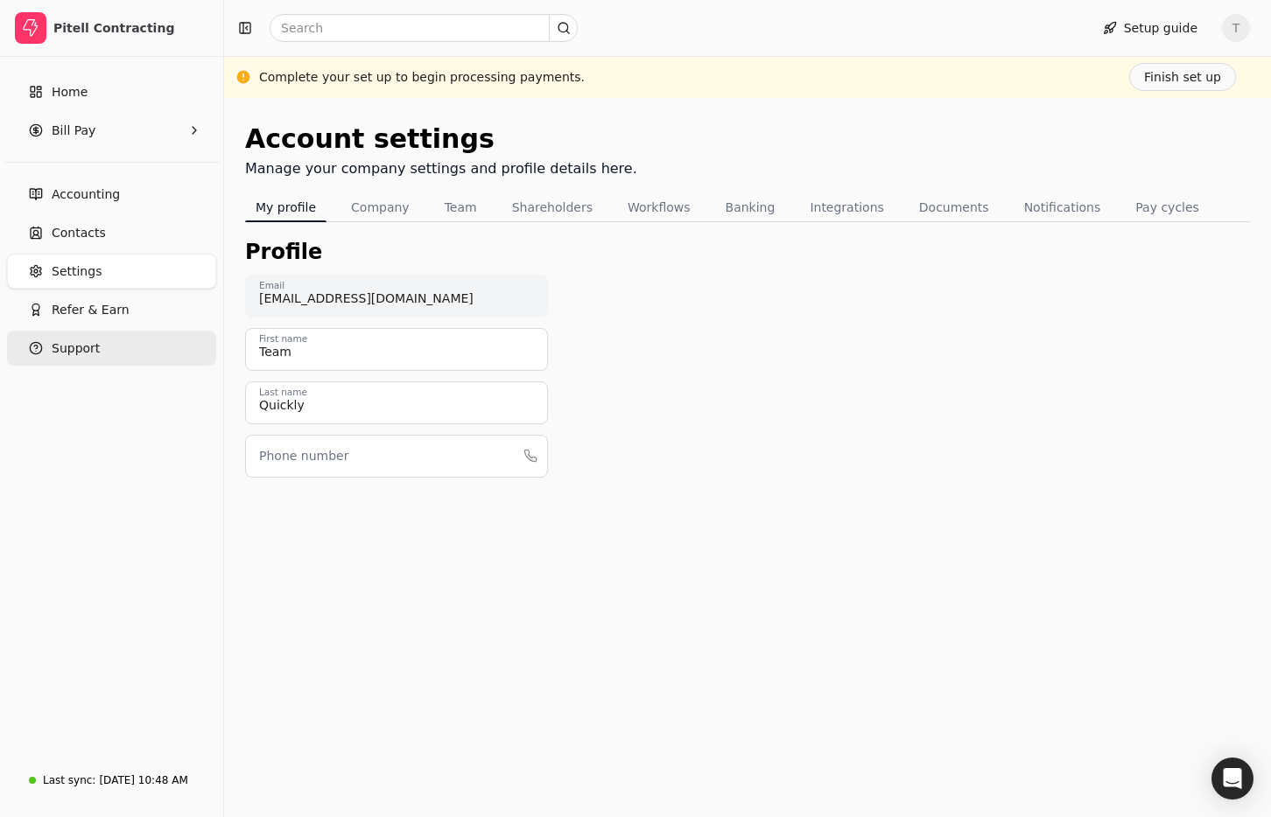
drag, startPoint x: 95, startPoint y: 337, endPoint x: 165, endPoint y: 342, distance: 70.2
click at [94, 337] on button "Support" at bounding box center [111, 348] width 209 height 35
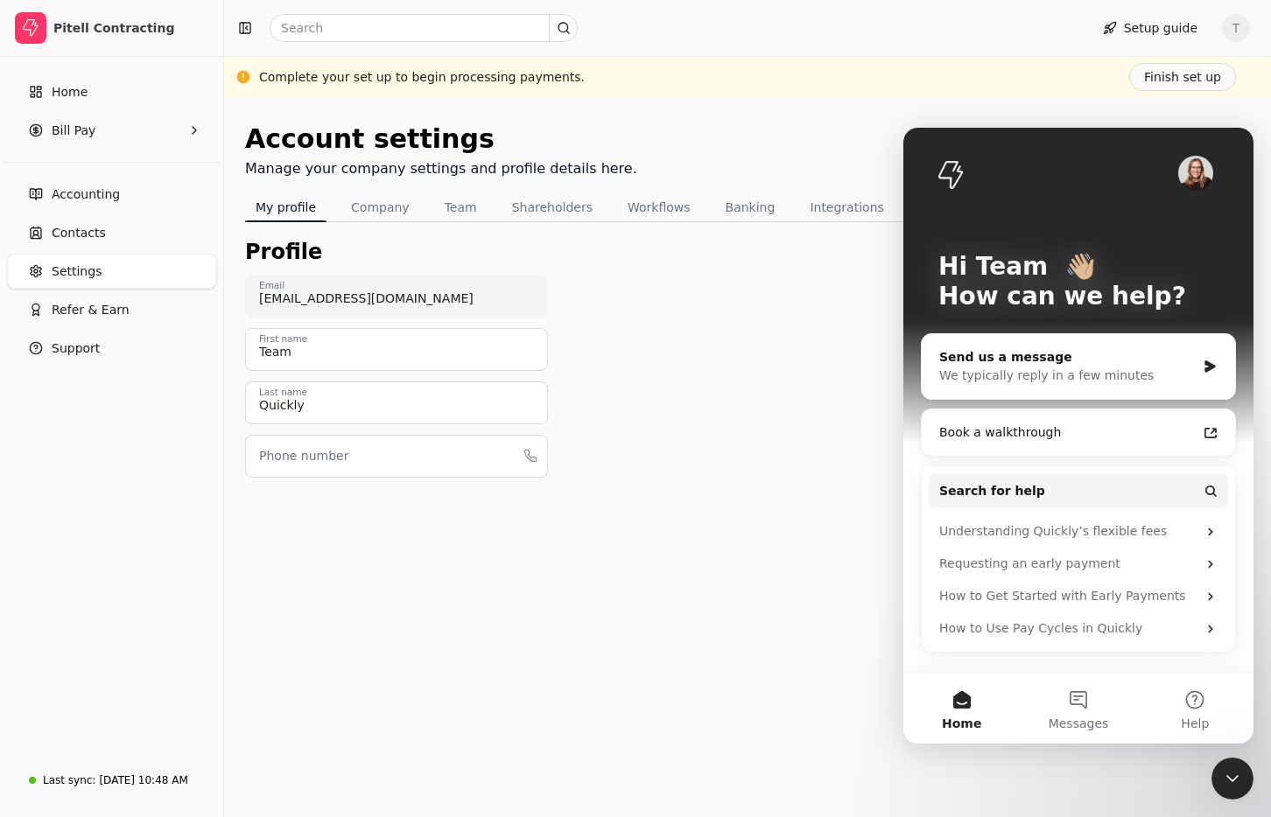
click at [1220, 781] on div "Close Intercom Messenger" at bounding box center [1232, 779] width 42 height 42
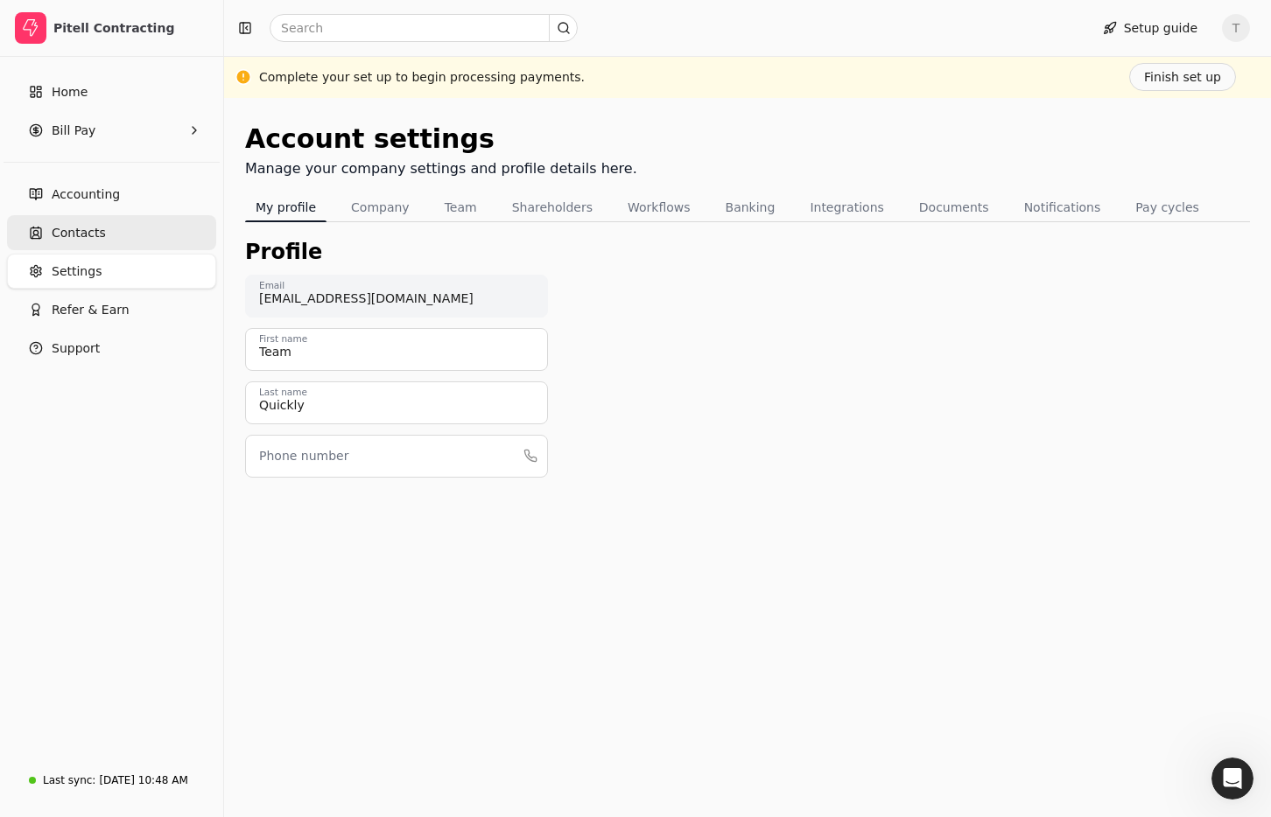
click at [81, 234] on span "Contacts" at bounding box center [79, 233] width 54 height 18
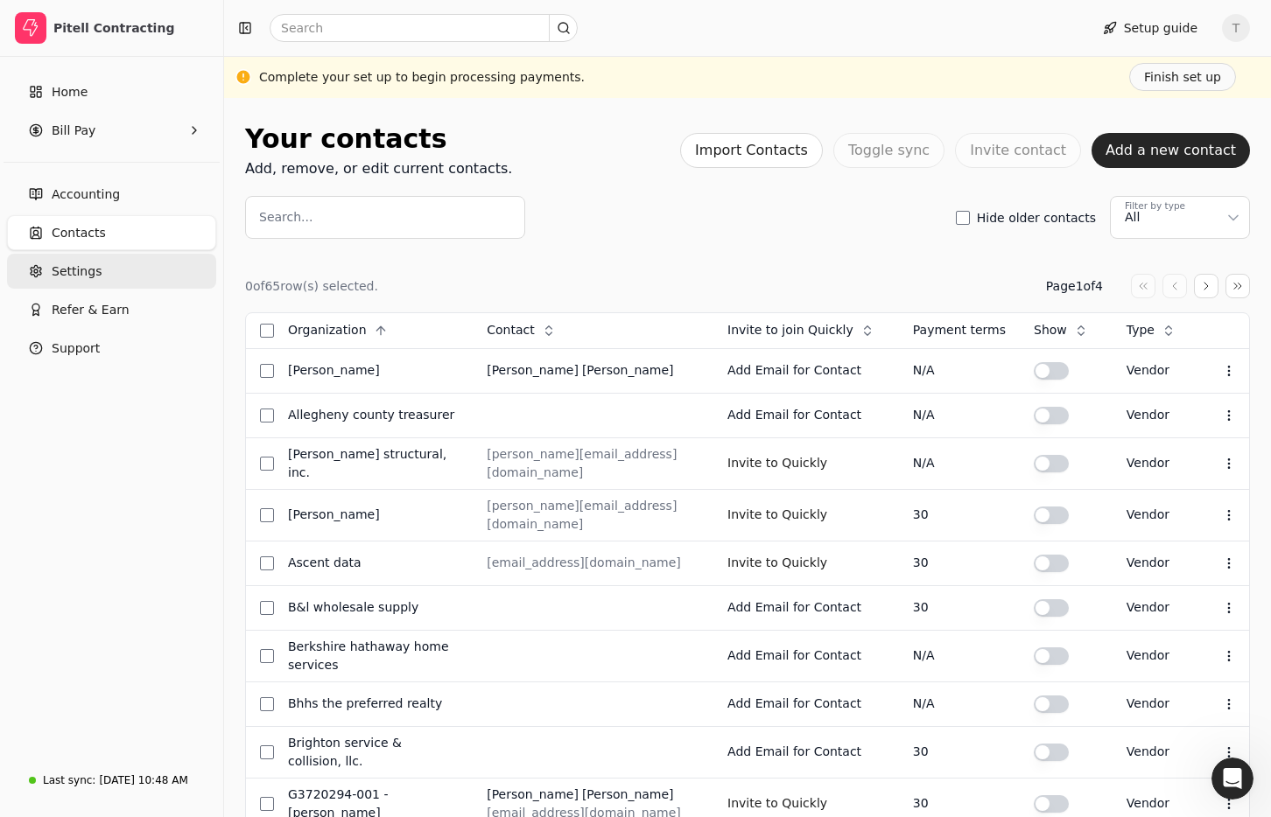
drag, startPoint x: 94, startPoint y: 257, endPoint x: 110, endPoint y: 261, distance: 17.0
click at [94, 257] on link "Settings" at bounding box center [111, 271] width 209 height 35
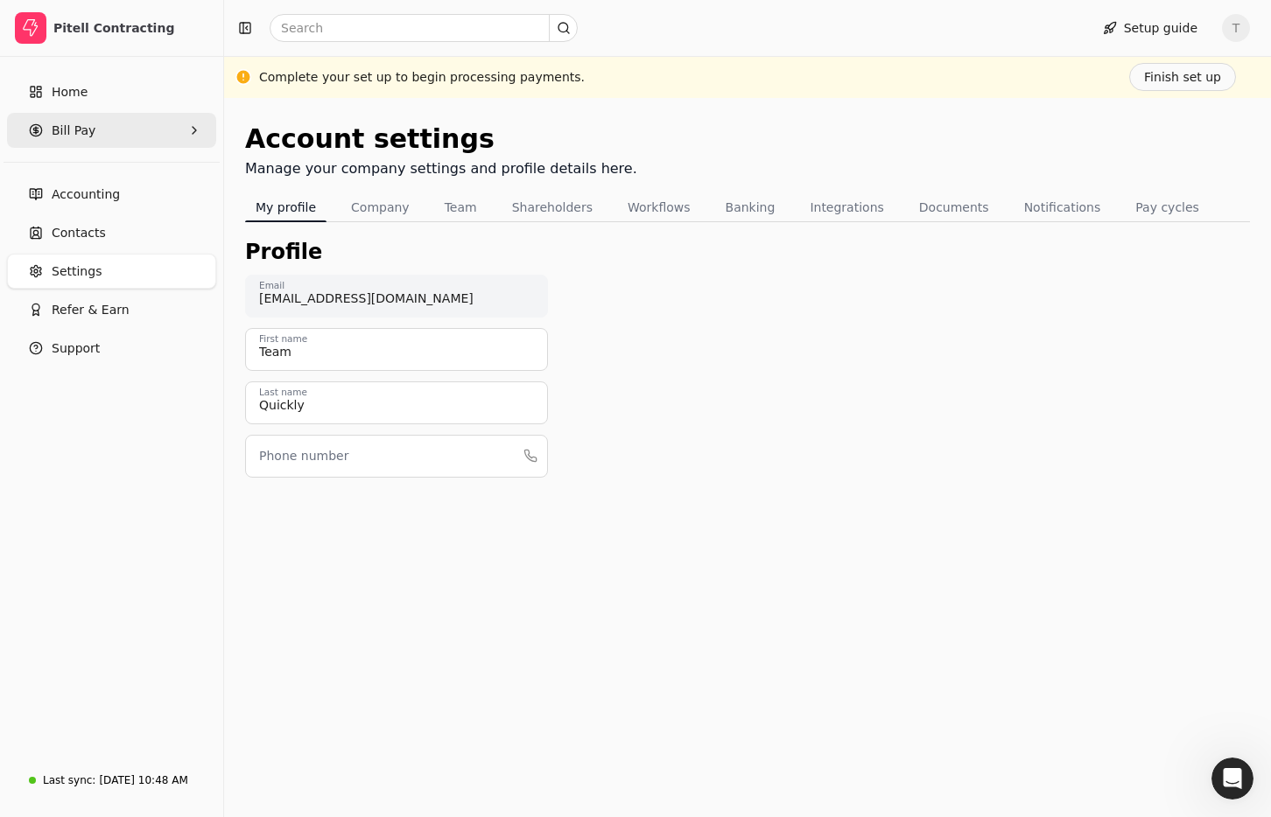
click at [109, 137] on Pay "Bill Pay" at bounding box center [111, 130] width 209 height 35
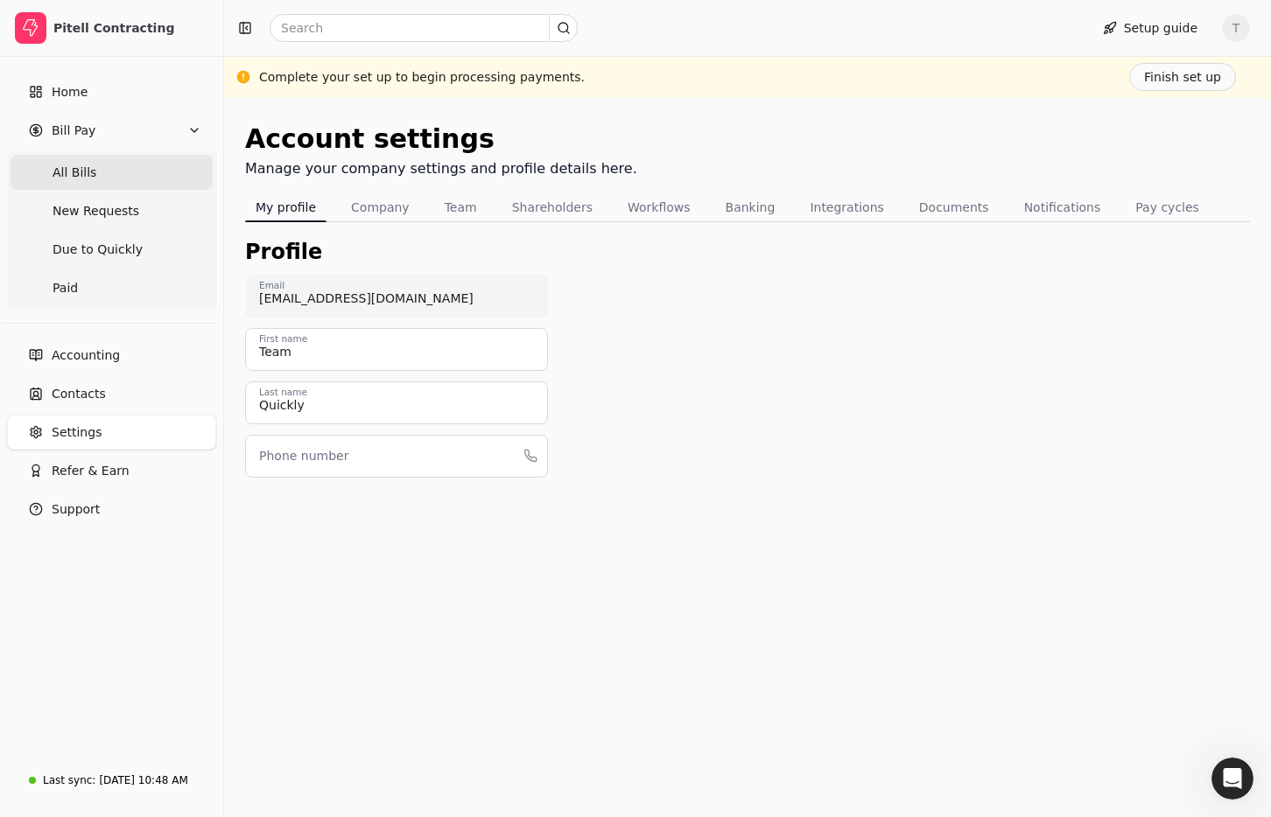
click at [102, 173] on Bills "All Bills" at bounding box center [112, 172] width 202 height 35
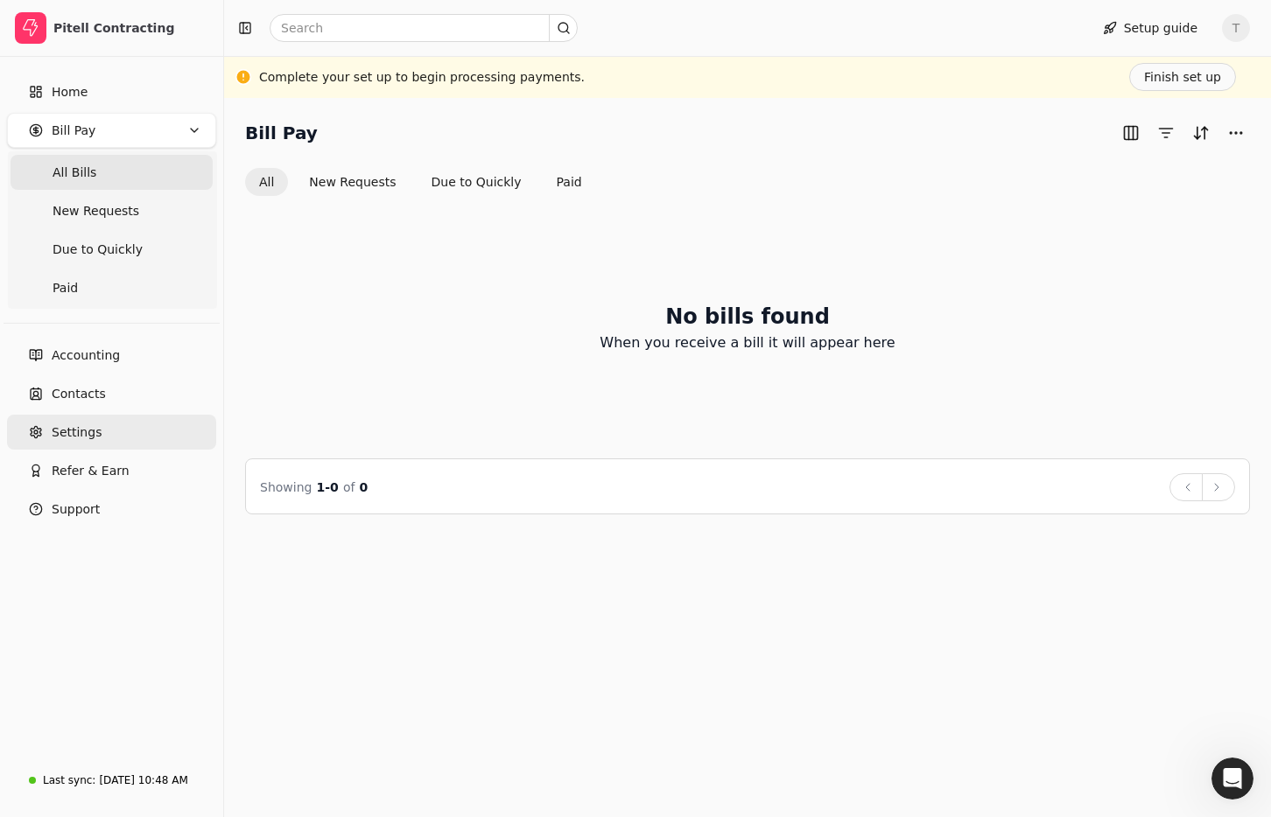
click at [100, 431] on link "Settings" at bounding box center [111, 432] width 209 height 35
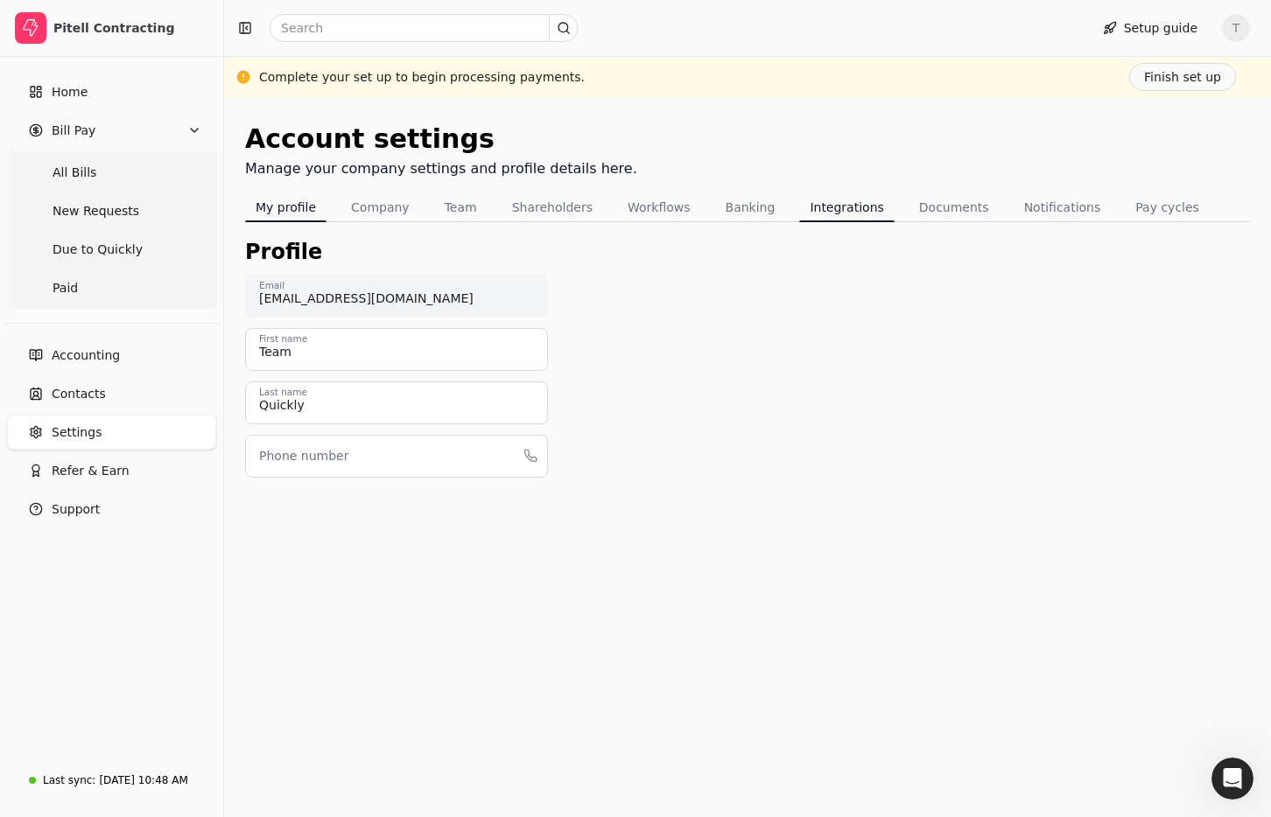
click at [827, 200] on button "Integrations" at bounding box center [846, 207] width 95 height 28
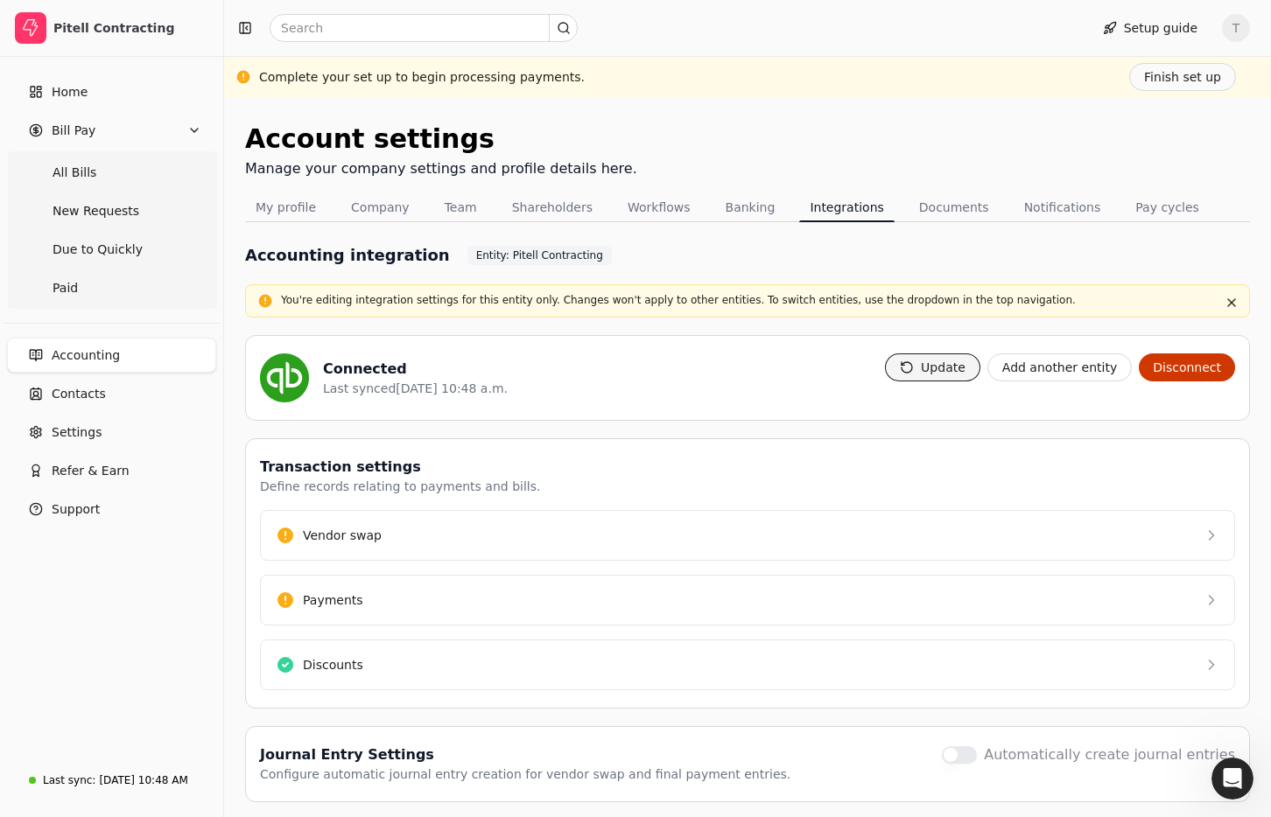
click at [937, 371] on button "Update" at bounding box center [932, 368] width 95 height 28
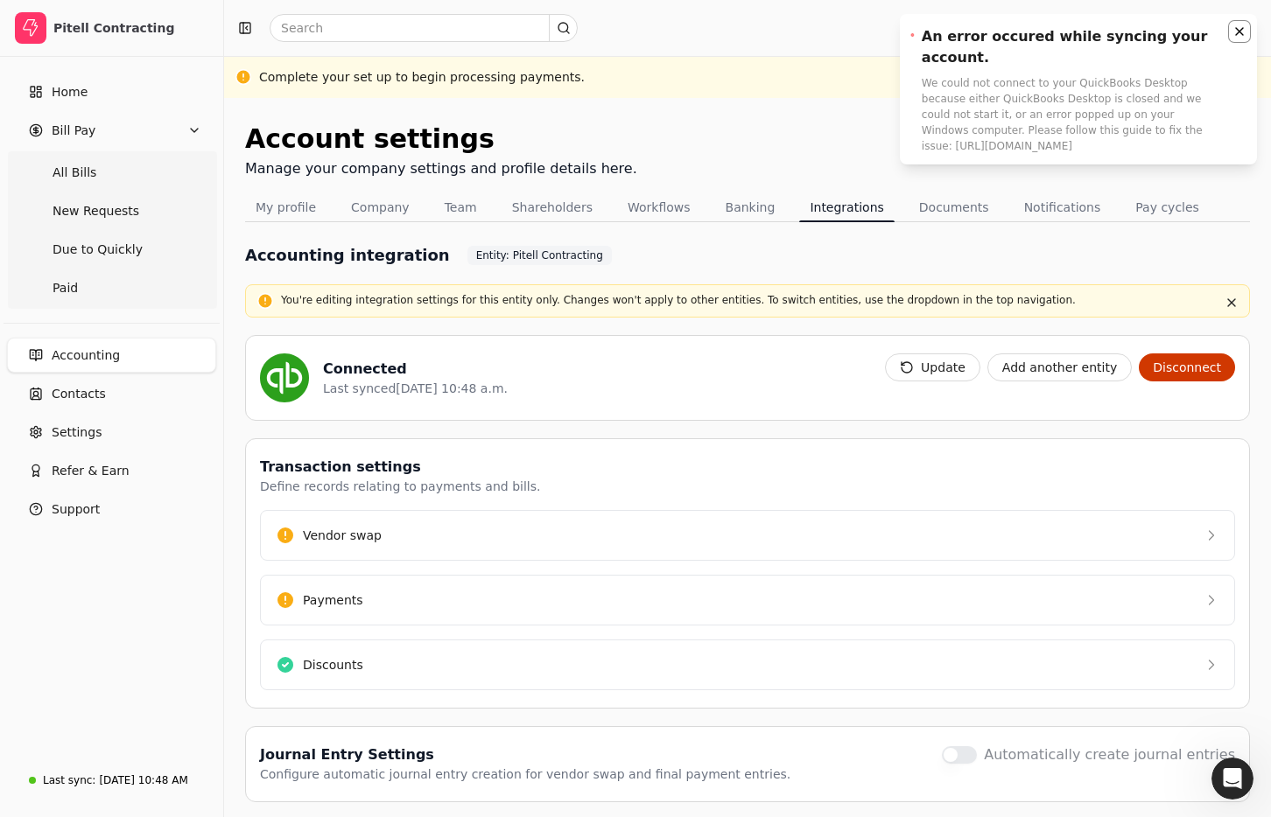
click at [1242, 30] on icon "Notifications (F8)" at bounding box center [1239, 32] width 14 height 14
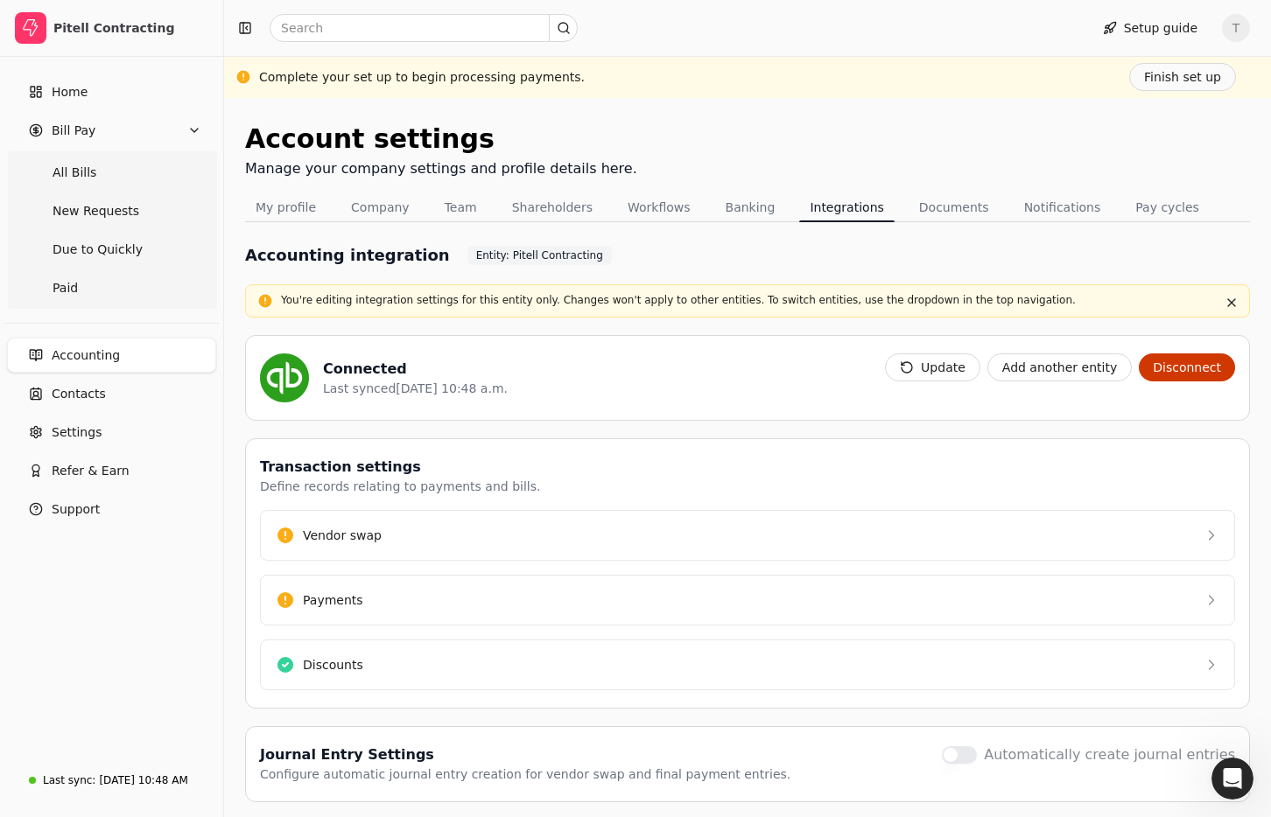
drag, startPoint x: 102, startPoint y: 352, endPoint x: 239, endPoint y: 335, distance: 138.4
click at [102, 352] on span "Accounting" at bounding box center [86, 356] width 68 height 18
click at [101, 379] on link "Contacts" at bounding box center [111, 393] width 209 height 35
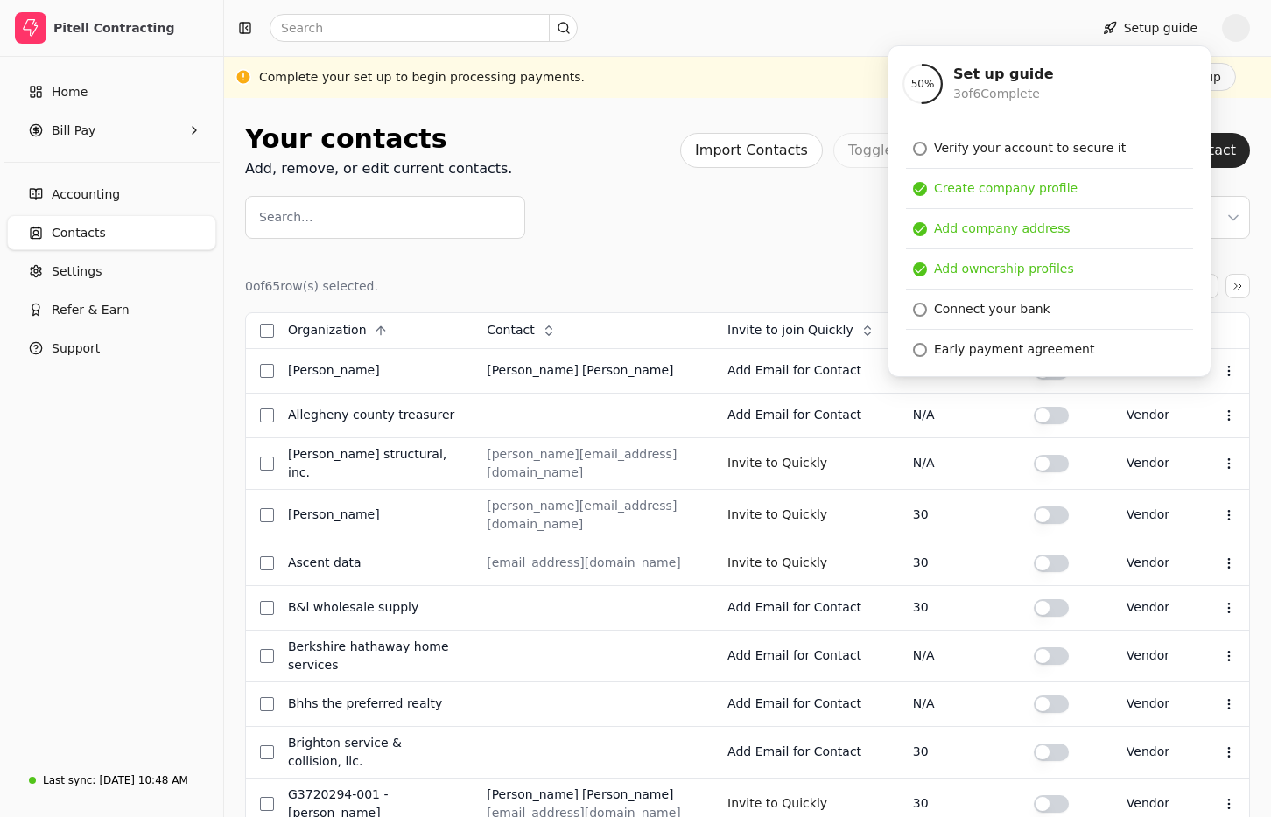
drag, startPoint x: 760, startPoint y: 258, endPoint x: 746, endPoint y: 270, distance: 18.0
click at [761, 259] on div "0 of 65 row(s) selected. Page 1 of 4 Organization Context Menu Button Contact C…" at bounding box center [747, 832] width 1005 height 1186
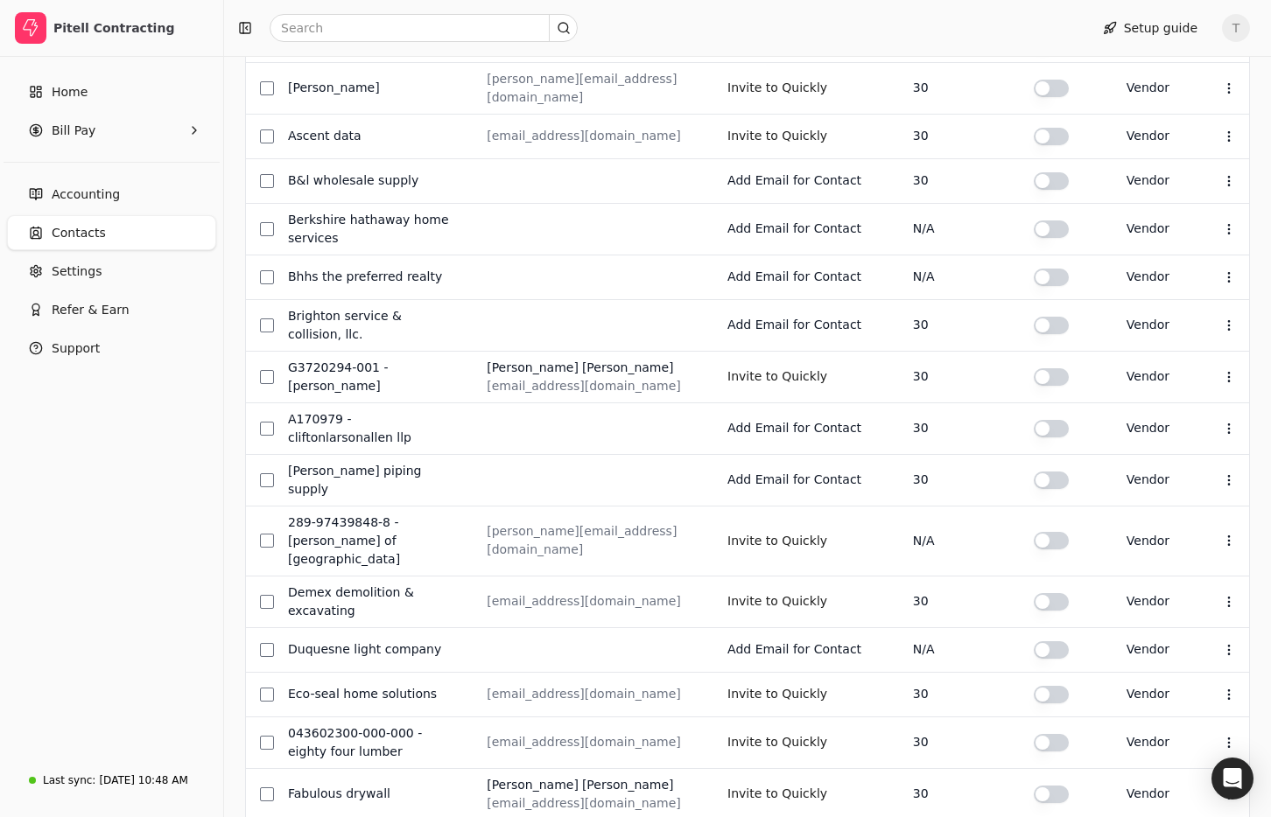
drag, startPoint x: 1201, startPoint y: 739, endPoint x: 1096, endPoint y: 722, distance: 106.5
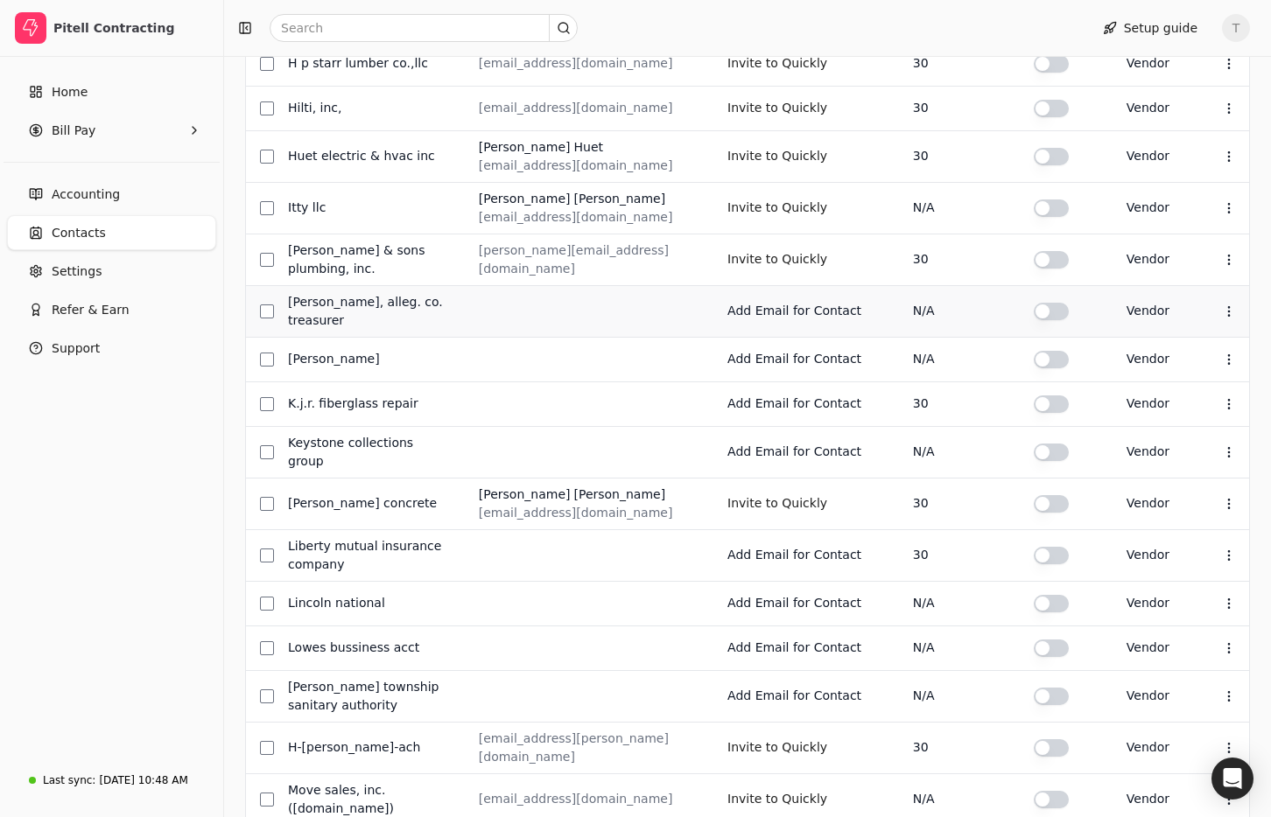
scroll to position [682, 0]
